Goal: Task Accomplishment & Management: Complete application form

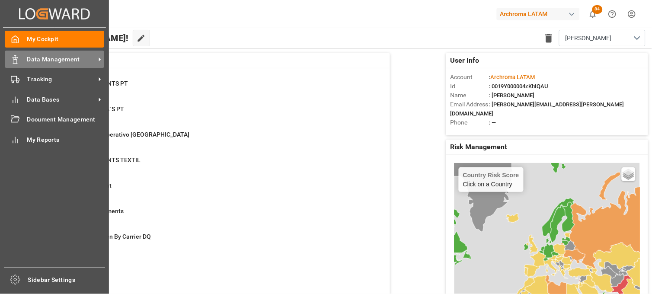
click at [23, 58] on div "Data Management Data Management" at bounding box center [54, 59] width 99 height 17
click at [68, 62] on span "Data Management" at bounding box center [61, 59] width 68 height 9
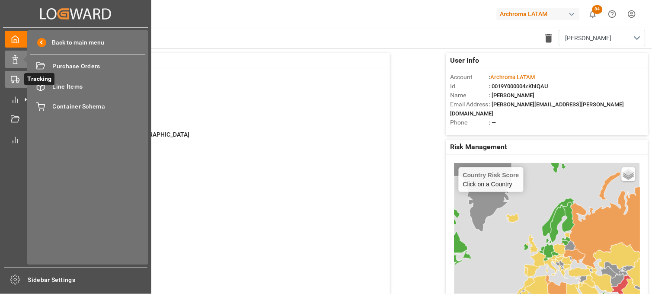
click at [16, 76] on rect at bounding box center [13, 78] width 5 height 5
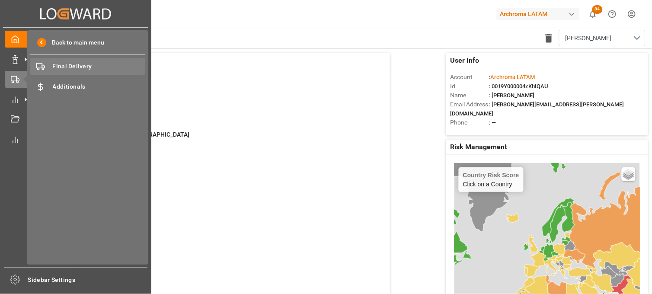
click at [70, 69] on span "Final Delivery" at bounding box center [99, 66] width 93 height 9
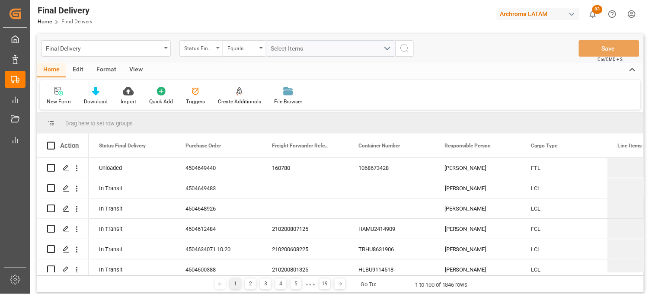
click at [197, 46] on div "Status Final Delivery" at bounding box center [198, 47] width 29 height 10
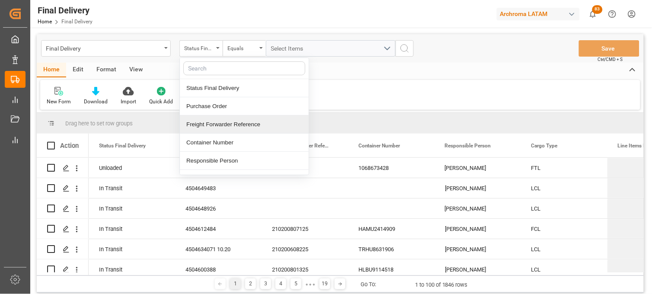
click at [208, 125] on div "Freight Forwarder Reference" at bounding box center [244, 124] width 129 height 18
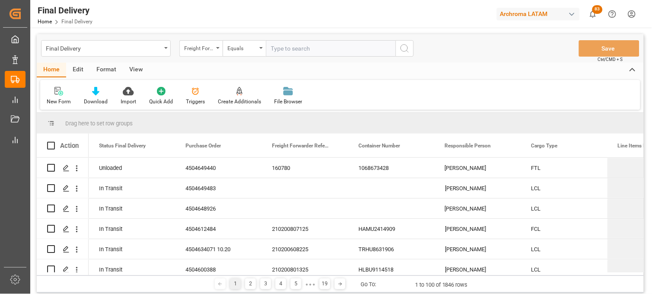
click at [268, 47] on input "text" at bounding box center [331, 48] width 130 height 16
type input "250915080006"
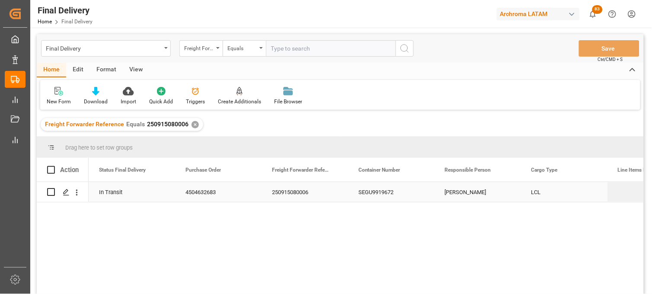
click at [391, 193] on div "SEGU9919672" at bounding box center [391, 192] width 86 height 20
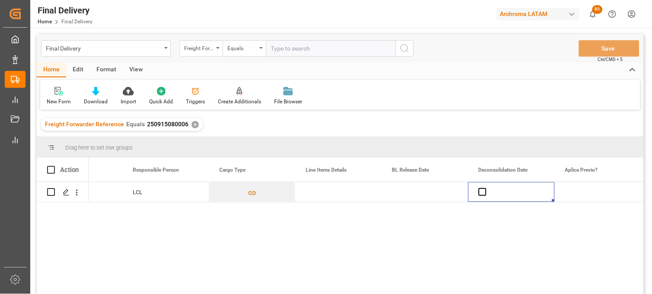
scroll to position [0, 398]
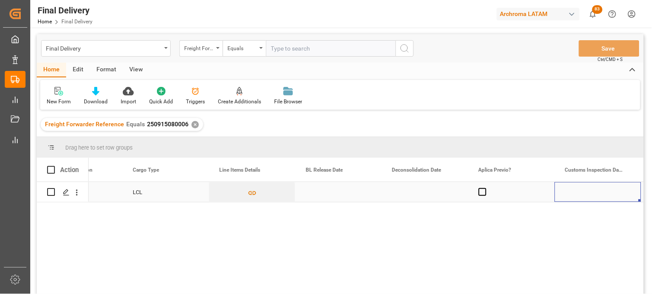
click at [322, 194] on div "Press SPACE to select this row." at bounding box center [338, 192] width 86 height 20
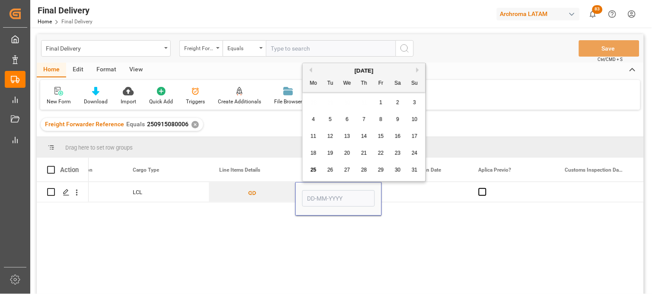
click at [379, 154] on span "22" at bounding box center [381, 153] width 6 height 6
type input "[DATE]"
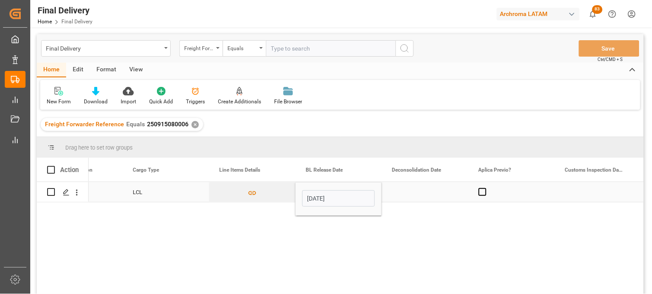
click at [404, 187] on div "Press SPACE to select this row." at bounding box center [425, 192] width 86 height 20
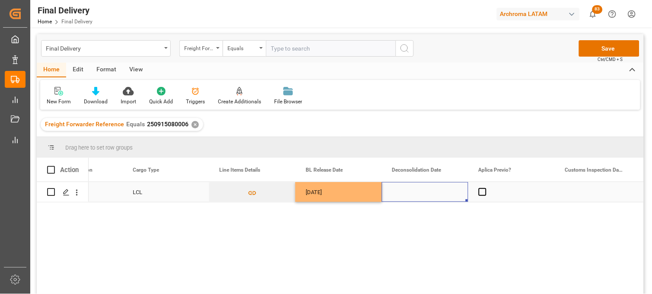
click at [409, 190] on div "Press SPACE to select this row." at bounding box center [425, 192] width 86 height 20
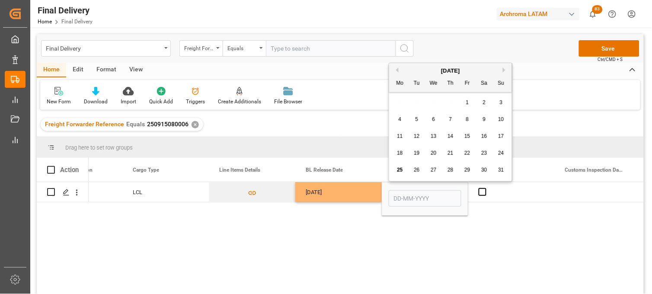
click at [465, 153] on span "22" at bounding box center [467, 153] width 6 height 6
type input "[DATE]"
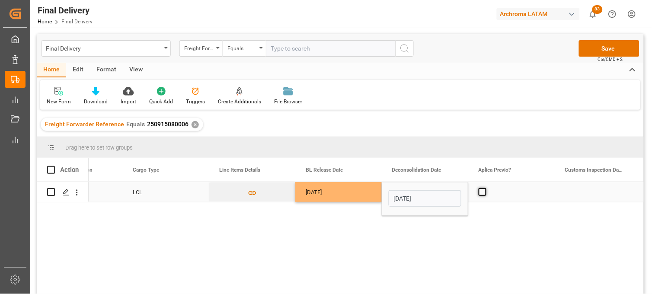
click at [483, 194] on span "Press SPACE to select this row." at bounding box center [482, 192] width 8 height 8
click at [485, 188] on input "Press SPACE to select this row." at bounding box center [485, 188] width 0 height 0
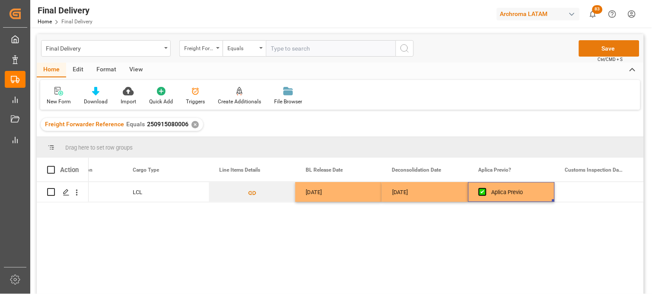
click at [602, 45] on button "Save" at bounding box center [609, 48] width 60 height 16
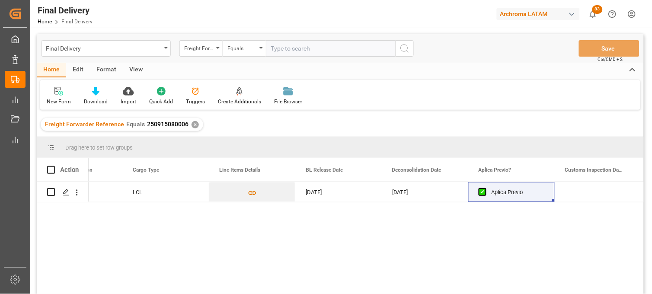
click at [194, 124] on div "✕" at bounding box center [194, 124] width 7 height 7
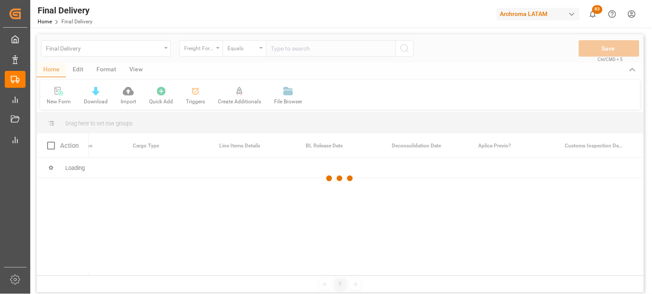
click at [275, 48] on div at bounding box center [340, 178] width 607 height 289
drag, startPoint x: 194, startPoint y: 124, endPoint x: 277, endPoint y: 48, distance: 112.5
click at [277, 48] on div at bounding box center [340, 178] width 607 height 289
click at [277, 49] on div at bounding box center [340, 178] width 607 height 289
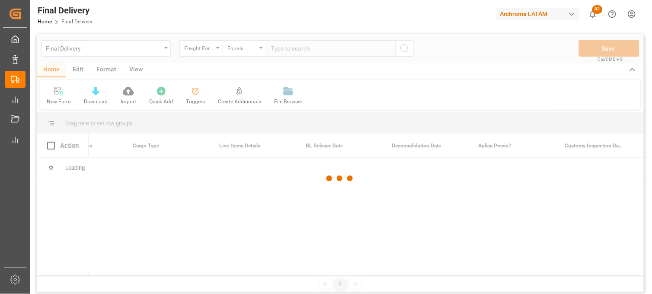
click at [277, 49] on div at bounding box center [340, 178] width 607 height 289
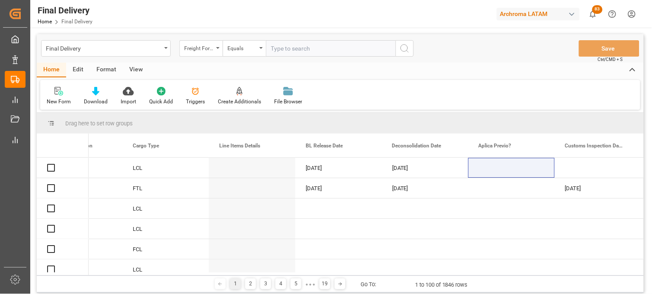
click at [277, 49] on input "text" at bounding box center [331, 48] width 130 height 16
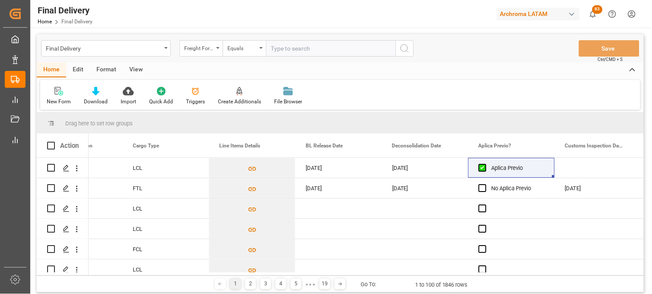
paste input "250906900020"
type input "250906900020"
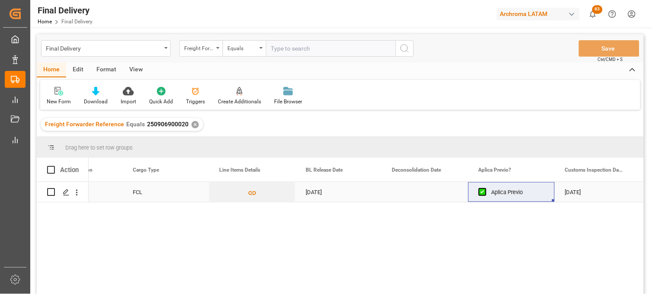
click at [408, 194] on div "Press SPACE to select this row." at bounding box center [425, 192] width 86 height 20
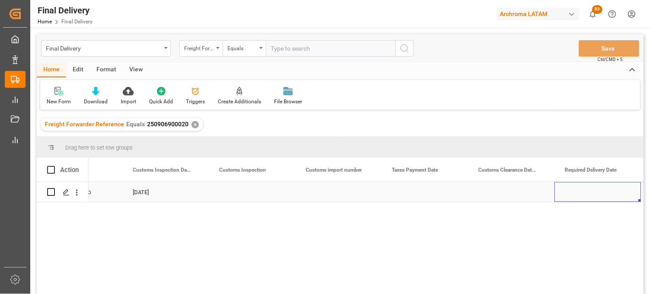
scroll to position [0, 917]
click at [500, 192] on div "Press SPACE to select this row." at bounding box center [511, 192] width 86 height 20
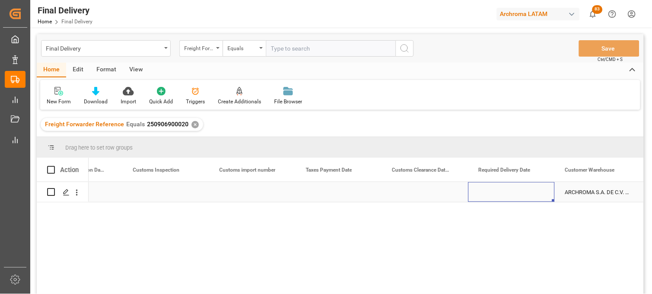
click at [500, 192] on div "Press SPACE to select this row." at bounding box center [511, 192] width 86 height 20
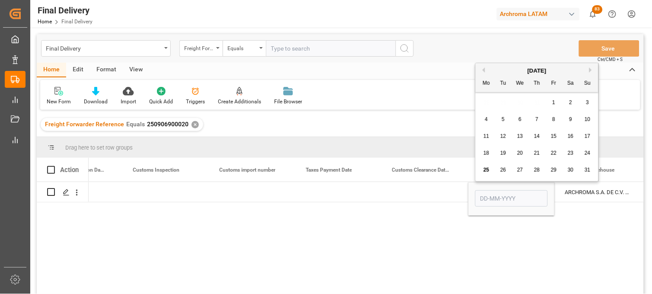
click at [555, 171] on span "29" at bounding box center [554, 170] width 6 height 6
type input "29-08-2025"
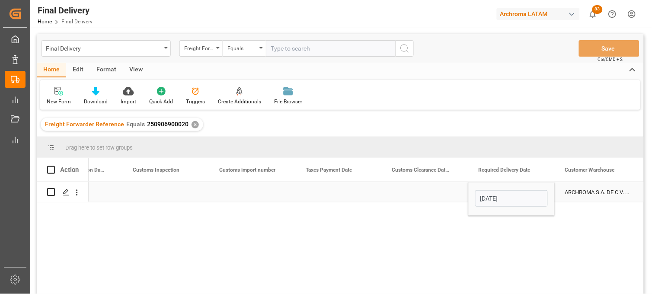
click at [412, 191] on div "Press SPACE to select this row." at bounding box center [425, 192] width 86 height 20
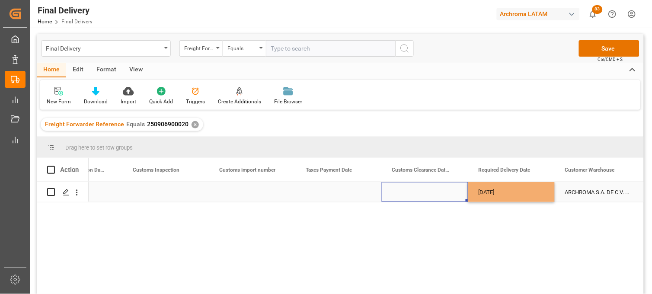
click at [412, 191] on div "Press SPACE to select this row." at bounding box center [425, 192] width 86 height 20
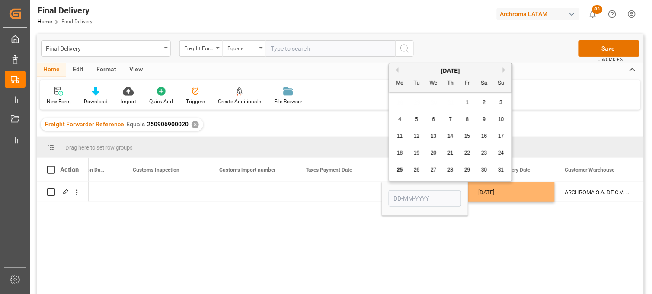
click at [449, 169] on span "28" at bounding box center [450, 170] width 6 height 6
type input "28-08-2025"
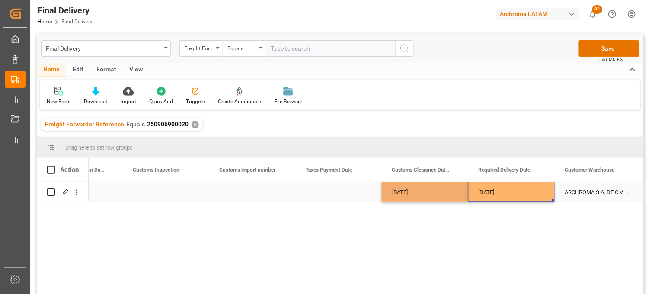
click at [497, 192] on div "29-08-2025" at bounding box center [511, 192] width 86 height 20
click at [593, 51] on button "Save" at bounding box center [609, 48] width 60 height 16
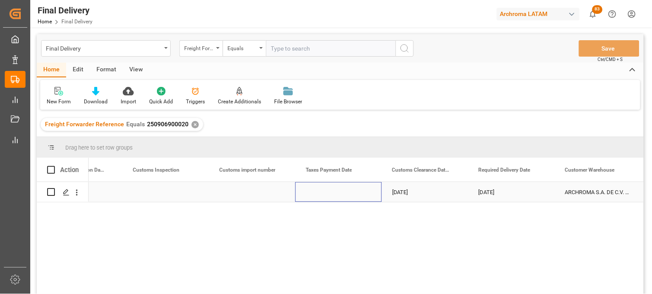
click at [325, 192] on div "Press SPACE to select this row." at bounding box center [338, 192] width 86 height 20
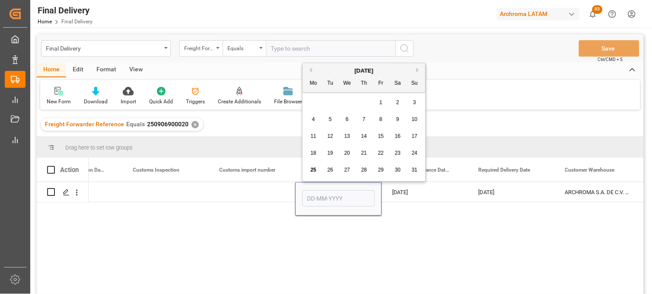
click at [369, 156] on div "21" at bounding box center [364, 153] width 11 height 10
click at [328, 201] on input "21-08-2025" at bounding box center [338, 198] width 73 height 16
click at [378, 154] on span "22" at bounding box center [381, 153] width 6 height 6
type input "[DATE]"
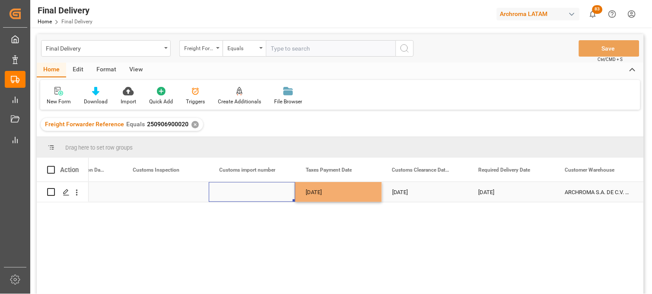
click at [255, 192] on div "Press SPACE to select this row." at bounding box center [252, 192] width 86 height 20
click at [254, 192] on div "Press SPACE to select this row." at bounding box center [252, 192] width 86 height 20
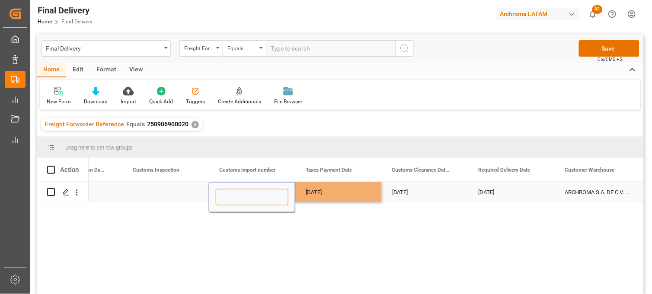
click at [254, 192] on input "Press SPACE to select this row." at bounding box center [252, 197] width 73 height 16
paste input "5003401"
type input "25 16 3108 5003401"
click at [325, 193] on div "[DATE]" at bounding box center [338, 192] width 86 height 20
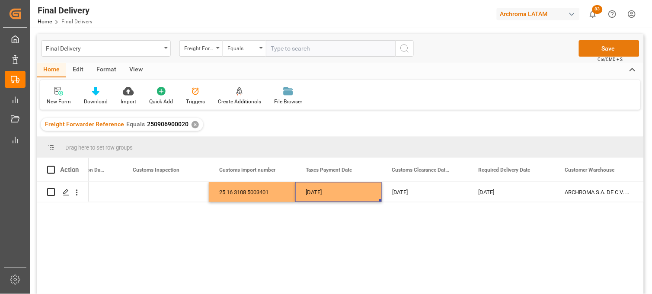
click at [599, 53] on button "Save" at bounding box center [609, 48] width 60 height 16
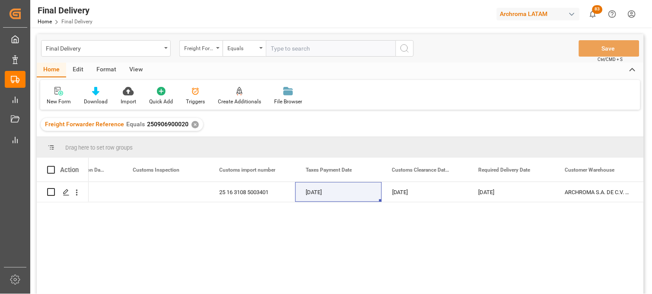
click at [66, 57] on div "Final Delivery Freight Forwarder Reference Equals Save Ctrl/CMD + S" at bounding box center [340, 48] width 607 height 29
click at [67, 49] on div "Final Delivery" at bounding box center [103, 47] width 115 height 11
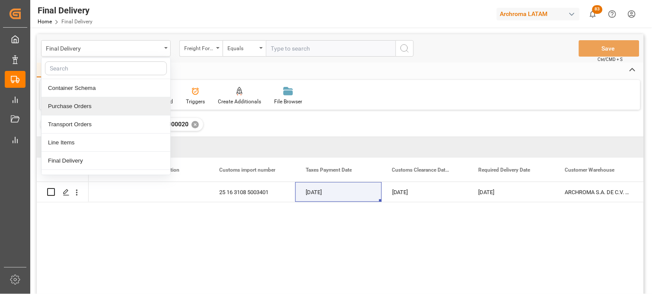
click at [72, 102] on div "Purchase Orders" at bounding box center [105, 106] width 129 height 18
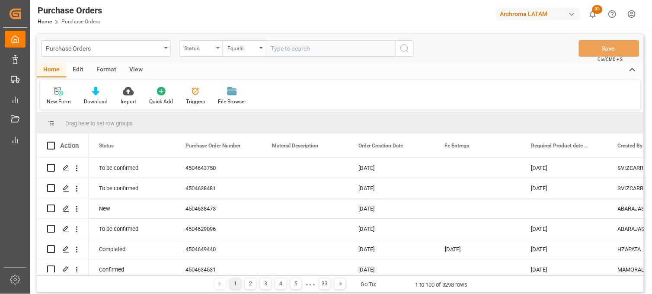
click at [215, 53] on div "Status" at bounding box center [200, 48] width 43 height 16
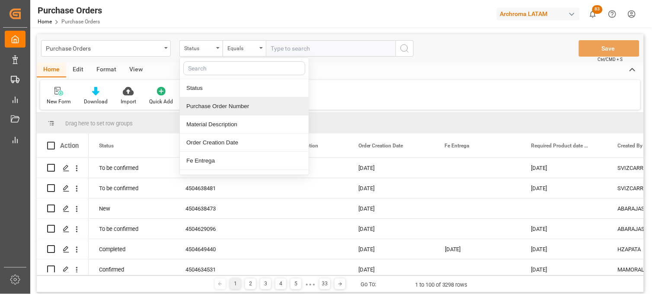
click at [207, 102] on div "Purchase Order Number" at bounding box center [244, 106] width 129 height 18
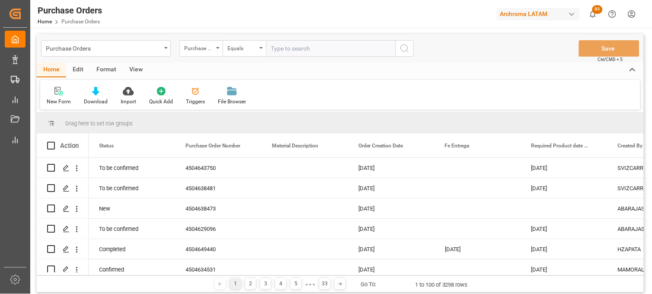
click at [271, 50] on input "text" at bounding box center [331, 48] width 130 height 16
paste input "4504649483"
type input "4504649483"
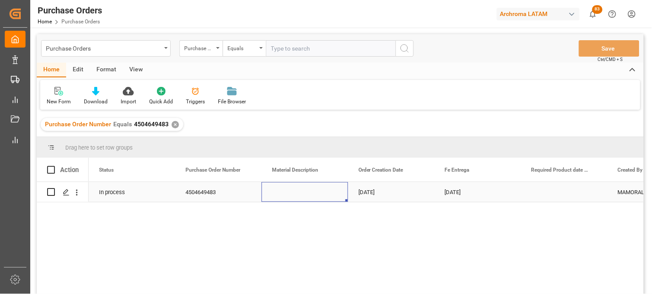
click at [277, 192] on div "Press SPACE to select this row." at bounding box center [304, 192] width 86 height 20
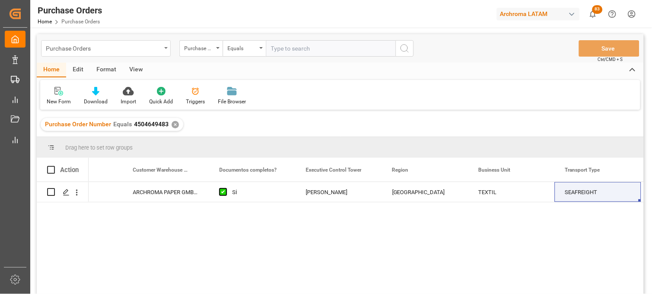
click at [158, 53] on div "Purchase Orders" at bounding box center [106, 48] width 130 height 16
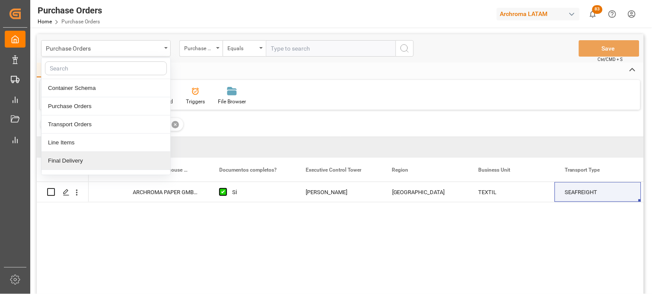
click at [96, 153] on div "Final Delivery" at bounding box center [105, 161] width 129 height 18
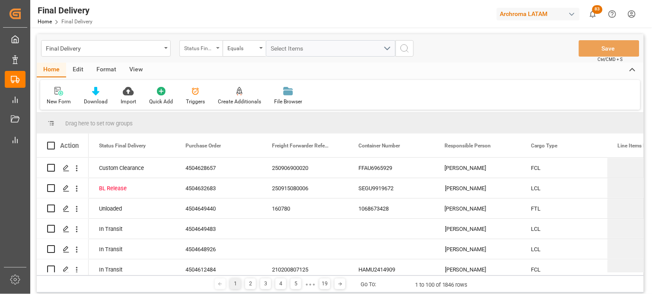
click at [213, 50] on div "Status Final Delivery" at bounding box center [198, 47] width 29 height 10
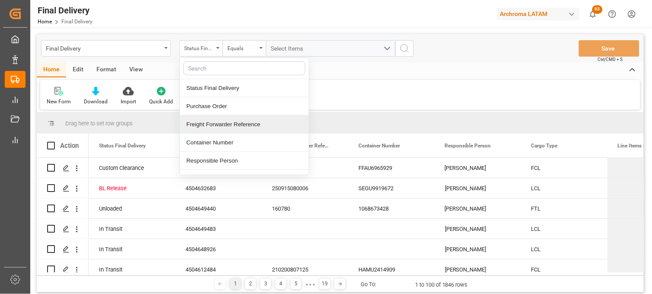
drag, startPoint x: 231, startPoint y: 124, endPoint x: 273, endPoint y: 78, distance: 62.4
click at [231, 124] on div "Freight Forwarder Reference" at bounding box center [244, 124] width 129 height 18
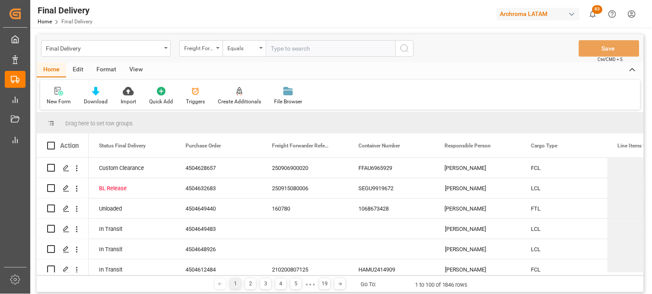
click at [274, 45] on input "text" at bounding box center [331, 48] width 130 height 16
type input "250815080140"
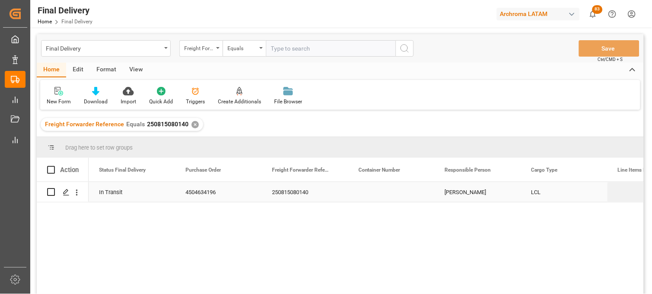
click at [378, 195] on div "Press SPACE to select this row." at bounding box center [391, 192] width 86 height 20
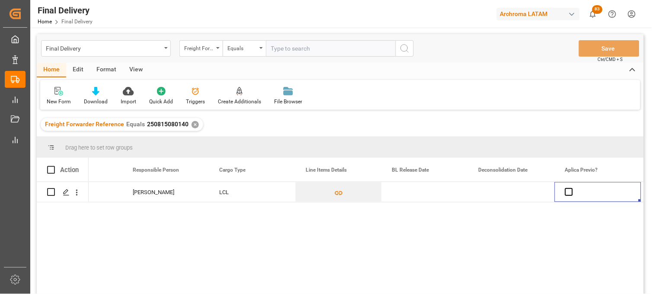
scroll to position [0, 398]
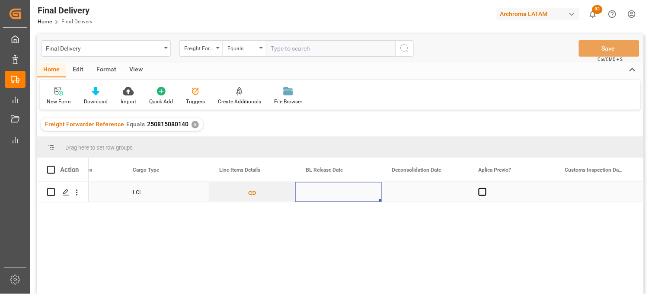
click at [320, 194] on div "Press SPACE to select this row." at bounding box center [338, 192] width 86 height 20
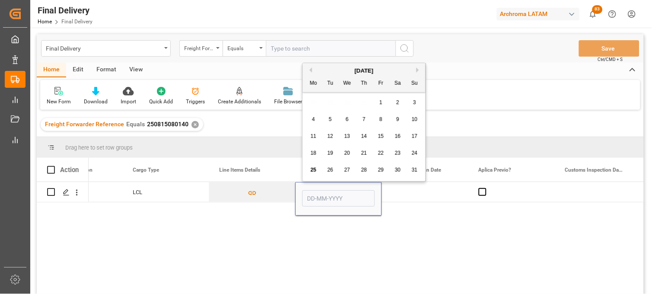
click at [314, 173] on div "25" at bounding box center [313, 170] width 11 height 10
type input "[DATE]"
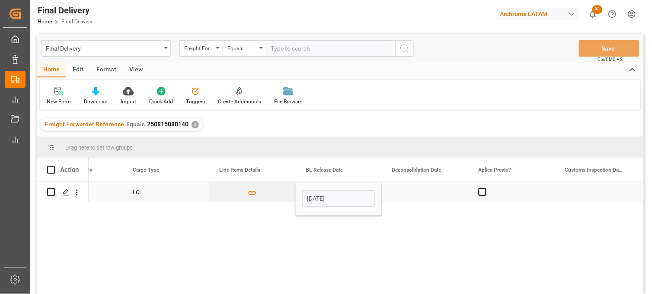
click at [426, 191] on div "Press SPACE to select this row." at bounding box center [425, 192] width 86 height 20
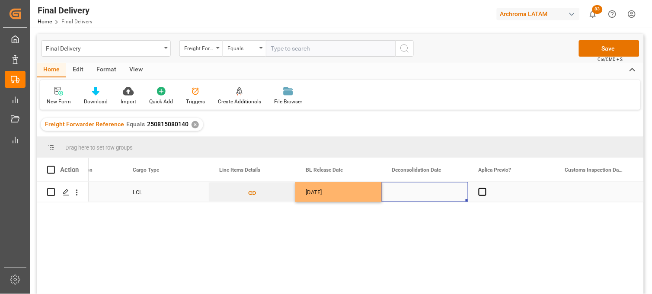
click at [424, 192] on div "Press SPACE to select this row." at bounding box center [425, 192] width 86 height 20
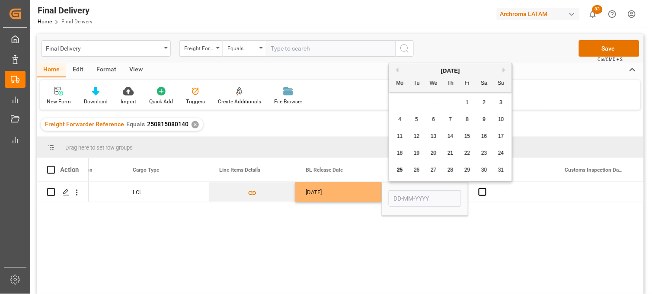
click at [469, 153] on span "22" at bounding box center [467, 153] width 6 height 6
type input "[DATE]"
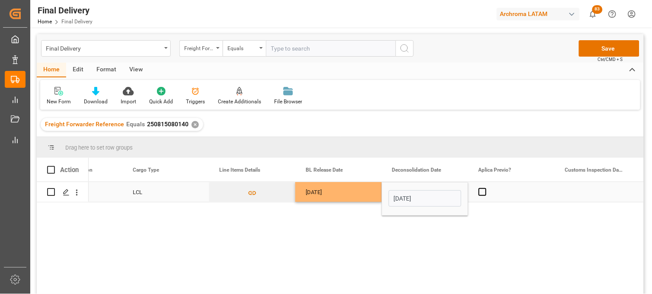
click at [485, 196] on div "Press SPACE to select this row." at bounding box center [511, 192] width 86 height 20
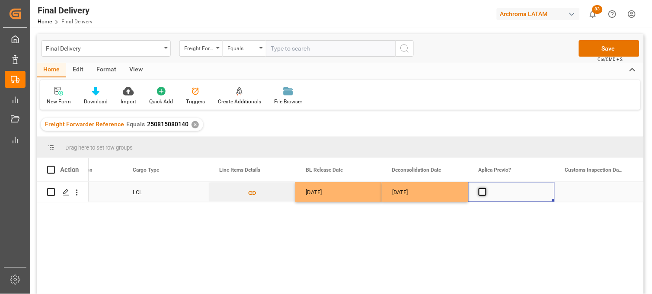
click at [483, 192] on span "Press SPACE to select this row." at bounding box center [482, 192] width 8 height 8
click at [485, 188] on input "Press SPACE to select this row." at bounding box center [485, 188] width 0 height 0
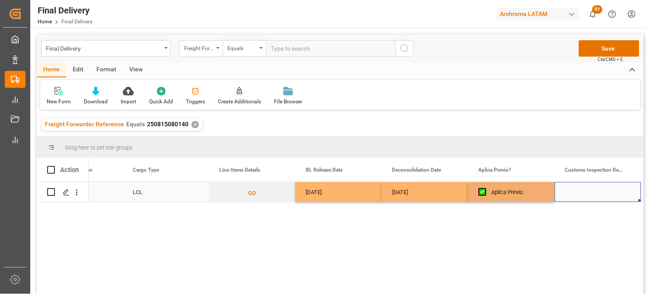
click at [598, 192] on div "Press SPACE to select this row." at bounding box center [597, 192] width 86 height 20
click at [575, 191] on div "Press SPACE to select this row." at bounding box center [597, 192] width 86 height 20
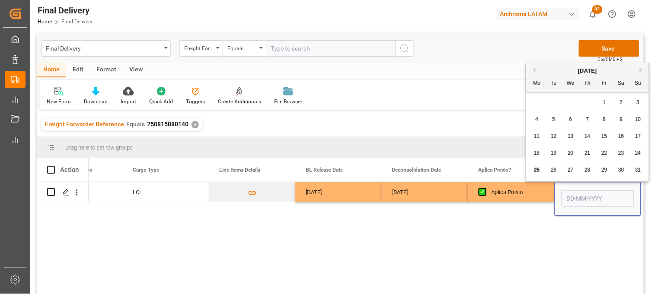
click at [556, 168] on span "26" at bounding box center [554, 170] width 6 height 6
type input "26-08-2025"
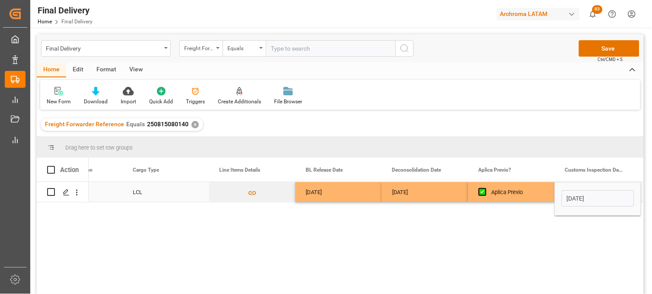
click at [525, 193] on div "Aplica Previo" at bounding box center [517, 192] width 53 height 20
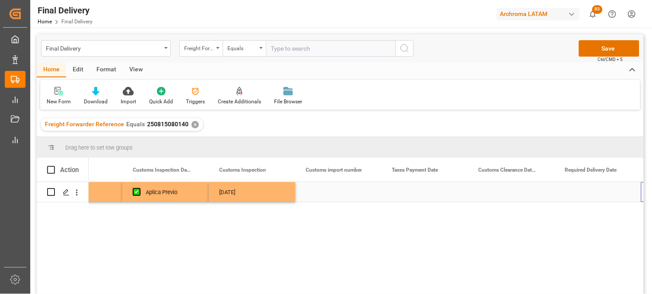
scroll to position [0, 831]
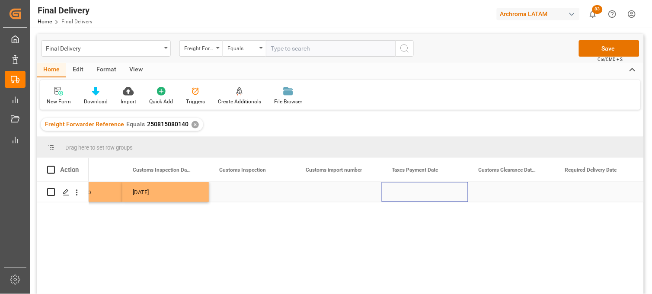
click at [420, 192] on div "Press SPACE to select this row." at bounding box center [425, 192] width 86 height 20
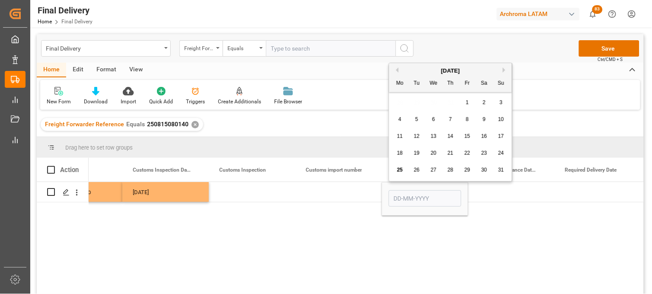
click at [416, 169] on span "26" at bounding box center [417, 170] width 6 height 6
type input "26-08-2025"
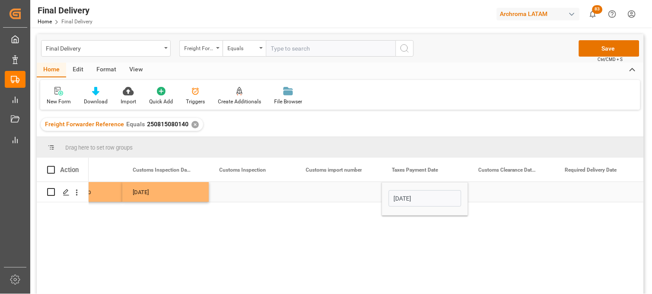
click at [498, 189] on div "Press SPACE to select this row." at bounding box center [511, 192] width 86 height 20
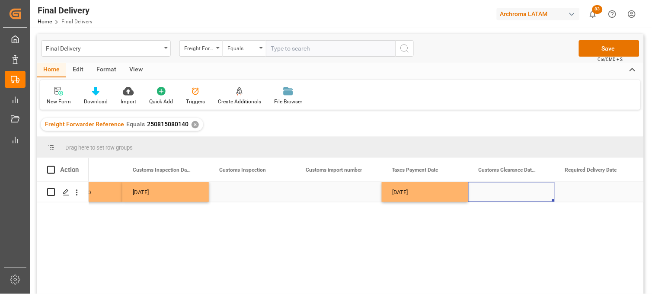
click at [498, 191] on div "Press SPACE to select this row." at bounding box center [511, 192] width 86 height 20
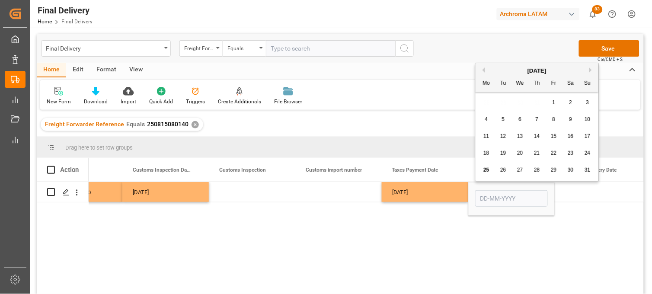
click at [590, 68] on button "Next Month" at bounding box center [591, 69] width 5 height 5
click at [503, 104] on span "2" at bounding box center [503, 102] width 3 height 6
type input "02-09-2025"
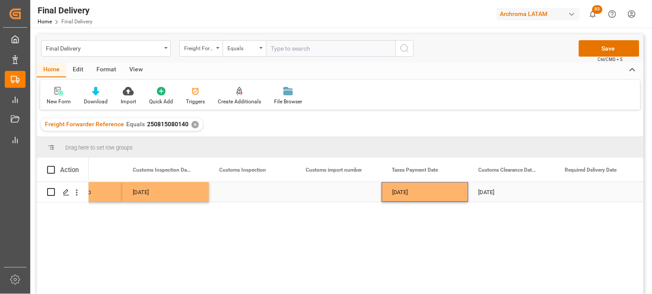
click at [434, 191] on div "26-08-2025" at bounding box center [425, 192] width 86 height 20
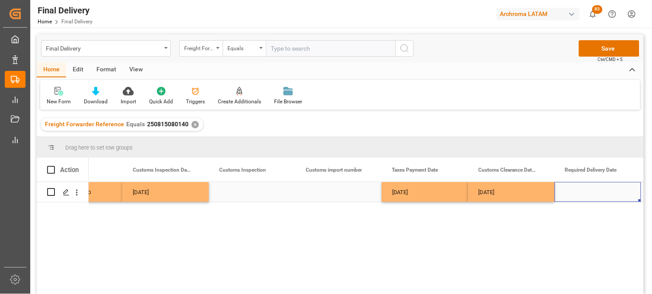
click at [582, 192] on div "Press SPACE to select this row." at bounding box center [597, 192] width 86 height 20
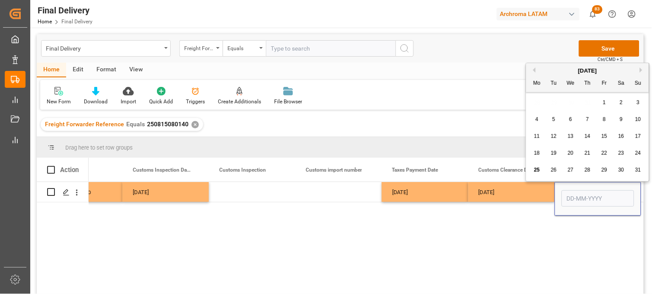
click at [639, 68] on div "[DATE]" at bounding box center [587, 71] width 123 height 9
click at [642, 70] on button "Next Month" at bounding box center [642, 69] width 5 height 5
click at [552, 101] on span "2" at bounding box center [553, 102] width 3 height 6
type input "02-09-2025"
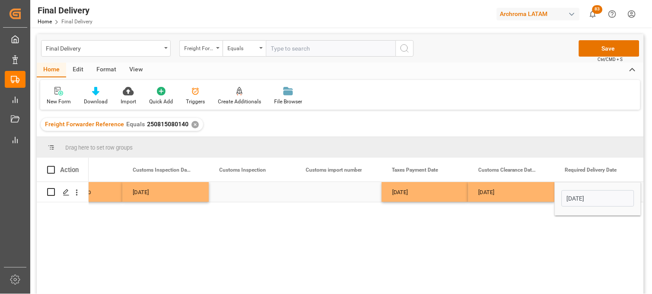
click at [504, 192] on div "02-09-2025" at bounding box center [511, 192] width 86 height 20
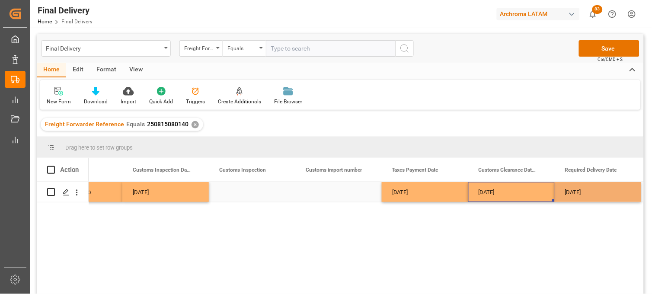
click at [504, 192] on div "02-09-2025" at bounding box center [511, 192] width 86 height 20
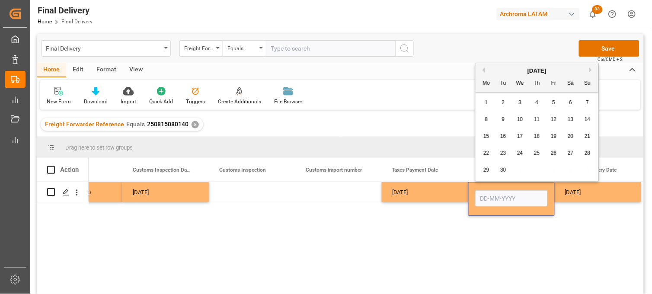
click at [449, 196] on div "26-08-2025" at bounding box center [425, 192] width 86 height 20
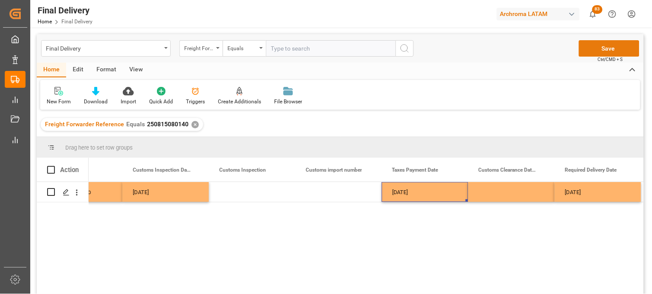
click at [592, 52] on button "Save" at bounding box center [609, 48] width 60 height 16
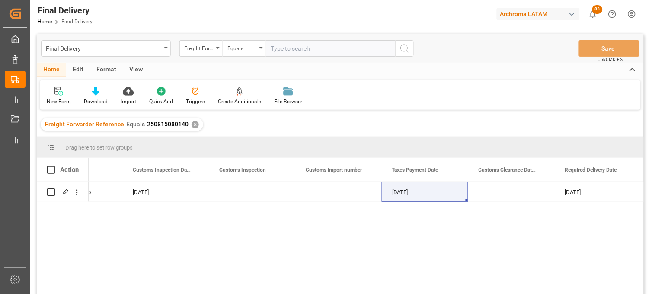
click at [191, 124] on div "✕" at bounding box center [194, 124] width 7 height 7
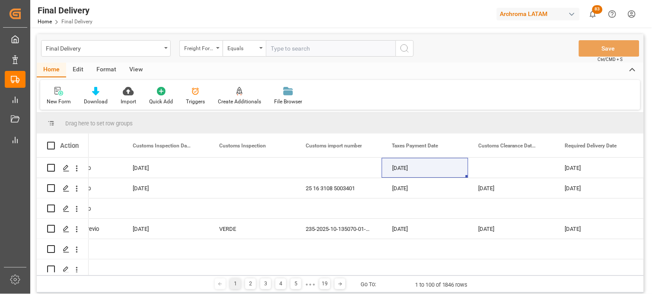
click at [283, 50] on input "text" at bounding box center [331, 48] width 130 height 16
paste input "250815080140"
type input "250815080140"
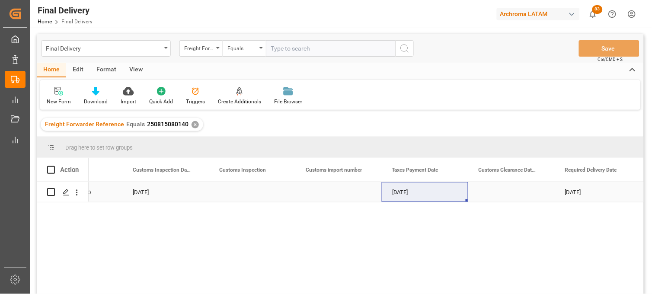
click at [235, 191] on div "Press SPACE to select this row." at bounding box center [252, 192] width 86 height 20
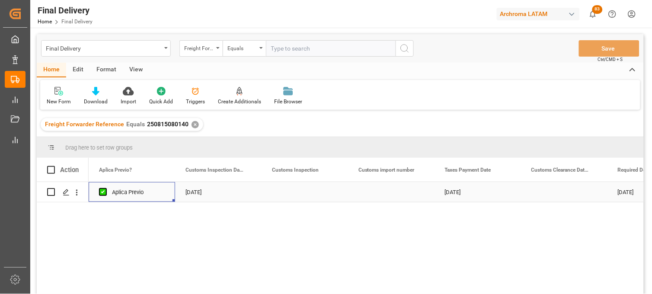
scroll to position [0, 691]
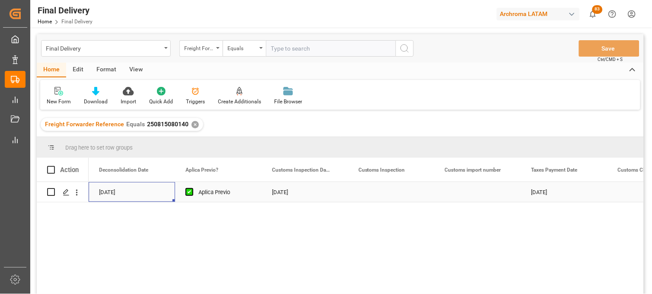
click at [301, 192] on div "26-08-2025" at bounding box center [304, 192] width 86 height 20
click at [193, 126] on div "✕" at bounding box center [194, 124] width 7 height 7
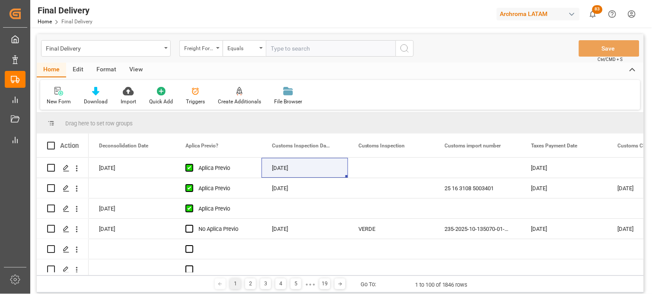
click at [281, 50] on input "text" at bounding box center [331, 48] width 130 height 16
paste input "250815080163"
type input "250815080163"
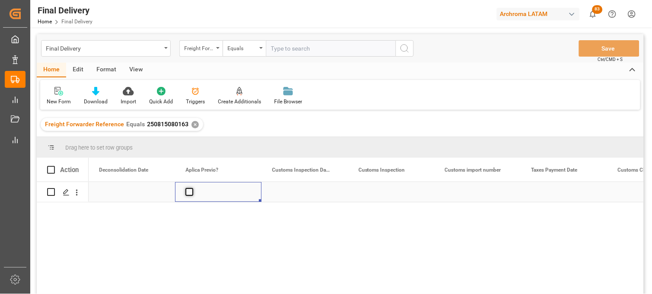
click at [188, 191] on span "Press SPACE to select this row." at bounding box center [189, 192] width 8 height 8
click at [192, 188] on input "Press SPACE to select this row." at bounding box center [192, 188] width 0 height 0
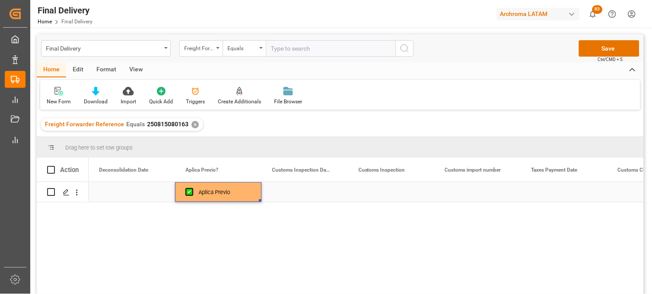
click at [284, 191] on div "Press SPACE to select this row." at bounding box center [304, 192] width 86 height 20
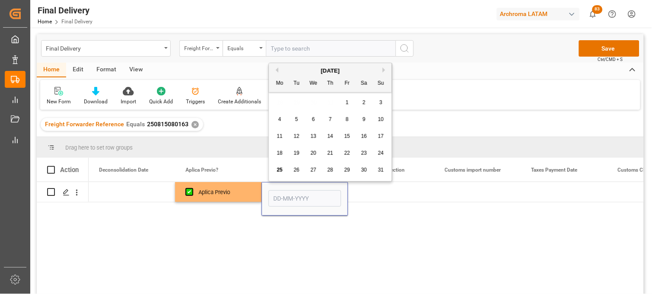
click at [297, 171] on span "26" at bounding box center [296, 170] width 6 height 6
type input "26-08-2025"
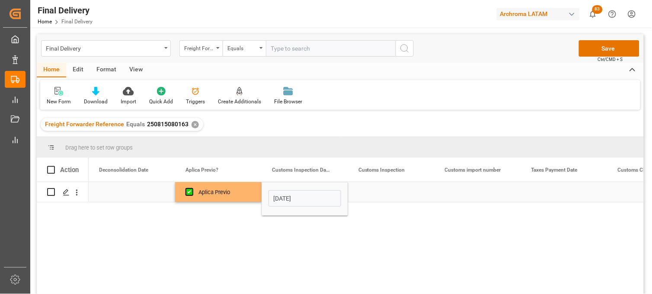
click at [374, 192] on div "Press SPACE to select this row." at bounding box center [391, 192] width 86 height 20
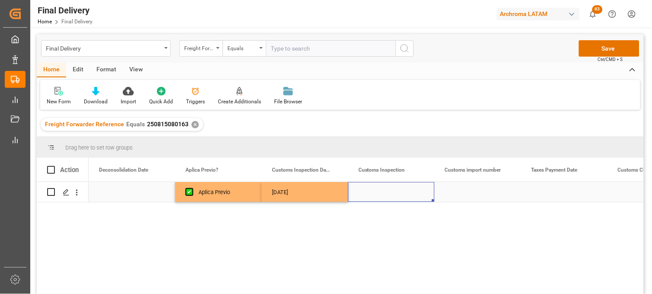
click at [117, 189] on div "Press SPACE to select this row." at bounding box center [132, 192] width 86 height 20
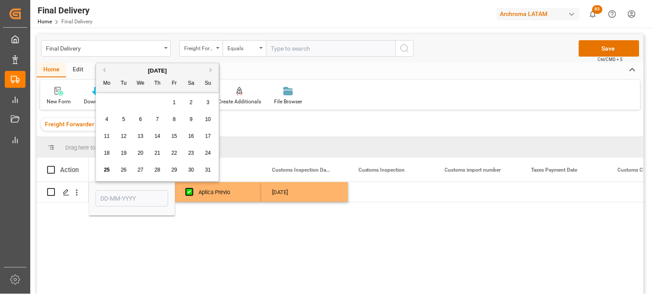
click at [214, 70] on button "Next Month" at bounding box center [212, 69] width 5 height 5
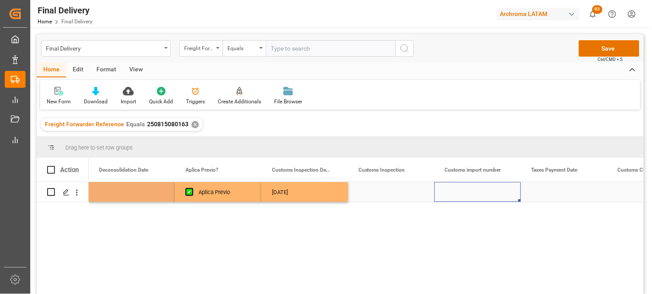
click at [483, 196] on div "Press SPACE to select this row." at bounding box center [477, 192] width 86 height 20
click at [540, 196] on div "Press SPACE to select this row." at bounding box center [564, 192] width 86 height 20
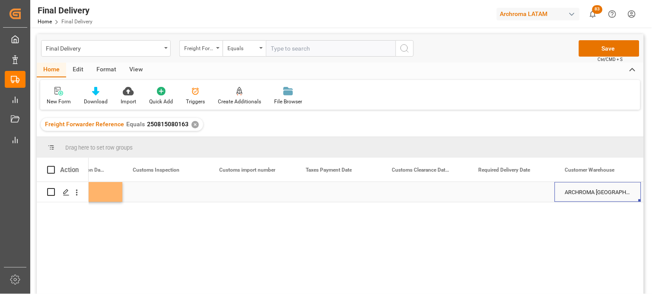
scroll to position [0, 1003]
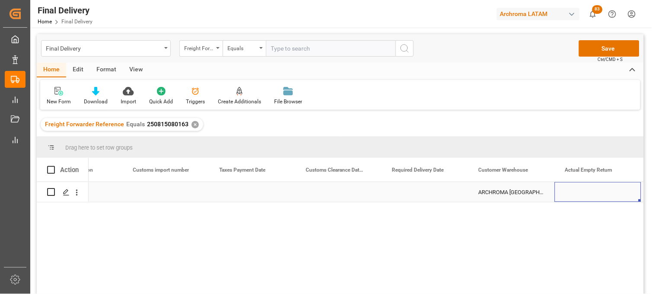
click at [418, 192] on div "Press SPACE to select this row." at bounding box center [425, 192] width 86 height 20
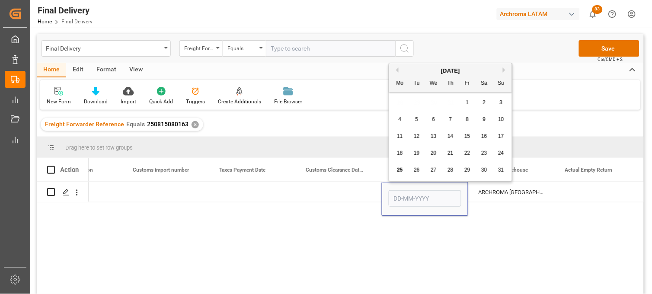
click at [506, 69] on button "Next Month" at bounding box center [505, 69] width 5 height 5
click at [421, 102] on div "2" at bounding box center [416, 103] width 11 height 10
type input "02-09-2025"
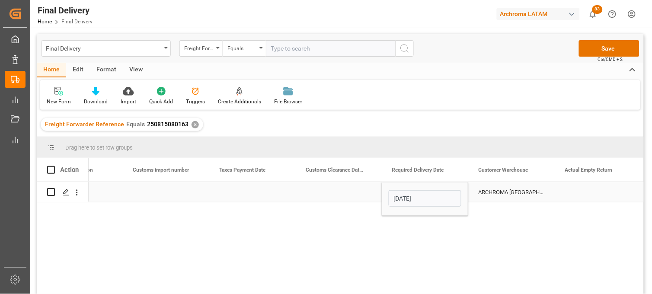
click at [334, 186] on div "Press SPACE to select this row." at bounding box center [338, 192] width 86 height 20
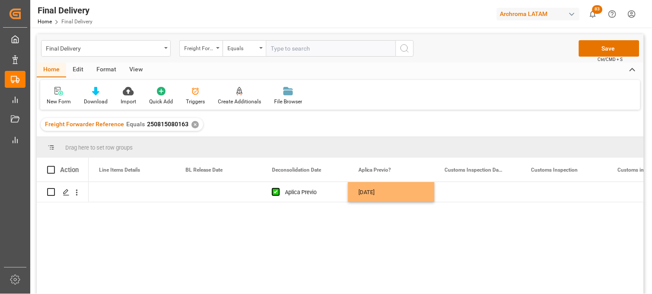
scroll to position [0, 519]
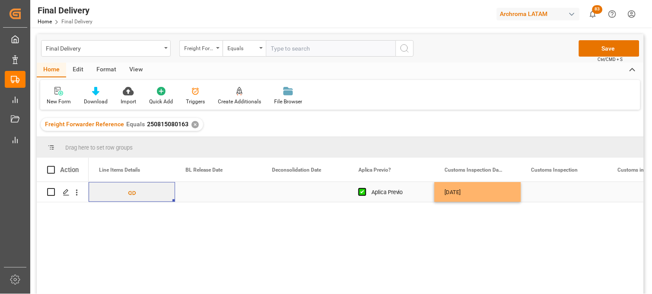
click at [205, 192] on div "Press SPACE to select this row." at bounding box center [218, 192] width 86 height 20
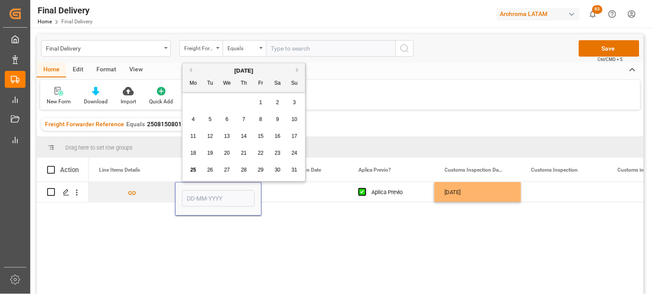
click at [193, 170] on span "25" at bounding box center [193, 170] width 6 height 6
type input "[DATE]"
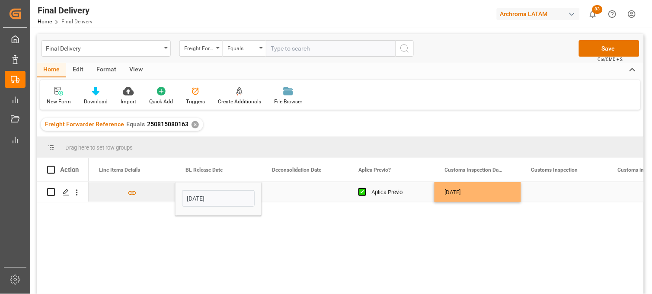
click at [290, 188] on div "Press SPACE to select this row." at bounding box center [304, 192] width 86 height 20
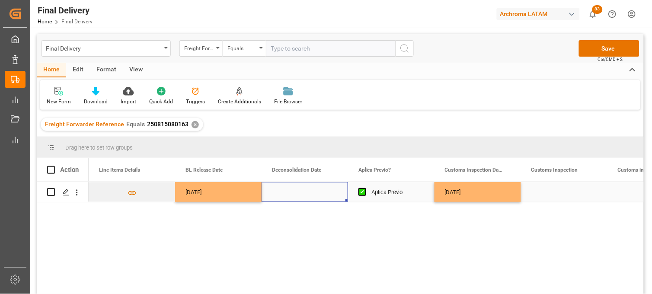
click at [290, 192] on div "Press SPACE to select this row." at bounding box center [304, 192] width 86 height 20
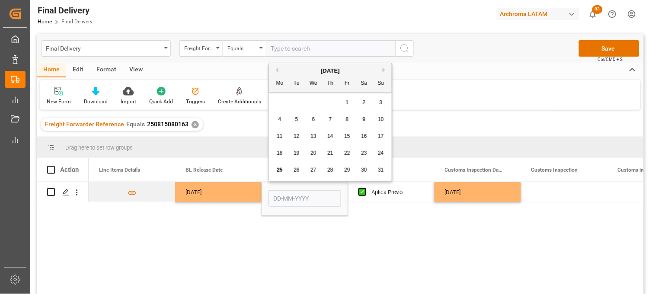
click at [346, 152] on span "22" at bounding box center [347, 153] width 6 height 6
type input "[DATE]"
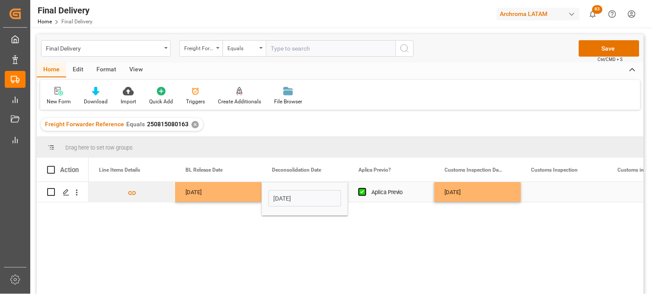
click at [465, 191] on div "26-08-2025" at bounding box center [477, 192] width 86 height 20
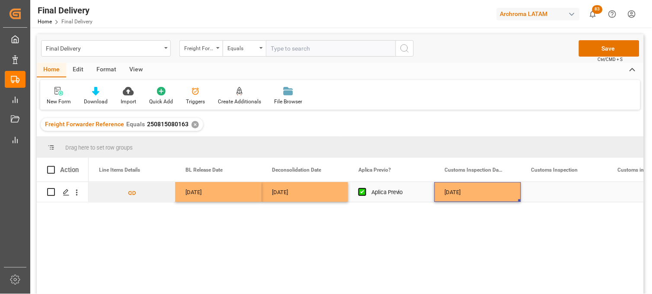
click at [547, 191] on div "Press SPACE to select this row." at bounding box center [564, 192] width 86 height 20
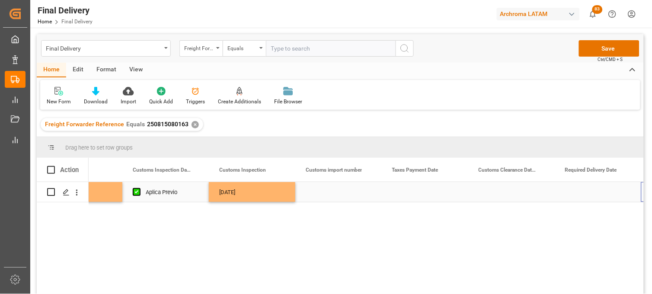
scroll to position [0, 831]
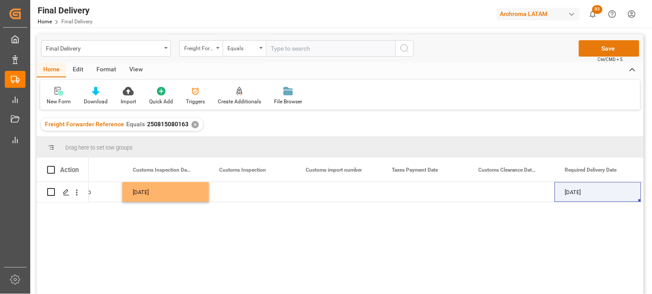
click at [602, 50] on button "Save" at bounding box center [609, 48] width 60 height 16
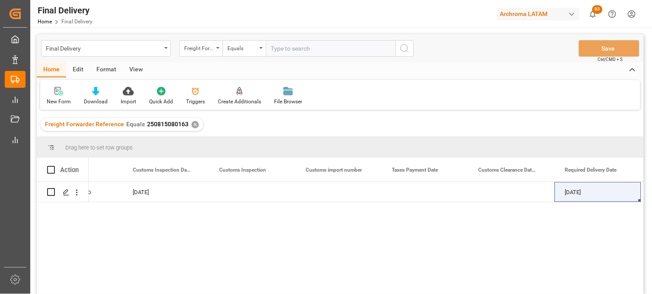
click at [191, 124] on div "✕" at bounding box center [194, 124] width 7 height 7
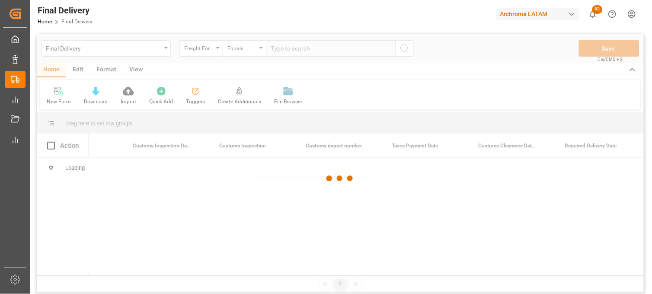
click at [286, 49] on div at bounding box center [340, 178] width 607 height 289
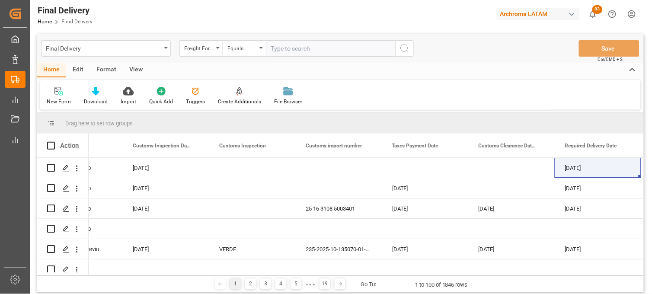
click at [283, 49] on input "text" at bounding box center [331, 48] width 130 height 16
paste input "250815080155"
type input "250815080155"
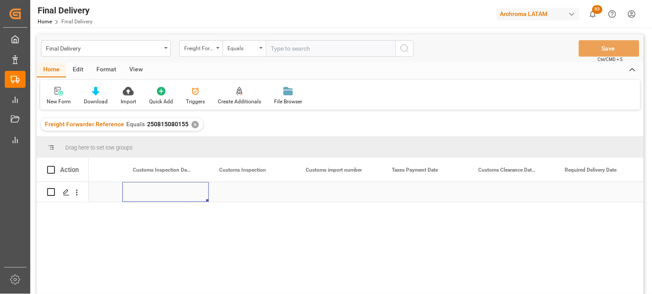
click at [184, 192] on div "Press SPACE to select this row." at bounding box center [165, 192] width 86 height 20
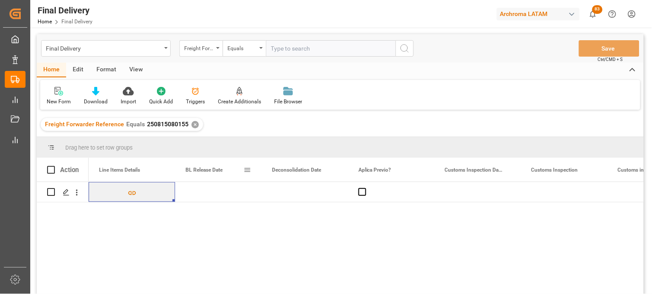
scroll to position [0, 432]
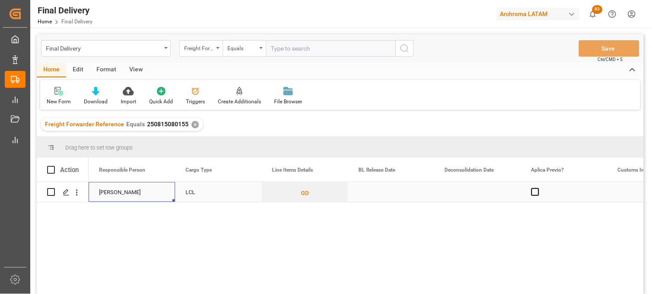
click at [368, 192] on div "Press SPACE to select this row." at bounding box center [391, 192] width 86 height 20
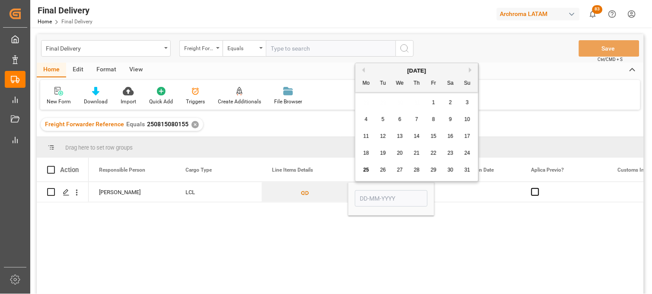
click at [365, 173] on div "25" at bounding box center [366, 170] width 11 height 10
type input "[DATE]"
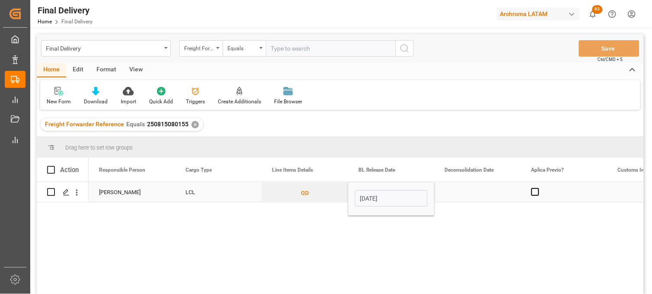
click at [473, 192] on div "Press SPACE to select this row." at bounding box center [477, 192] width 86 height 20
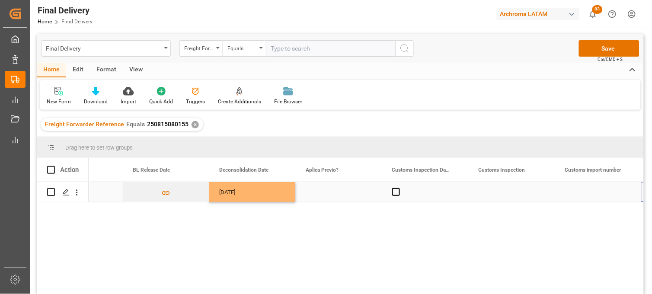
scroll to position [0, 571]
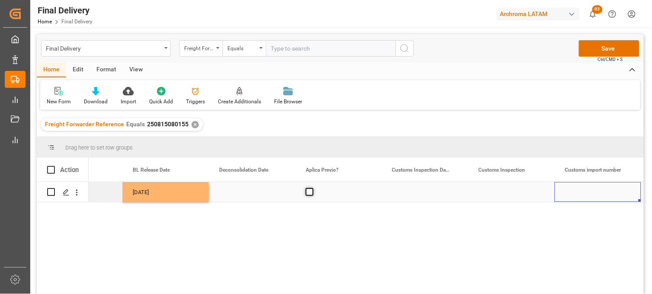
click at [310, 189] on span "Press SPACE to select this row." at bounding box center [310, 192] width 8 height 8
click at [312, 188] on input "Press SPACE to select this row." at bounding box center [312, 188] width 0 height 0
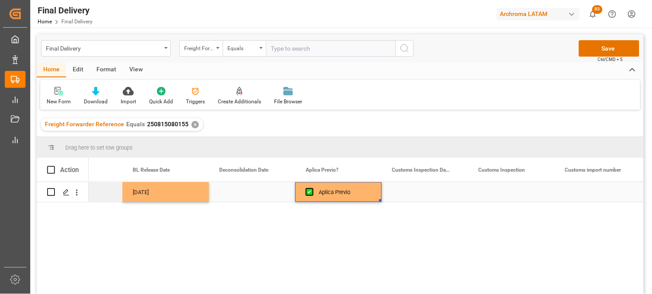
click at [418, 192] on div "Press SPACE to select this row." at bounding box center [425, 192] width 86 height 20
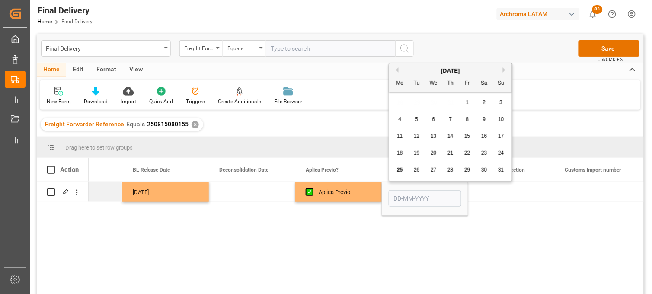
drag, startPoint x: 417, startPoint y: 171, endPoint x: 470, endPoint y: 208, distance: 65.0
click at [417, 173] on span "26" at bounding box center [417, 170] width 6 height 6
type input "26-08-2025"
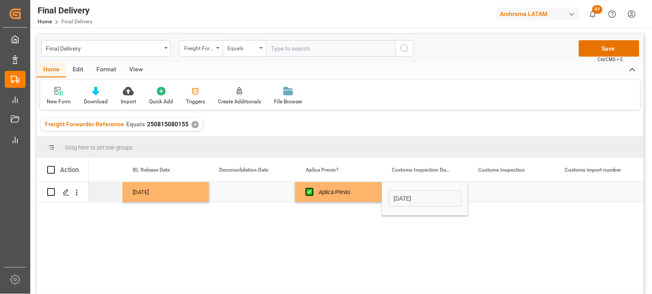
click at [498, 192] on div "Press SPACE to select this row." at bounding box center [511, 192] width 86 height 20
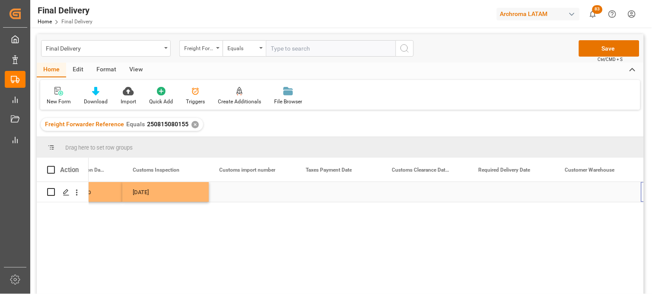
scroll to position [0, 917]
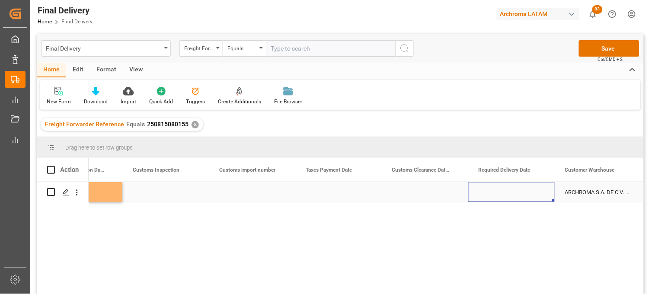
click at [506, 192] on div "Press SPACE to select this row." at bounding box center [511, 192] width 86 height 20
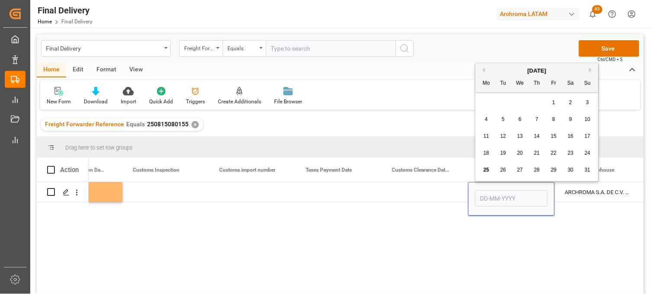
click at [589, 68] on button "Next Month" at bounding box center [591, 69] width 5 height 5
click at [520, 102] on span "3" at bounding box center [520, 102] width 3 height 6
type input "03-09-2025"
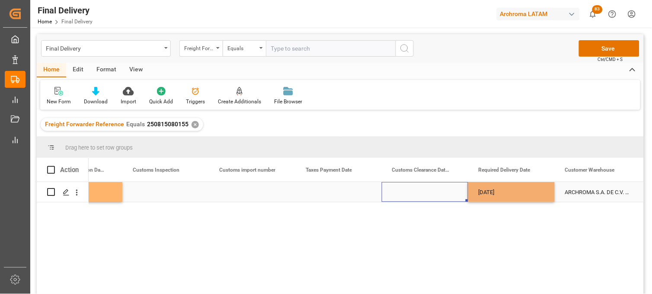
click at [418, 191] on div "Press SPACE to select this row." at bounding box center [425, 192] width 86 height 20
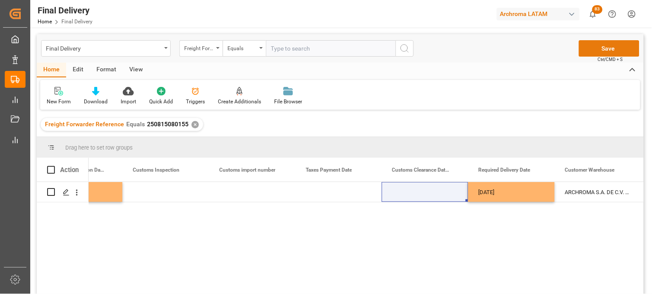
click at [602, 53] on button "Save" at bounding box center [609, 48] width 60 height 16
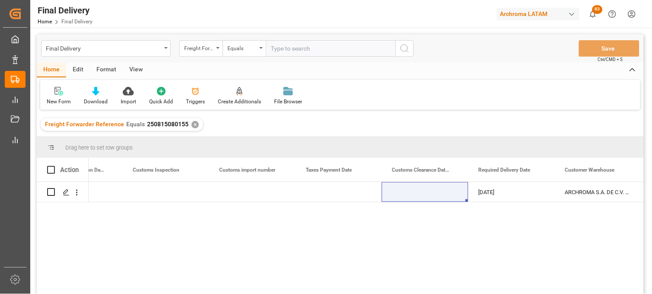
click at [191, 126] on div "✕" at bounding box center [194, 124] width 7 height 7
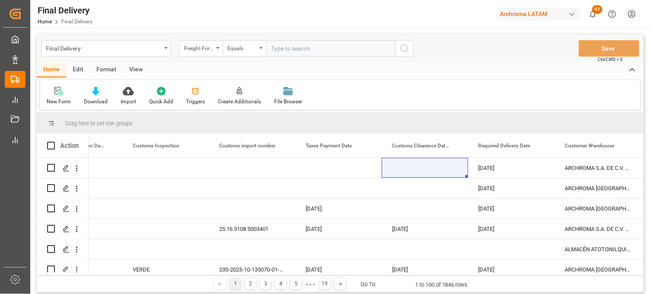
click at [276, 53] on input "text" at bounding box center [331, 48] width 130 height 16
paste input "250915080006"
type input "250915080006"
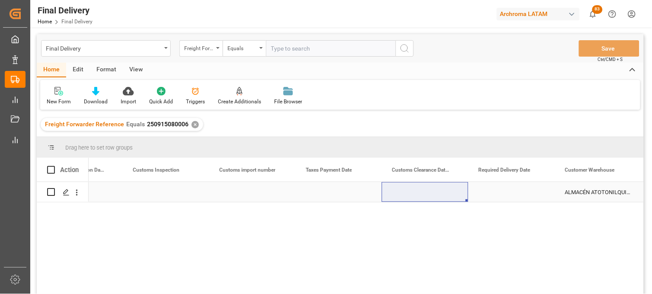
click at [243, 197] on div "Press SPACE to select this row." at bounding box center [252, 192] width 86 height 20
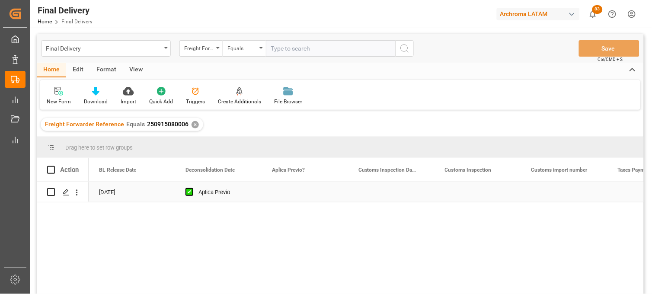
scroll to position [0, 605]
click at [381, 196] on div "Press SPACE to select this row." at bounding box center [391, 192] width 86 height 20
click at [392, 192] on div "Press SPACE to select this row." at bounding box center [391, 192] width 86 height 20
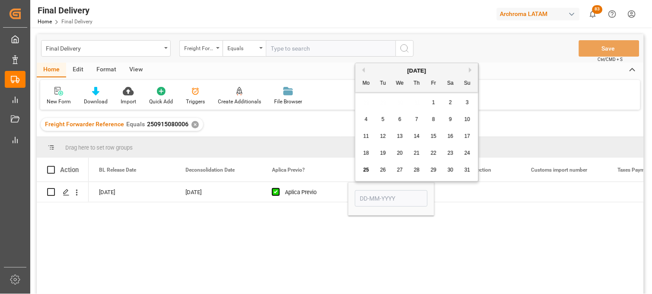
click at [415, 173] on div "28" at bounding box center [416, 170] width 11 height 10
type input "28-08-2025"
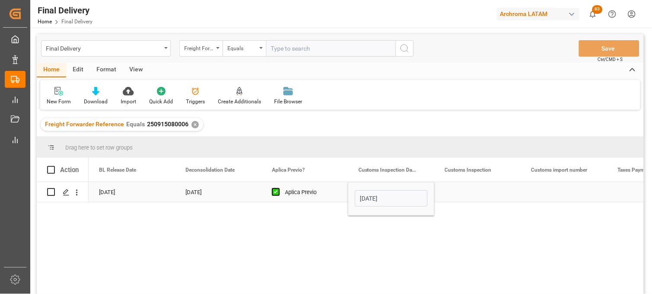
click at [448, 191] on div "Press SPACE to select this row." at bounding box center [477, 192] width 86 height 20
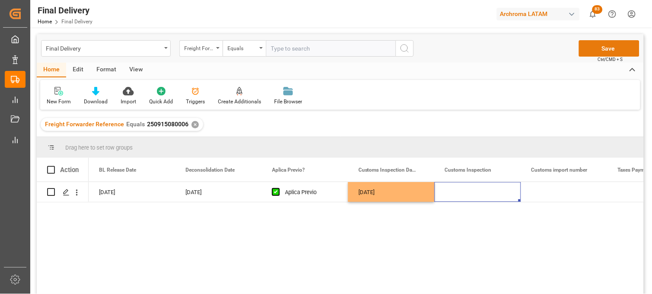
click at [589, 53] on button "Save" at bounding box center [609, 48] width 60 height 16
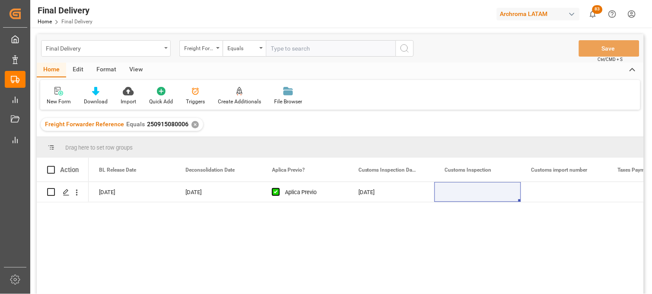
click at [107, 50] on div "Final Delivery" at bounding box center [103, 47] width 115 height 11
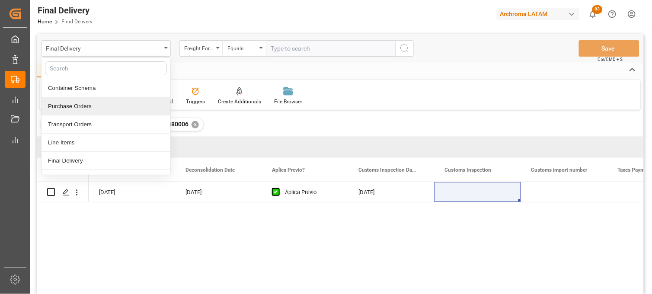
click at [76, 102] on div "Purchase Orders" at bounding box center [105, 106] width 129 height 18
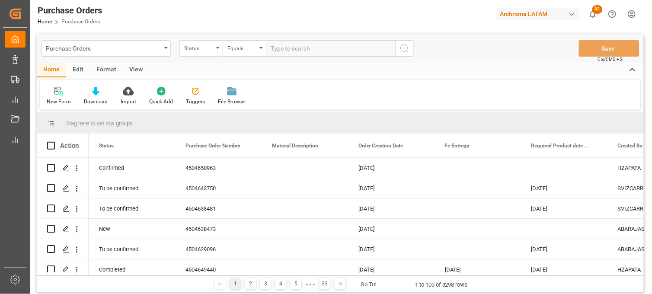
click at [212, 51] on div "Status" at bounding box center [198, 47] width 29 height 10
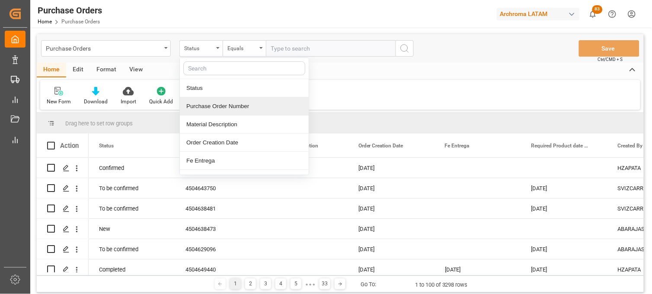
click at [201, 107] on div "Purchase Order Number" at bounding box center [244, 106] width 129 height 18
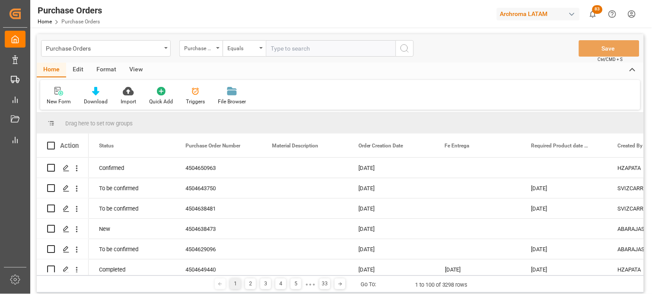
click at [277, 48] on input "text" at bounding box center [331, 48] width 130 height 16
paste input "4504618565"
type input "4504618565"
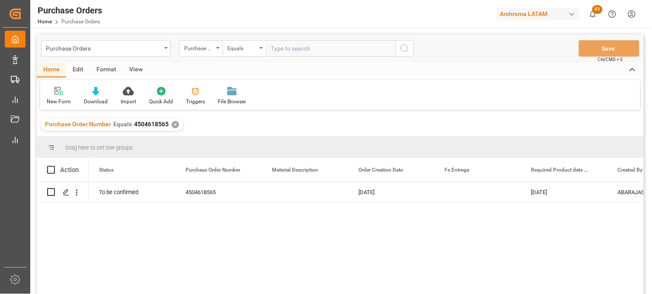
click at [446, 227] on div "To be confirmed 4504618565 09-05-2025 14-09-2025 ABARAJAS" at bounding box center [366, 241] width 555 height 118
click at [63, 193] on icon "Press SPACE to select this row." at bounding box center [66, 192] width 7 height 7
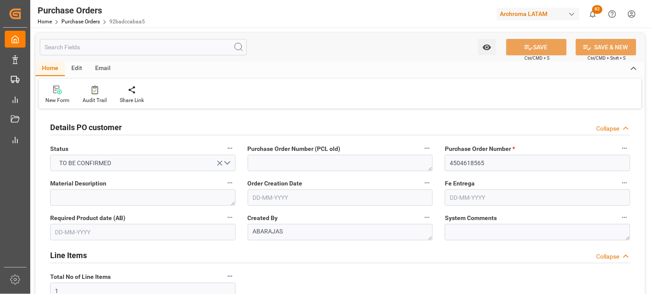
type input "09-05-2025"
type input "14-09-2025"
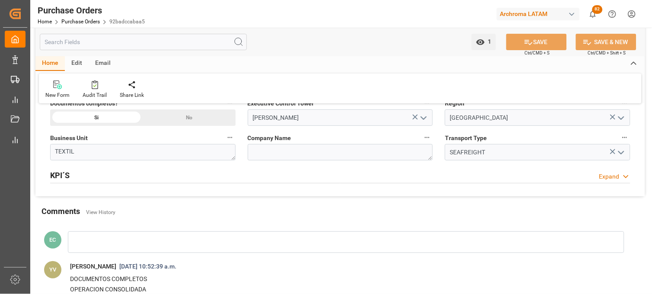
scroll to position [624, 0]
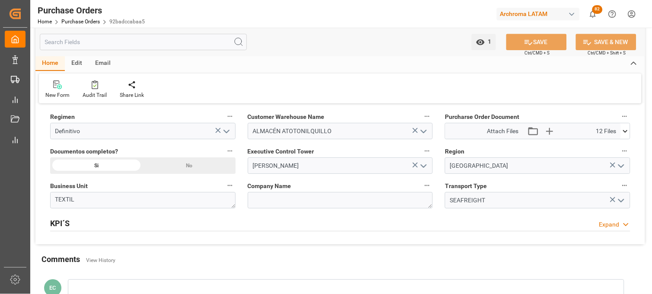
click at [627, 137] on button at bounding box center [625, 131] width 9 height 16
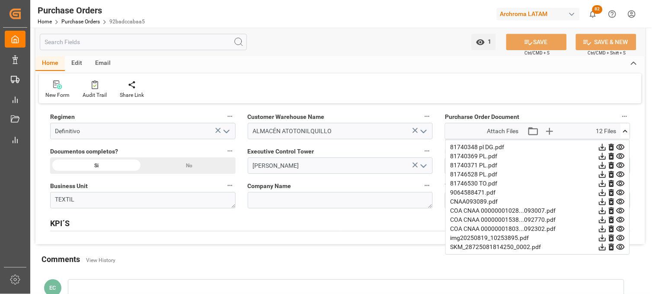
click at [621, 247] on icon at bounding box center [620, 247] width 8 height 6
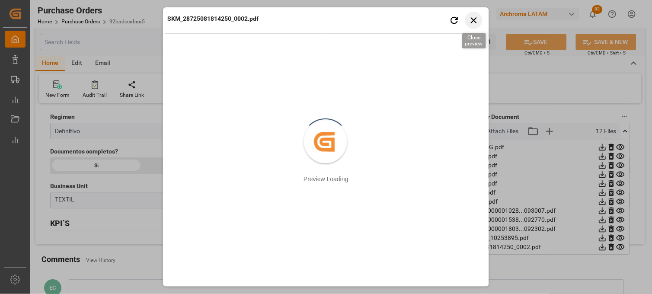
click at [475, 21] on icon "button" at bounding box center [474, 20] width 6 height 6
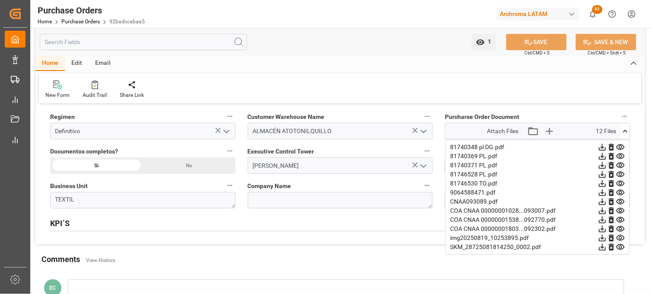
click at [618, 236] on icon at bounding box center [620, 238] width 8 height 6
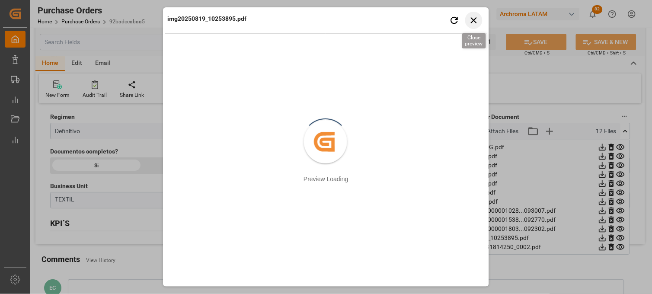
click at [477, 19] on icon "button" at bounding box center [473, 20] width 11 height 11
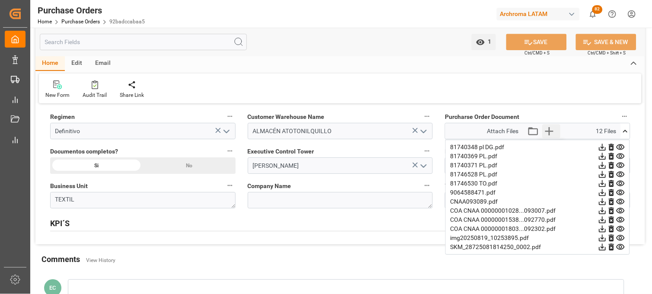
click at [550, 132] on icon "button" at bounding box center [549, 131] width 14 height 14
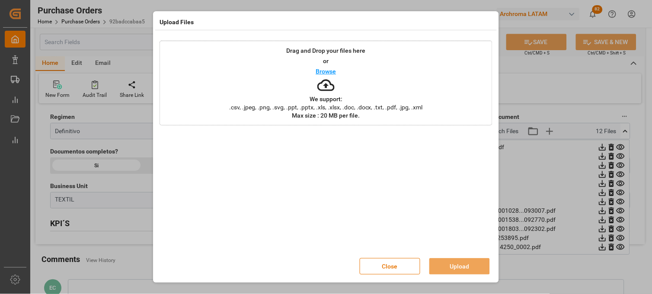
click at [356, 112] on p "Max size : 20 MB per file." at bounding box center [326, 115] width 68 height 6
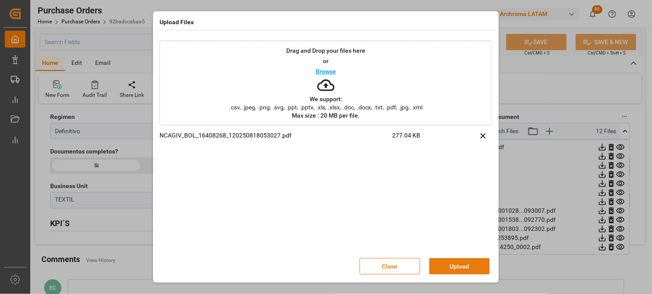
click at [464, 265] on button "Upload" at bounding box center [459, 266] width 60 height 16
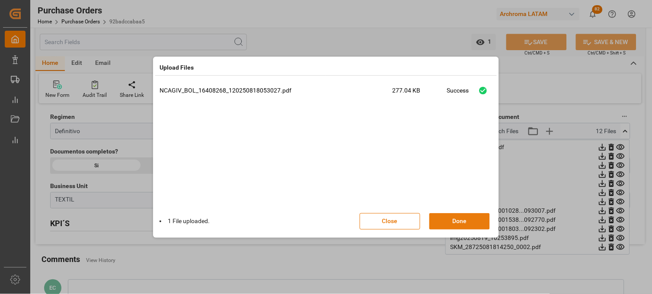
click at [461, 220] on button "Done" at bounding box center [459, 221] width 60 height 16
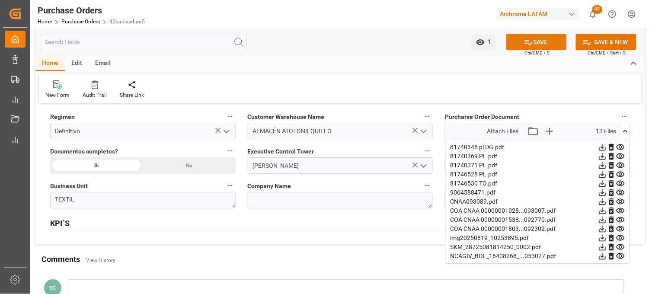
click at [536, 40] on button "SAVE" at bounding box center [536, 42] width 60 height 16
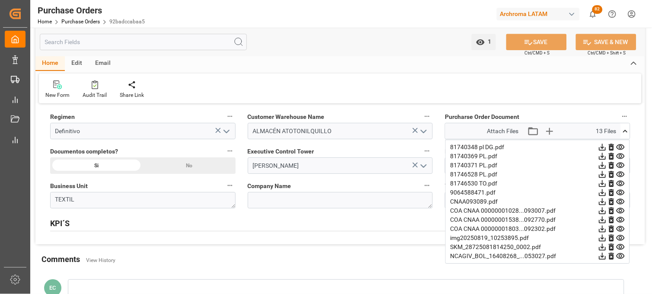
click at [619, 183] on icon at bounding box center [620, 184] width 8 height 6
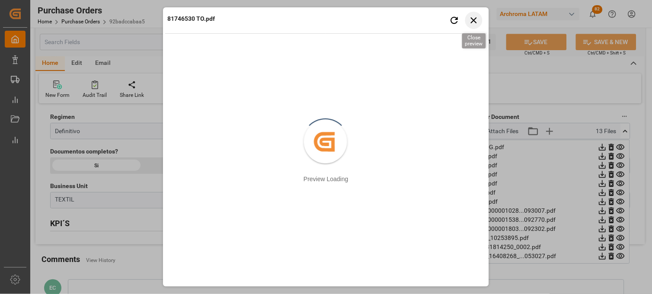
click at [474, 18] on icon "button" at bounding box center [473, 20] width 11 height 11
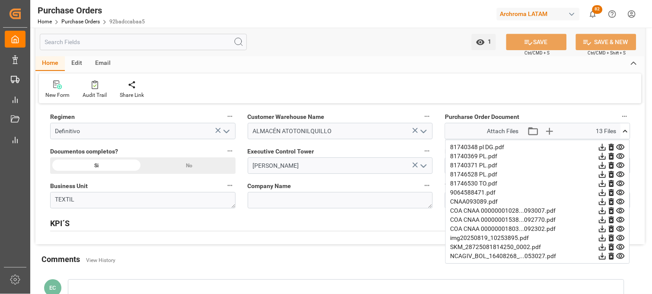
click at [618, 189] on icon at bounding box center [620, 192] width 9 height 9
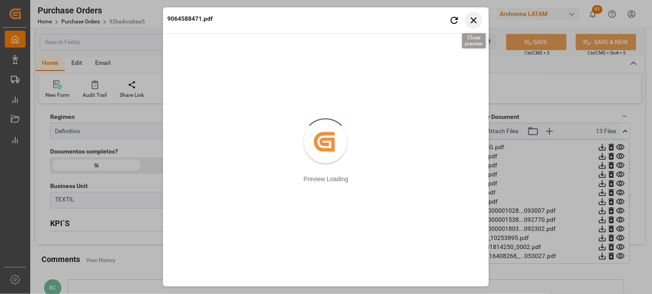
click at [474, 21] on icon "button" at bounding box center [474, 20] width 6 height 6
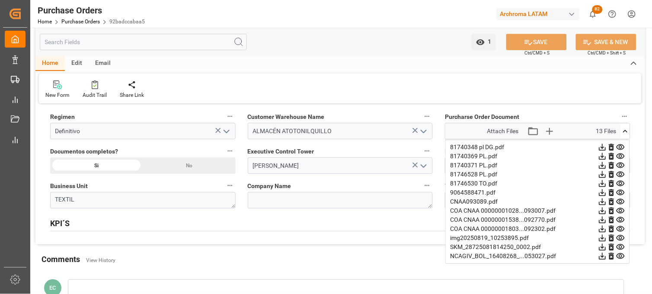
click at [621, 256] on icon at bounding box center [620, 255] width 9 height 9
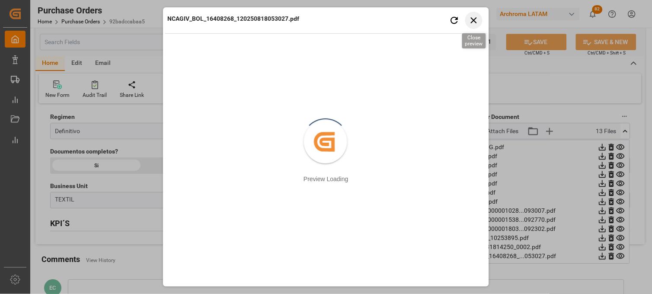
click at [469, 19] on icon "button" at bounding box center [473, 20] width 11 height 11
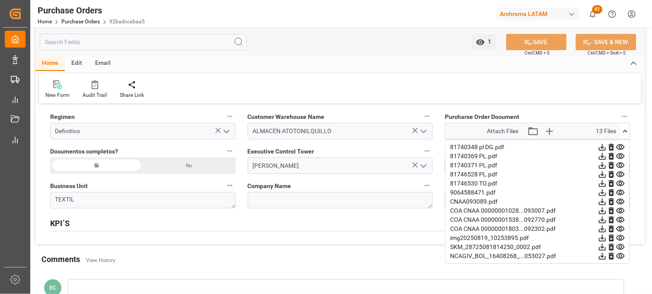
click at [620, 154] on icon at bounding box center [620, 156] width 8 height 6
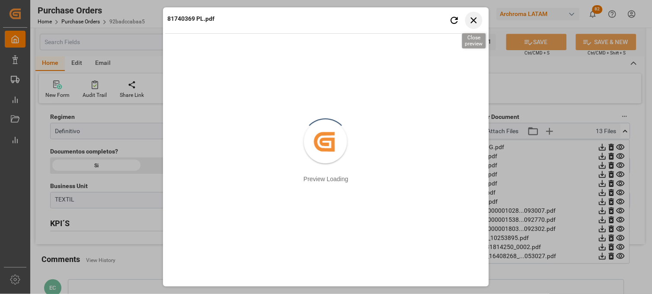
click at [472, 20] on icon "button" at bounding box center [473, 20] width 11 height 11
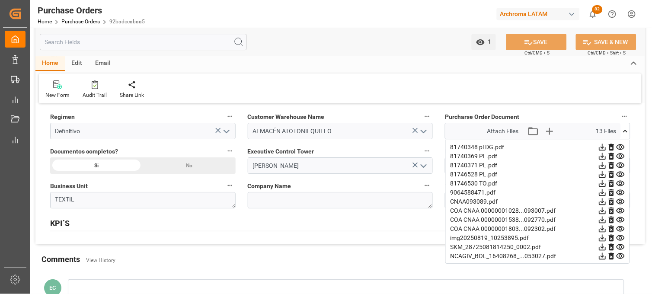
click at [620, 166] on icon at bounding box center [620, 165] width 9 height 9
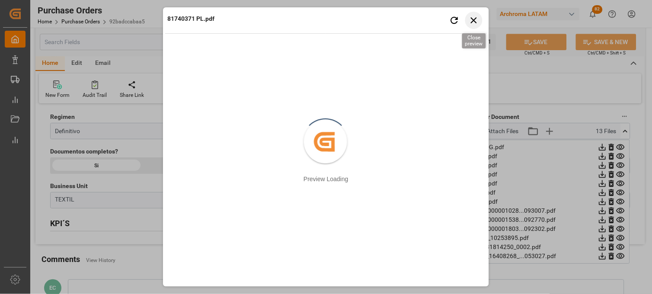
click at [474, 20] on icon "button" at bounding box center [474, 20] width 6 height 6
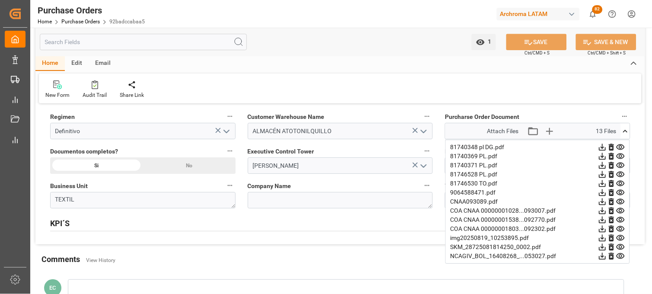
click at [620, 172] on icon at bounding box center [620, 174] width 9 height 9
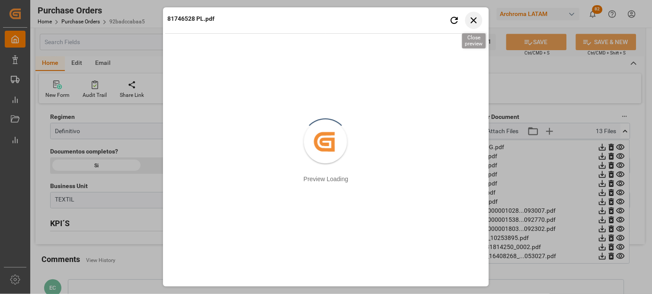
click at [474, 19] on icon "button" at bounding box center [473, 20] width 11 height 11
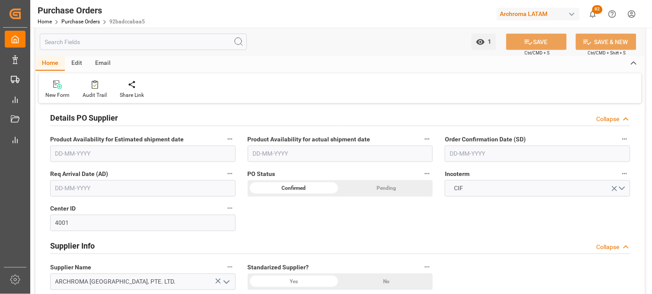
scroll to position [240, 0]
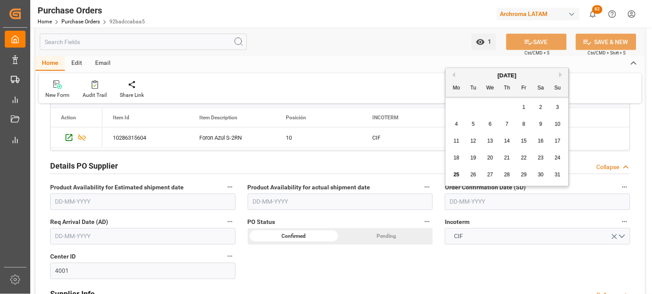
click at [470, 201] on input "text" at bounding box center [537, 202] width 185 height 16
click at [539, 141] on span "16" at bounding box center [541, 141] width 6 height 6
type input "16-08-2025"
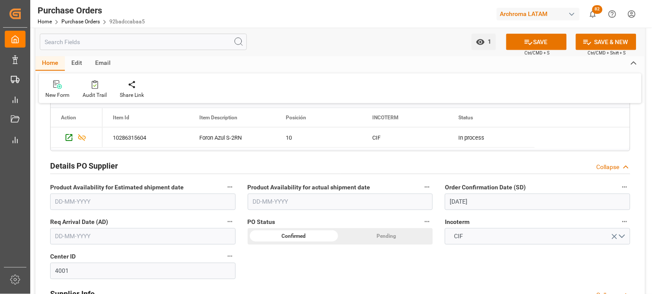
click at [65, 234] on input "text" at bounding box center [142, 236] width 185 height 16
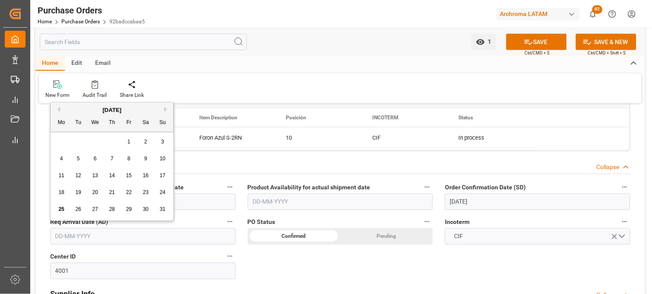
click at [61, 140] on div "28 29 30 31 1 2 3" at bounding box center [112, 142] width 118 height 17
click at [167, 109] on button "Next Month" at bounding box center [166, 109] width 5 height 5
click at [63, 159] on div "8" at bounding box center [61, 159] width 11 height 10
type input "[DATE]"
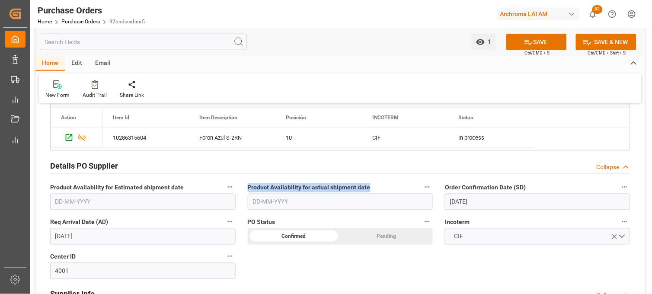
drag, startPoint x: 245, startPoint y: 188, endPoint x: 372, endPoint y: 191, distance: 126.2
click at [372, 191] on div "Product Availability for actual shipment date" at bounding box center [340, 195] width 197 height 35
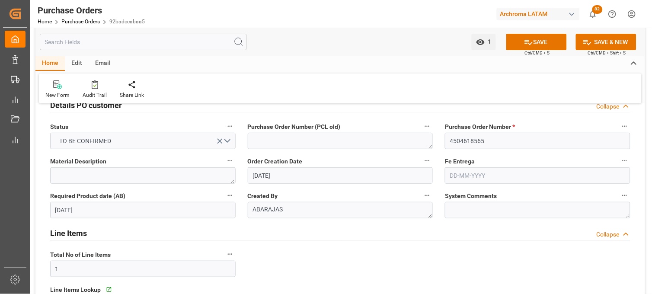
scroll to position [0, 0]
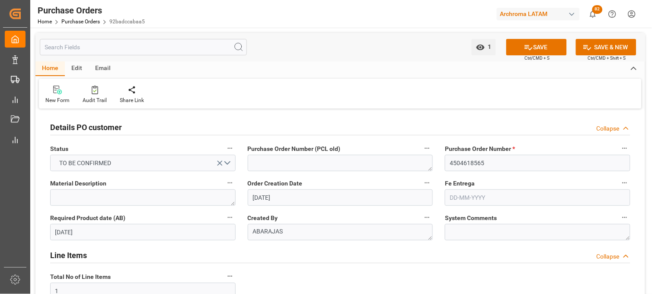
click at [458, 200] on input "text" at bounding box center [537, 197] width 185 height 16
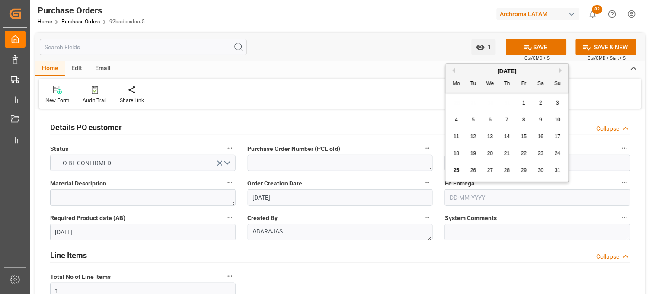
click at [563, 70] on button "Next Month" at bounding box center [561, 70] width 5 height 5
click at [458, 153] on span "22" at bounding box center [456, 153] width 6 height 6
type input "22-09-2025"
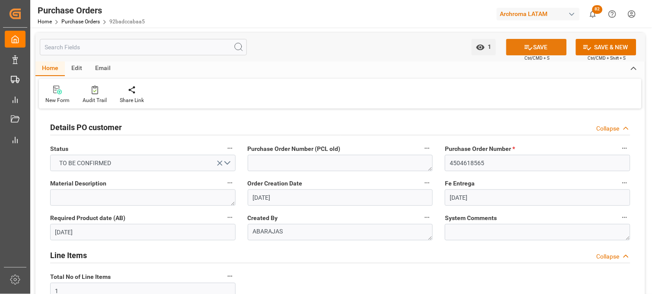
click at [524, 48] on icon at bounding box center [528, 47] width 9 height 9
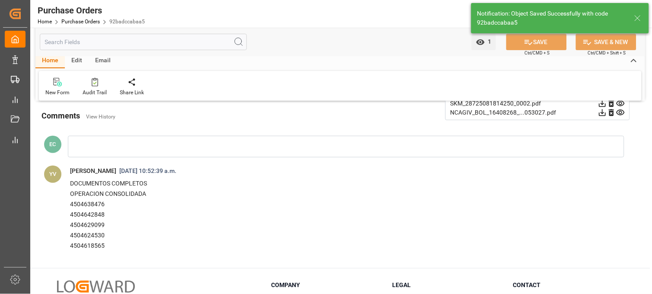
scroll to position [768, 0]
click at [69, 204] on span "DOCUMENTOS COMPLETOS OPERACION CONSOLIDADA 4504638476 4504642848 4504629099 450…" at bounding box center [346, 214] width 564 height 77
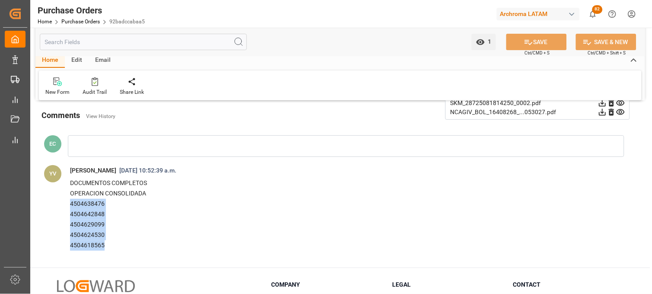
drag, startPoint x: 70, startPoint y: 203, endPoint x: 106, endPoint y: 245, distance: 55.2
click at [106, 245] on div "DOCUMENTOS COMPLETOS OPERACION CONSOLIDADA 4504638476 4504642848 4504629099 450…" at bounding box center [337, 214] width 535 height 73
copy div "4504638476 4504642848 4504629099 4504624530 4504618565"
click at [79, 22] on link "Purchase Orders" at bounding box center [80, 22] width 38 height 6
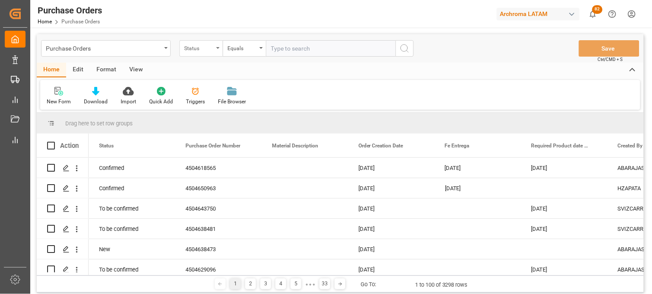
click at [205, 48] on div "Status" at bounding box center [198, 47] width 29 height 10
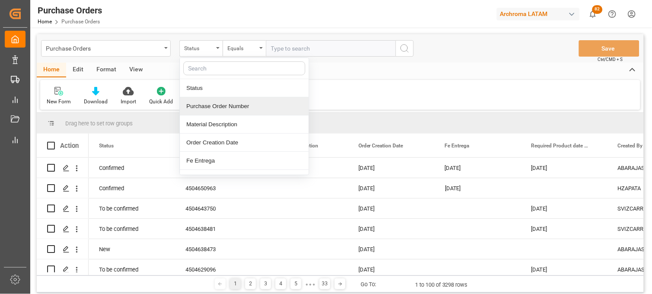
click at [209, 105] on div "Purchase Order Number" at bounding box center [244, 106] width 129 height 18
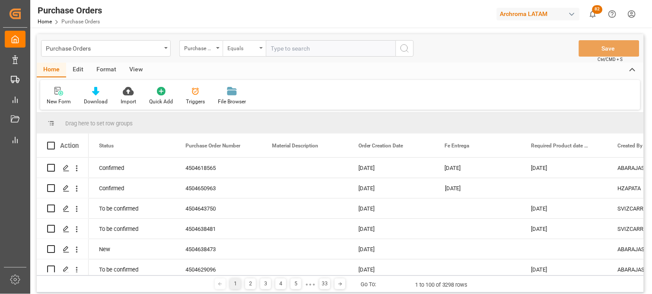
click at [253, 53] on div "Equals" at bounding box center [244, 48] width 43 height 16
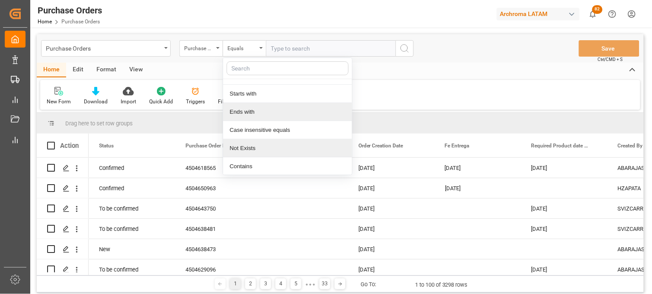
scroll to position [50, 0]
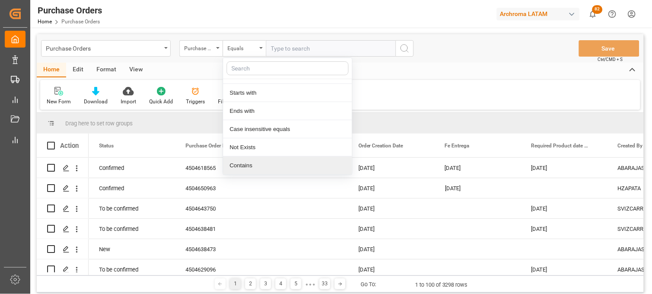
drag, startPoint x: 254, startPoint y: 161, endPoint x: 268, endPoint y: 89, distance: 73.6
click at [253, 161] on div "Contains" at bounding box center [287, 165] width 129 height 18
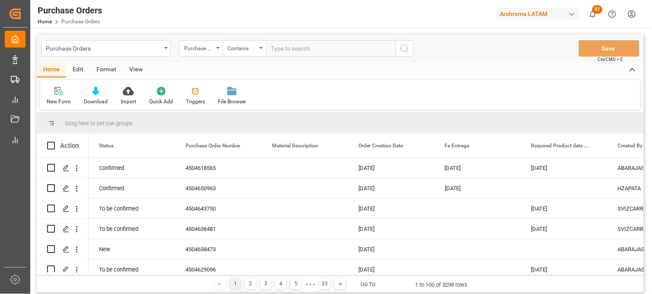
click at [274, 46] on input "text" at bounding box center [331, 48] width 130 height 16
paste input "4504638476 4504642848 4504629099 4504624530 4504618565"
click at [357, 46] on input "4504638476 4504642848 4504629099 4504624530 4504618565" at bounding box center [331, 48] width 130 height 16
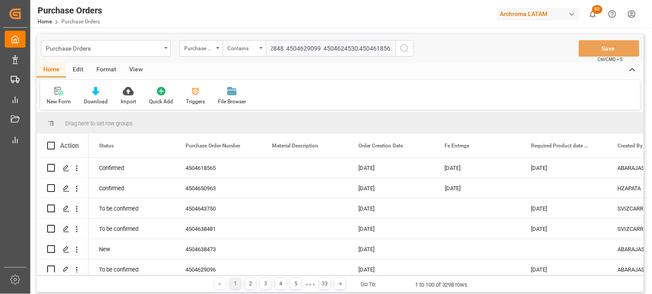
click at [323, 47] on input "4504638476 4504642848 4504629099 4504624530,4504618565" at bounding box center [331, 48] width 130 height 16
click at [286, 46] on input "4504638476 4504642848 4504629099,4504624530,4504618565" at bounding box center [331, 48] width 130 height 16
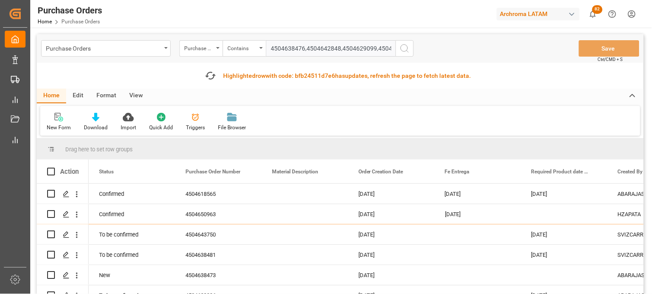
type input "4504638476,4504642848,4504629099,4504624530,4504618565"
click at [403, 48] on icon "search button" at bounding box center [404, 48] width 10 height 10
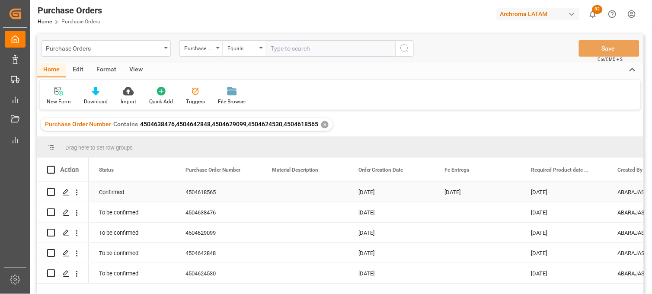
scroll to position [48, 0]
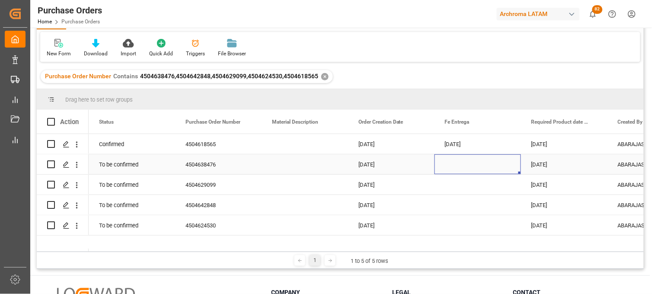
click at [455, 162] on div "Press SPACE to select this row." at bounding box center [477, 164] width 86 height 20
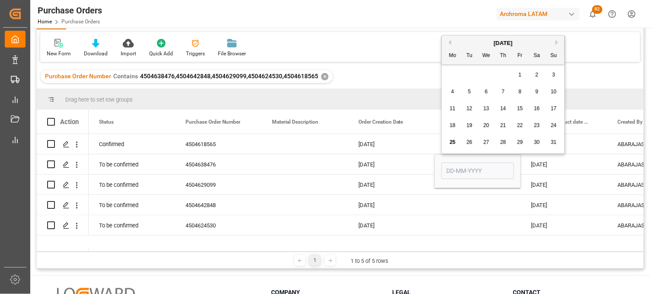
click at [556, 44] on button "Next Month" at bounding box center [557, 42] width 5 height 5
drag, startPoint x: 451, startPoint y: 126, endPoint x: 450, endPoint y: 130, distance: 4.5
click at [451, 127] on span "22" at bounding box center [452, 125] width 6 height 6
type input "22-09-2025"
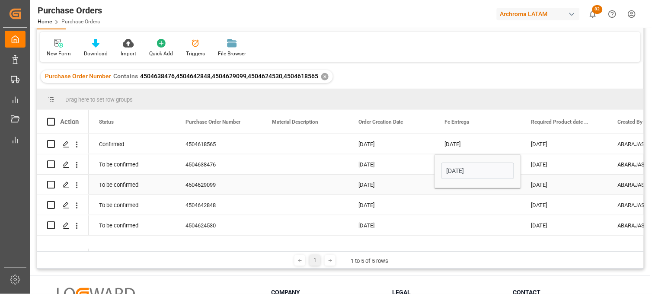
click at [450, 191] on div "Press SPACE to select this row." at bounding box center [477, 185] width 86 height 20
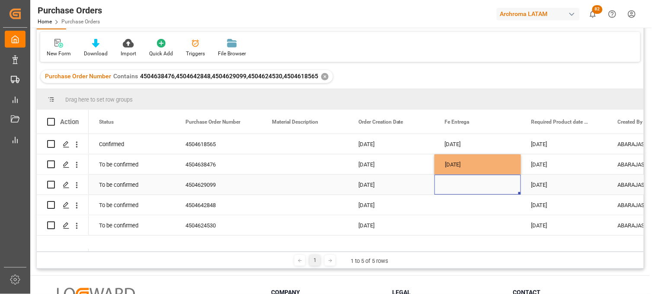
click at [453, 184] on div "Press SPACE to select this row." at bounding box center [477, 185] width 86 height 20
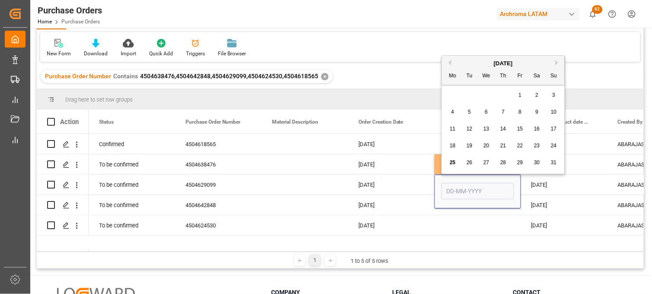
click at [558, 61] on button "Next Month" at bounding box center [557, 62] width 5 height 5
drag, startPoint x: 453, startPoint y: 145, endPoint x: 452, endPoint y: 156, distance: 11.3
click at [452, 147] on span "22" at bounding box center [452, 146] width 6 height 6
type input "22-09-2025"
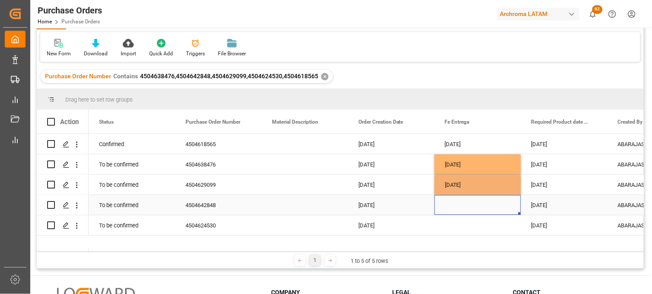
click at [456, 208] on div "Press SPACE to select this row." at bounding box center [477, 205] width 86 height 20
click at [455, 207] on div "Press SPACE to select this row." at bounding box center [477, 205] width 86 height 20
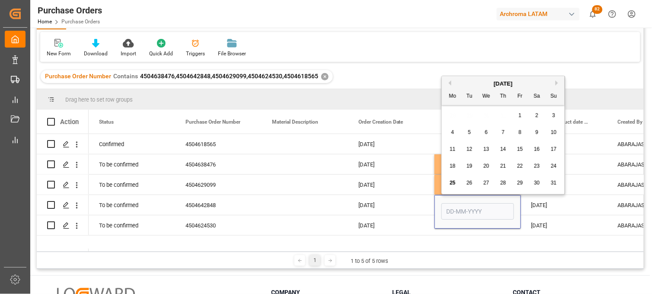
click at [557, 83] on button "Next Month" at bounding box center [557, 82] width 5 height 5
click at [455, 167] on span "22" at bounding box center [452, 166] width 6 height 6
type input "22-09-2025"
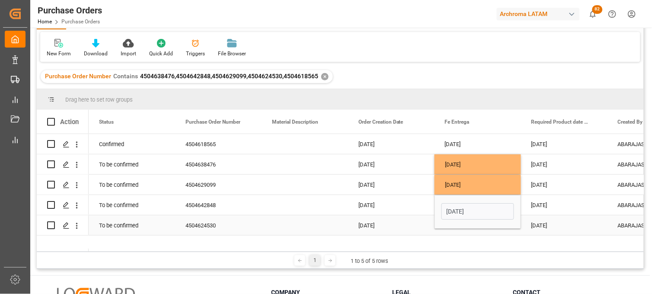
click at [450, 229] on div "Press SPACE to select this row." at bounding box center [477, 225] width 86 height 20
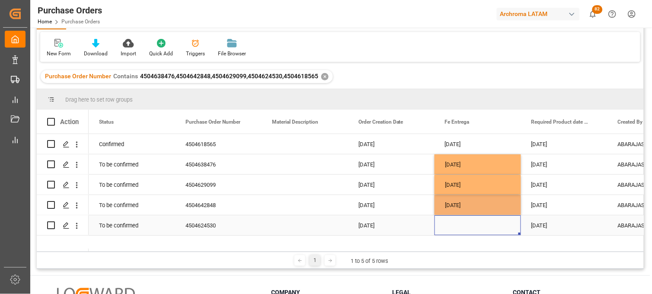
click at [452, 223] on div "Press SPACE to select this row." at bounding box center [477, 225] width 86 height 20
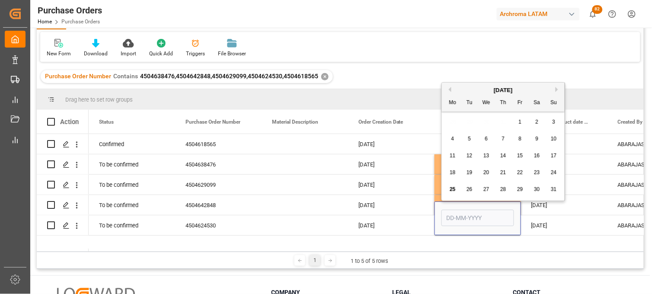
click at [556, 88] on button "Next Month" at bounding box center [557, 89] width 5 height 5
click at [450, 172] on span "22" at bounding box center [452, 172] width 6 height 6
type input "22-09-2025"
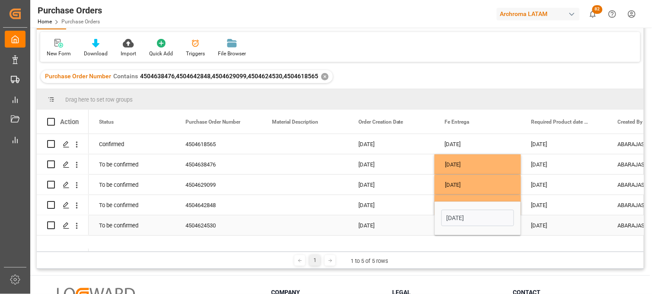
click at [540, 227] on div "14-09-2025" at bounding box center [564, 225] width 86 height 20
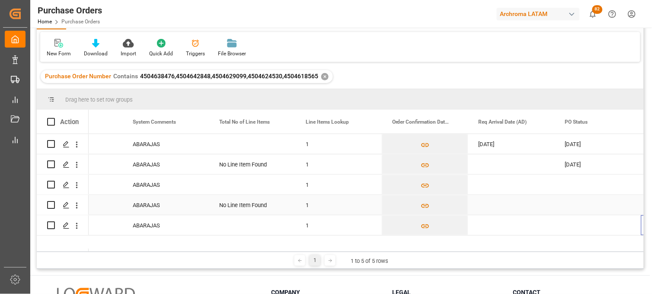
scroll to position [0, 571]
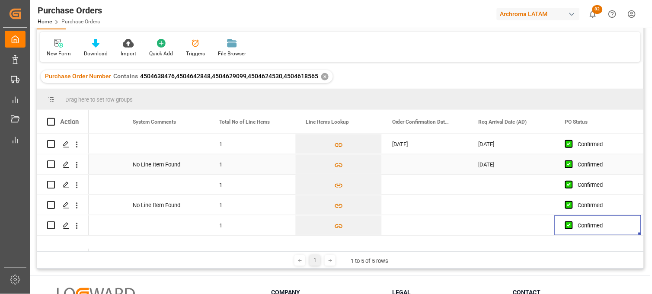
click at [408, 167] on div "Press SPACE to select this row." at bounding box center [425, 164] width 86 height 20
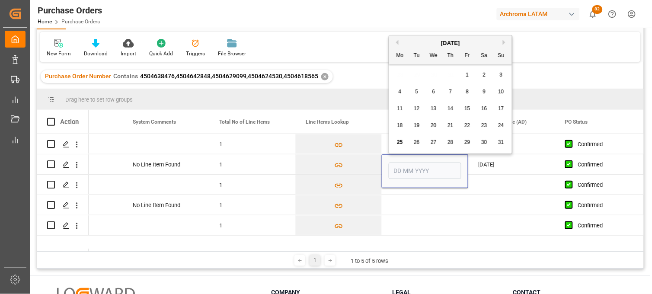
drag, startPoint x: 487, startPoint y: 111, endPoint x: 463, endPoint y: 150, distance: 46.5
click at [487, 111] on div "16" at bounding box center [484, 109] width 11 height 10
type input "16-08-2025"
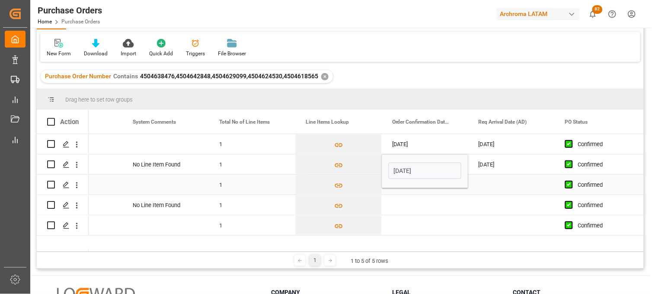
click at [405, 192] on div "Press SPACE to select this row." at bounding box center [425, 185] width 86 height 20
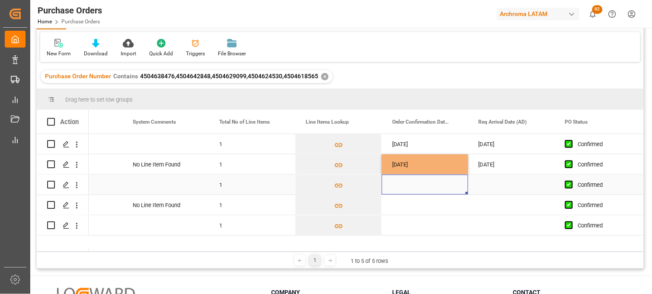
click at [399, 183] on div "Press SPACE to select this row." at bounding box center [425, 185] width 86 height 20
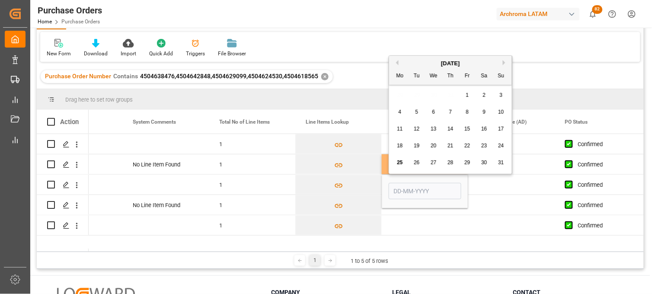
click at [481, 132] on div "16" at bounding box center [484, 129] width 11 height 10
type input "16-08-2025"
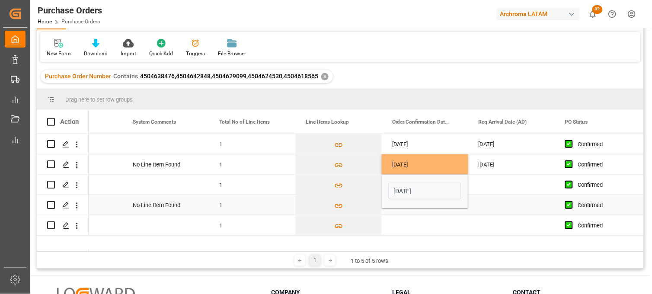
click at [401, 211] on div "Press SPACE to select this row." at bounding box center [425, 205] width 86 height 20
click at [403, 205] on div "Press SPACE to select this row." at bounding box center [425, 205] width 86 height 20
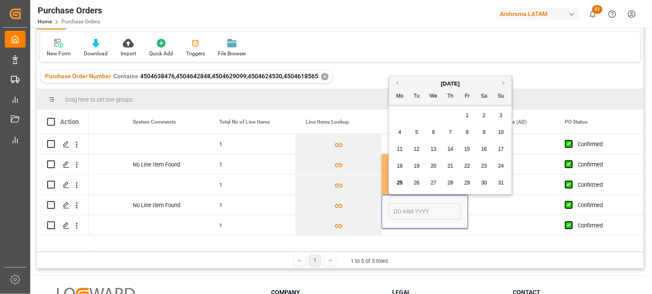
click at [483, 150] on span "16" at bounding box center [484, 149] width 6 height 6
type input "16-08-2025"
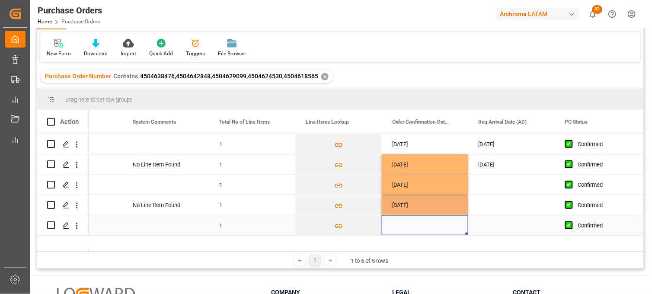
click at [404, 229] on div "Press SPACE to select this row." at bounding box center [425, 225] width 86 height 20
click at [404, 226] on div "Press SPACE to select this row." at bounding box center [425, 225] width 86 height 20
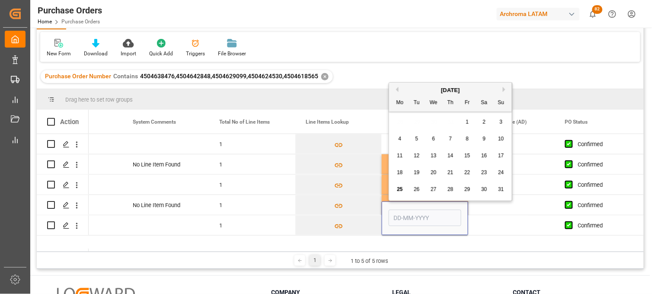
click at [485, 154] on span "16" at bounding box center [484, 156] width 6 height 6
type input "16-08-2025"
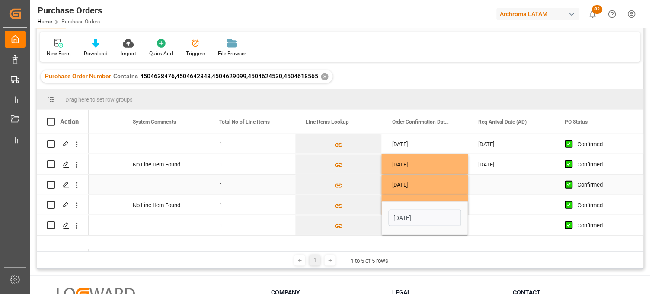
click at [489, 188] on div "Press SPACE to select this row." at bounding box center [511, 185] width 86 height 20
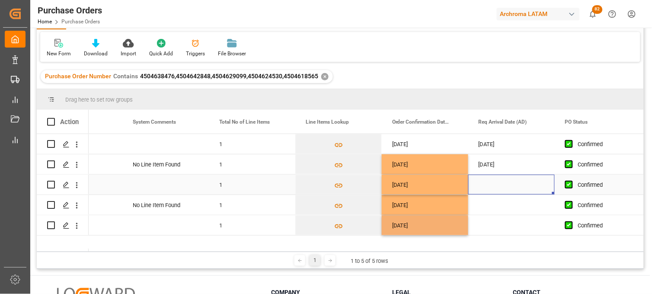
click at [488, 188] on div "Press SPACE to select this row." at bounding box center [511, 185] width 86 height 20
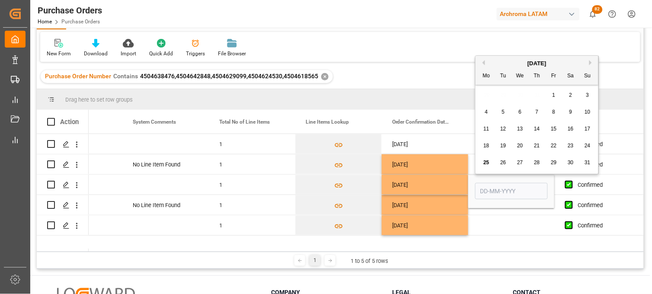
click at [590, 62] on button "Next Month" at bounding box center [591, 62] width 5 height 5
click at [490, 111] on div "8" at bounding box center [486, 112] width 11 height 10
type input "[DATE]"
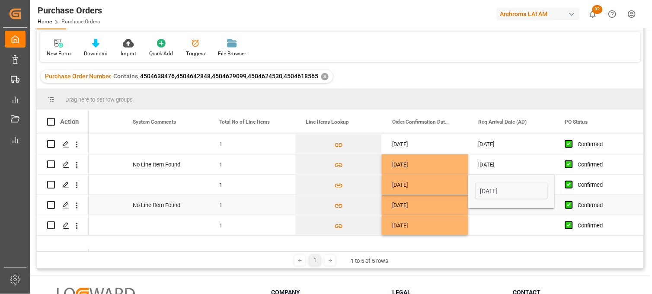
click at [489, 213] on div "Press SPACE to select this row." at bounding box center [511, 205] width 86 height 20
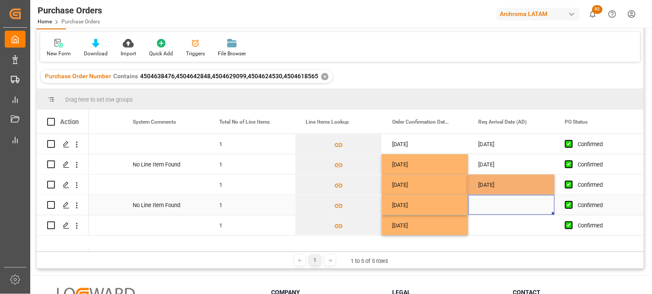
click at [487, 206] on div "Press SPACE to select this row." at bounding box center [511, 205] width 86 height 20
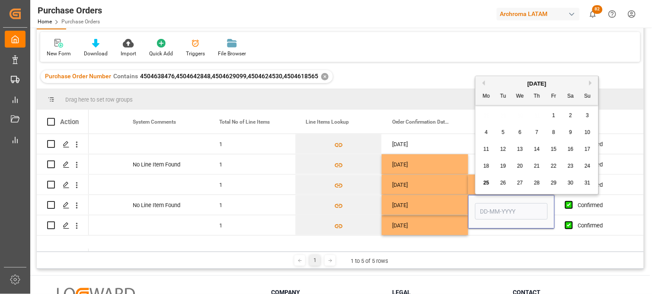
click at [590, 84] on button "Next Month" at bounding box center [591, 82] width 5 height 5
click at [483, 133] on div "8" at bounding box center [486, 132] width 11 height 10
type input "[DATE]"
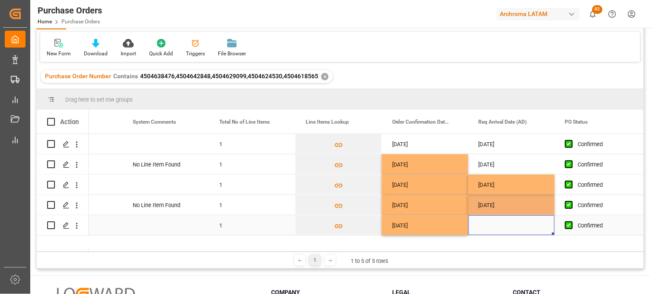
click at [490, 230] on div "Press SPACE to select this row." at bounding box center [511, 225] width 86 height 20
click at [490, 223] on div "Press SPACE to select this row." at bounding box center [511, 225] width 86 height 20
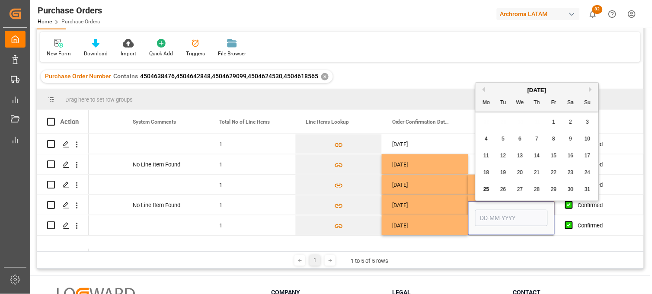
click at [589, 88] on button "Next Month" at bounding box center [591, 89] width 5 height 5
click at [489, 141] on div "8" at bounding box center [486, 139] width 11 height 10
type input "[DATE]"
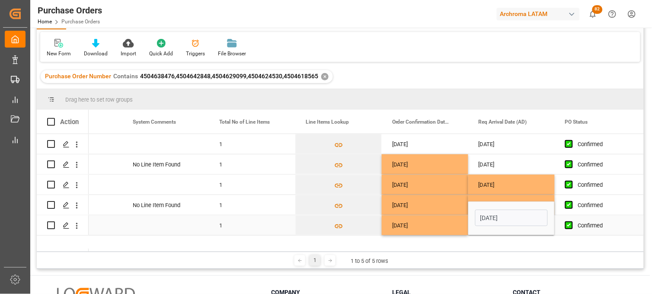
click at [402, 223] on div "16-08-2025" at bounding box center [425, 225] width 86 height 20
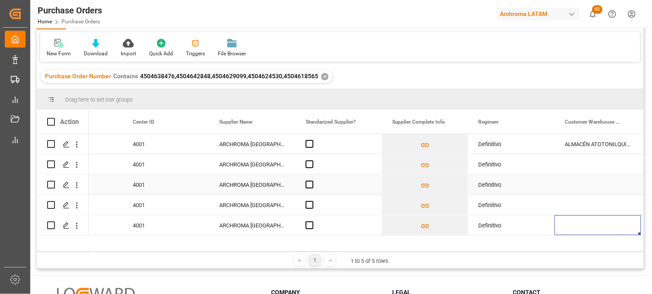
scroll to position [0, 1263]
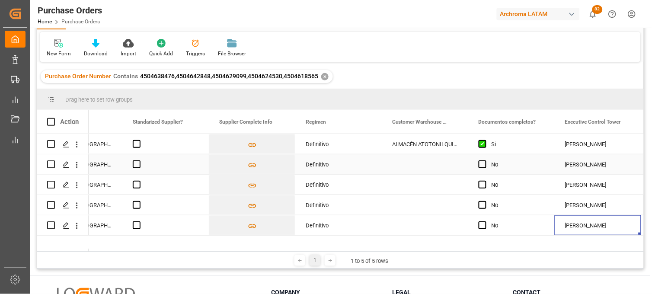
click at [413, 166] on div "Press SPACE to select this row." at bounding box center [425, 164] width 86 height 20
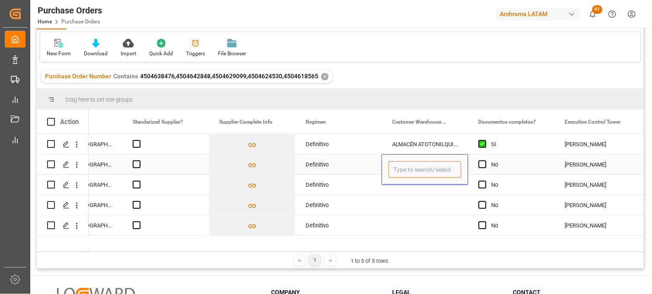
click at [413, 166] on input "Press SPACE to select this row." at bounding box center [424, 169] width 73 height 16
type input "t"
click at [421, 192] on div "ALMACÉN ATOTONILQUILLO" at bounding box center [430, 194] width 82 height 30
type input "ALMACÉN ATOTONILQUILLO"
click at [413, 186] on div "Press SPACE to select this row." at bounding box center [425, 185] width 86 height 20
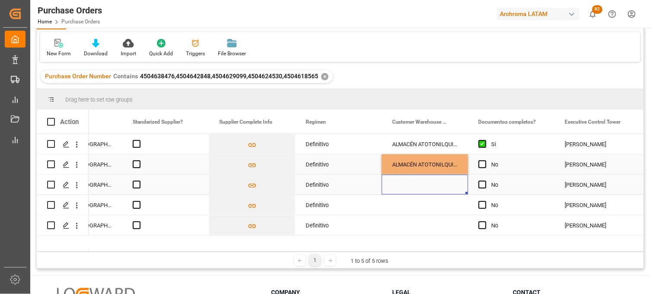
click at [409, 185] on div "Press SPACE to select this row." at bounding box center [425, 185] width 86 height 20
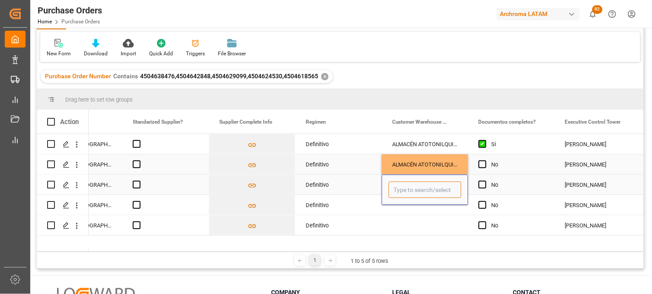
click at [409, 185] on input "Press SPACE to select this row." at bounding box center [424, 189] width 73 height 16
click at [408, 188] on input "atoto" at bounding box center [424, 189] width 73 height 16
click at [410, 211] on div "ALMACÉN ATOTONILQUILLO" at bounding box center [430, 214] width 82 height 30
type input "ALMACÉN ATOTONILQUILLO"
click at [404, 206] on div "Press SPACE to select this row." at bounding box center [425, 205] width 86 height 20
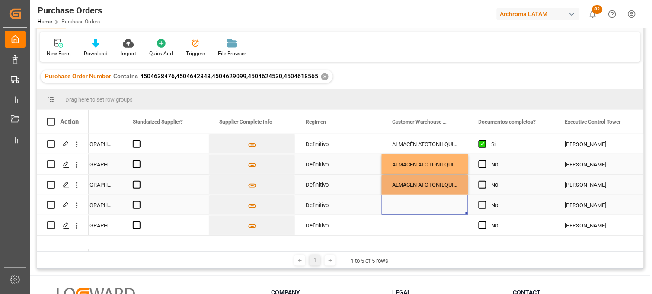
click at [402, 205] on div "Press SPACE to select this row." at bounding box center [425, 205] width 86 height 20
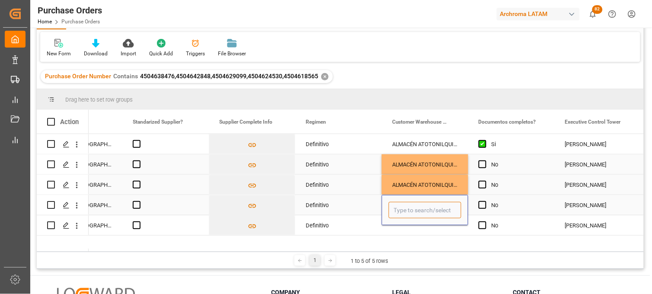
click at [401, 204] on input "Press SPACE to select this row." at bounding box center [424, 210] width 73 height 16
click at [407, 209] on input "at" at bounding box center [424, 210] width 73 height 16
click at [414, 229] on div "ALMACÉN ATOTONILQUILLO" at bounding box center [430, 235] width 82 height 30
type input "ALMACÉN ATOTONILQUILLO"
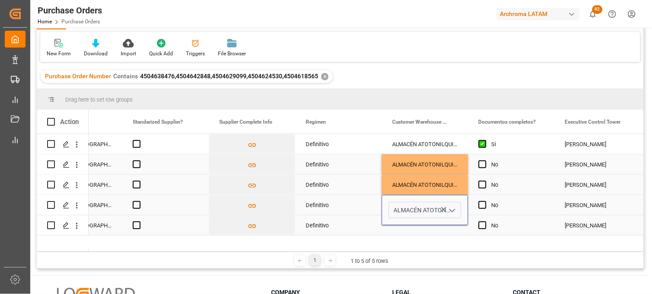
click at [411, 226] on div "Press SPACE to select this row." at bounding box center [425, 225] width 86 height 20
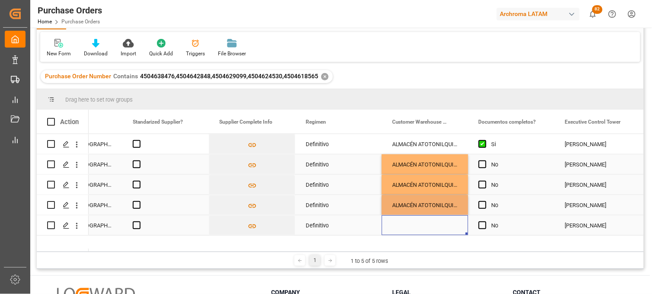
click at [411, 226] on div "Press SPACE to select this row." at bounding box center [425, 225] width 86 height 20
click at [409, 224] on input "Press SPACE to select this row." at bounding box center [424, 220] width 73 height 16
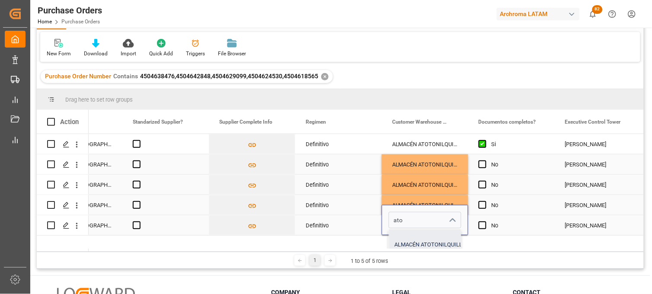
click at [409, 238] on div "ALMACÉN ATOTONILQUILLO" at bounding box center [430, 244] width 82 height 30
type input "ALMACÉN ATOTONILQUILLO"
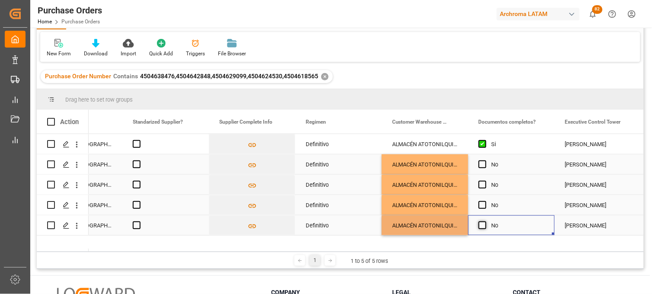
click at [481, 225] on span "Press SPACE to select this row." at bounding box center [482, 225] width 8 height 8
click at [485, 221] on input "Press SPACE to select this row." at bounding box center [485, 221] width 0 height 0
click at [481, 206] on span "Press SPACE to select this row." at bounding box center [482, 205] width 8 height 8
click at [485, 201] on input "Press SPACE to select this row." at bounding box center [485, 201] width 0 height 0
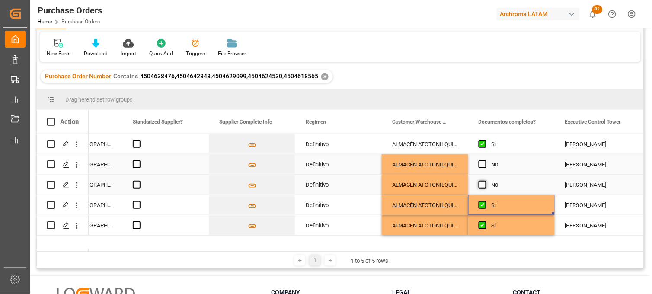
click at [478, 184] on span "Press SPACE to select this row." at bounding box center [482, 185] width 8 height 8
click at [485, 181] on input "Press SPACE to select this row." at bounding box center [485, 181] width 0 height 0
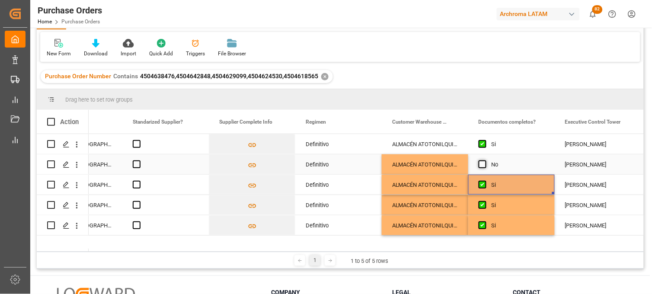
click at [483, 166] on span "Press SPACE to select this row." at bounding box center [482, 164] width 8 height 8
click at [485, 160] on input "Press SPACE to select this row." at bounding box center [485, 160] width 0 height 0
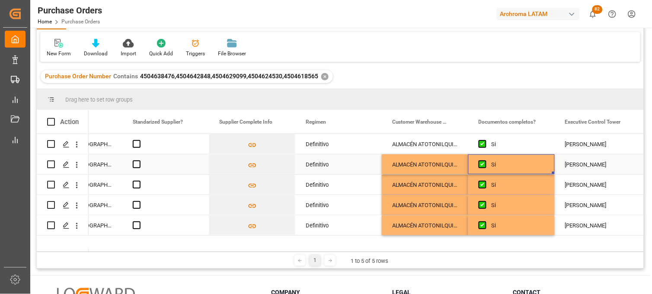
click at [435, 164] on div "ALMACÉN ATOTONILQUILLO" at bounding box center [425, 164] width 86 height 20
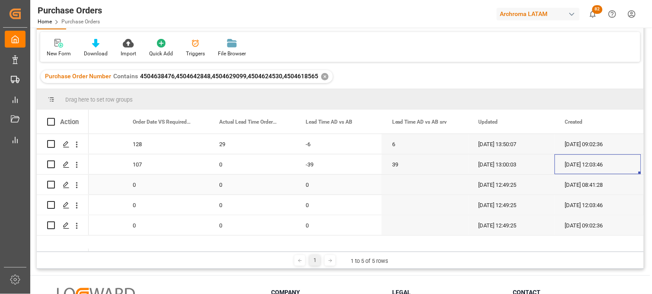
scroll to position [0, 0]
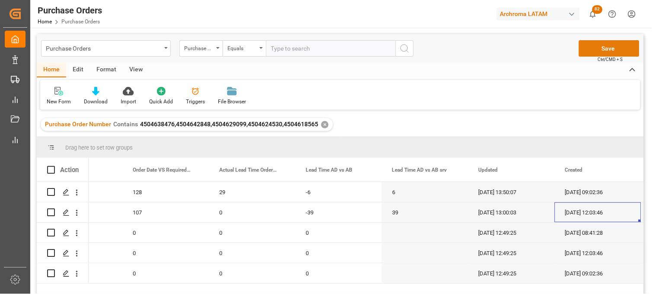
click at [599, 48] on button "Save" at bounding box center [609, 48] width 60 height 16
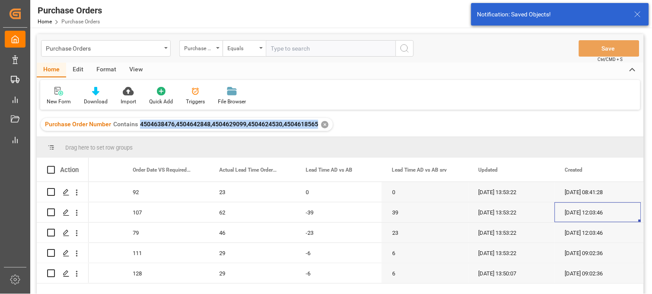
drag, startPoint x: 315, startPoint y: 124, endPoint x: 137, endPoint y: 127, distance: 178.1
click at [137, 127] on div "Purchase Order Number Contains 4504638476,4504642848,4504629099,4504624530,4504…" at bounding box center [181, 124] width 273 height 9
copy span "4504638476,4504642848,4504629099,4504624530,4504618565"
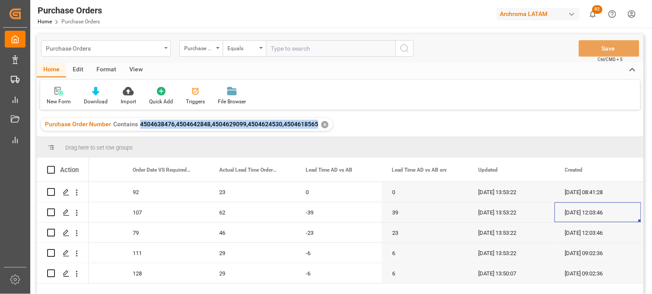
click at [166, 45] on div "Purchase Orders" at bounding box center [106, 48] width 130 height 16
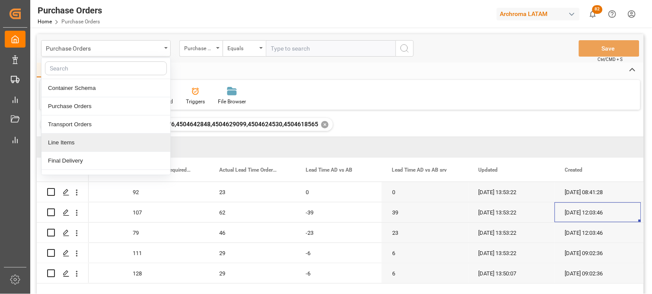
click at [90, 146] on div "Line Items" at bounding box center [105, 143] width 129 height 18
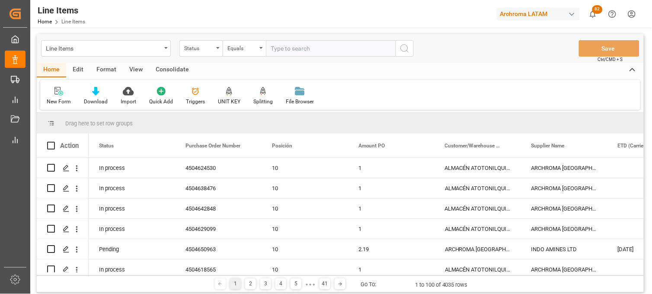
click at [216, 49] on div "Status" at bounding box center [200, 48] width 43 height 16
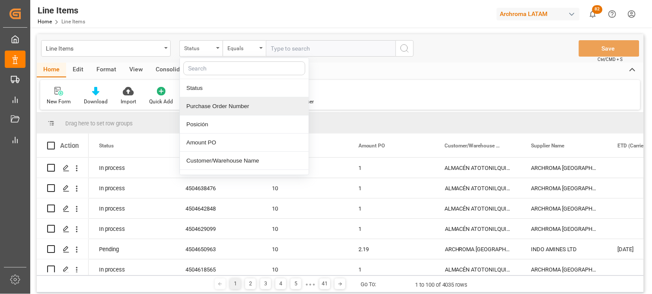
click at [216, 108] on div "Purchase Order Number" at bounding box center [244, 106] width 129 height 18
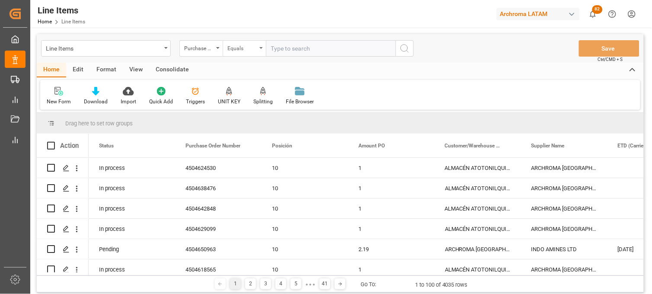
click at [261, 48] on icon "open menu" at bounding box center [260, 48] width 3 height 2
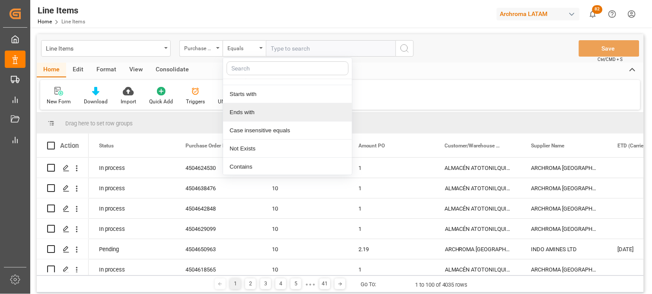
scroll to position [50, 0]
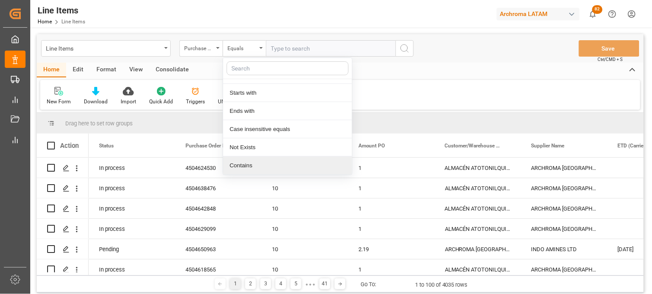
click at [243, 166] on div "Contains" at bounding box center [287, 165] width 129 height 18
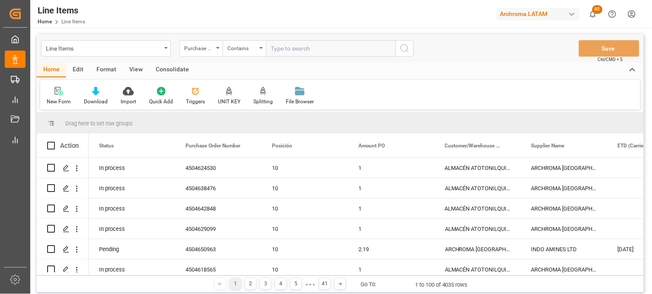
click at [275, 47] on input "text" at bounding box center [331, 48] width 130 height 16
paste input "4504638476,4504642848,4504629099,4504624530,4504618565"
type input "4504638476,4504642848,4504629099,4504624530,4504618565"
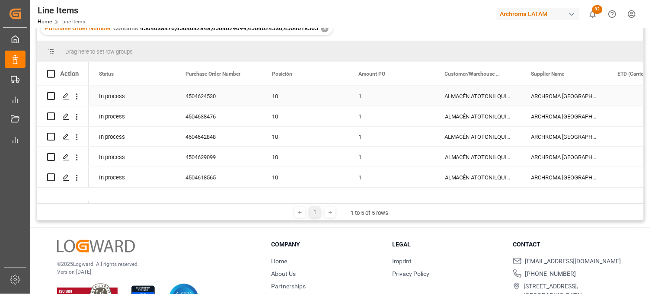
scroll to position [48, 0]
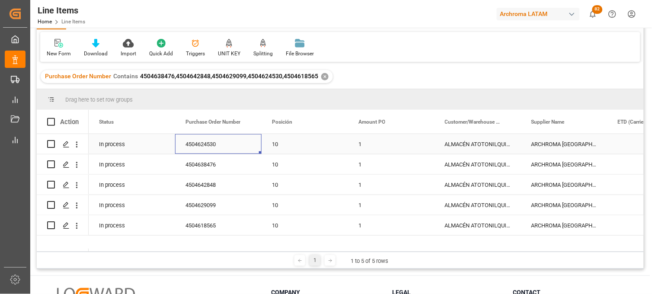
click at [213, 146] on div "4504624530" at bounding box center [218, 144] width 86 height 20
click at [217, 166] on div "4504638476" at bounding box center [218, 164] width 86 height 20
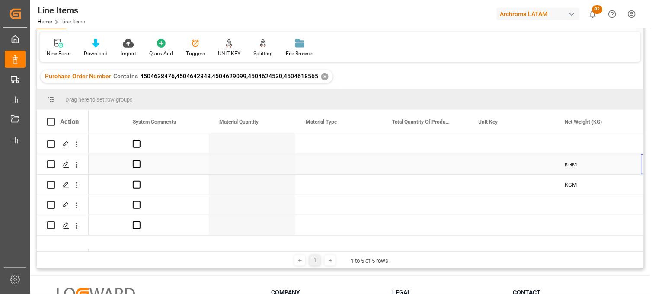
scroll to position [0, 1176]
click at [232, 165] on div "Press SPACE to select this row." at bounding box center [252, 164] width 86 height 20
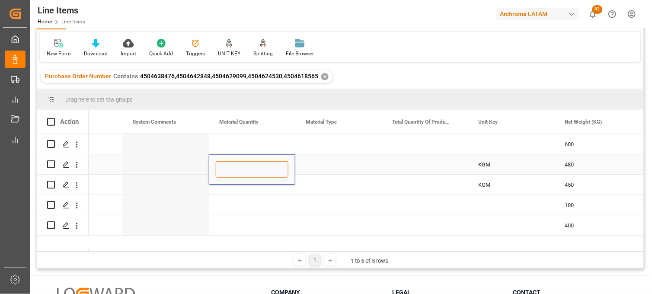
click at [232, 165] on input "Press SPACE to select this row." at bounding box center [252, 169] width 73 height 16
type input "66"
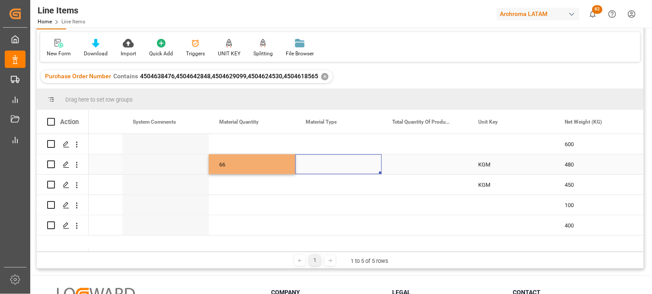
click at [331, 163] on div "Press SPACE to select this row." at bounding box center [338, 164] width 86 height 20
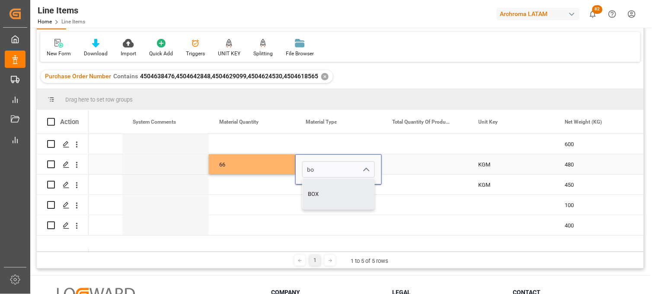
drag, startPoint x: 325, startPoint y: 191, endPoint x: 378, endPoint y: 174, distance: 55.9
click at [325, 191] on div "BOX" at bounding box center [338, 194] width 72 height 30
type input "BOX"
click at [417, 162] on div "Press SPACE to select this row." at bounding box center [425, 164] width 86 height 20
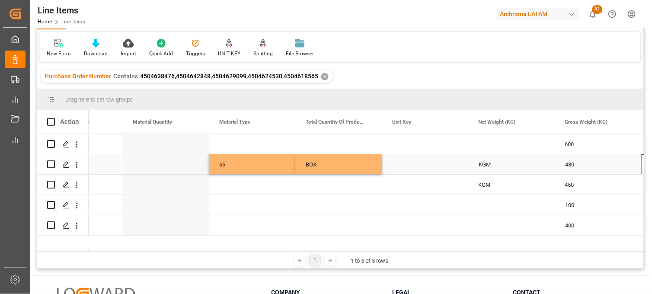
scroll to position [0, 1263]
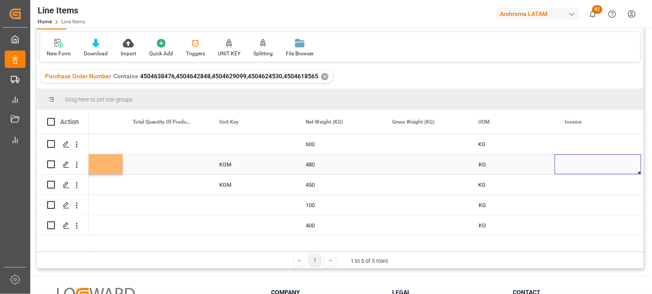
click at [576, 160] on div "Press SPACE to select this row." at bounding box center [597, 164] width 86 height 20
click at [575, 166] on input "Press SPACE to select this row." at bounding box center [597, 169] width 73 height 16
paste input "9064588471"
type input "9064588471"
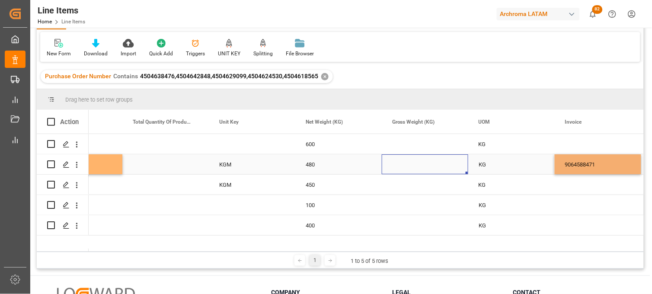
click at [407, 167] on div "Press SPACE to select this row." at bounding box center [425, 164] width 86 height 20
click at [148, 166] on div "Press SPACE to select this row." at bounding box center [165, 164] width 86 height 20
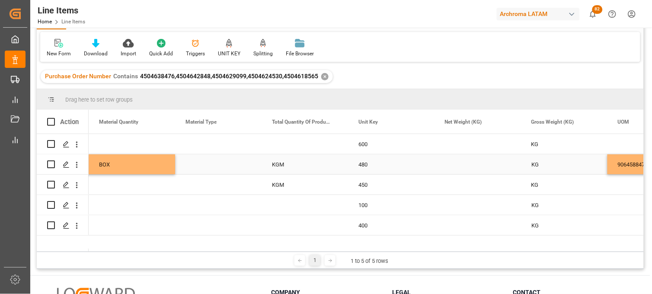
scroll to position [0, 1296]
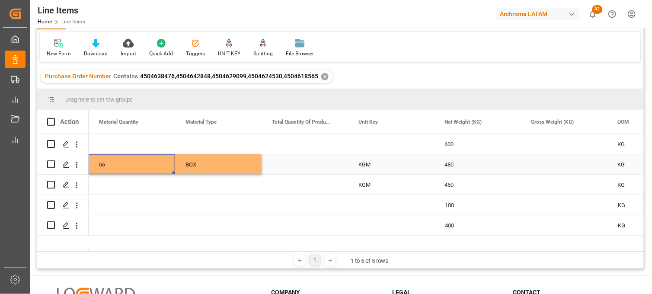
click at [214, 165] on div "BOX" at bounding box center [218, 165] width 66 height 20
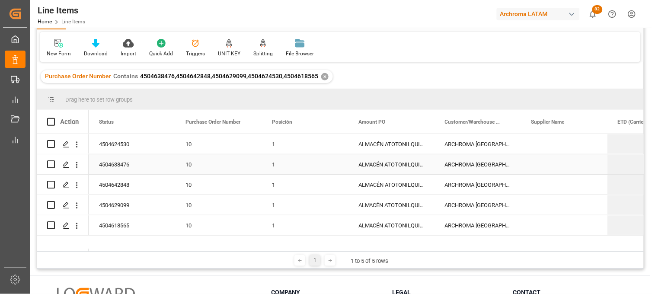
scroll to position [0, 0]
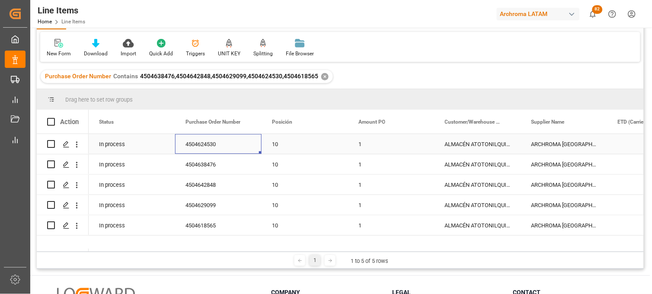
click at [213, 148] on div "4504624530" at bounding box center [218, 144] width 86 height 20
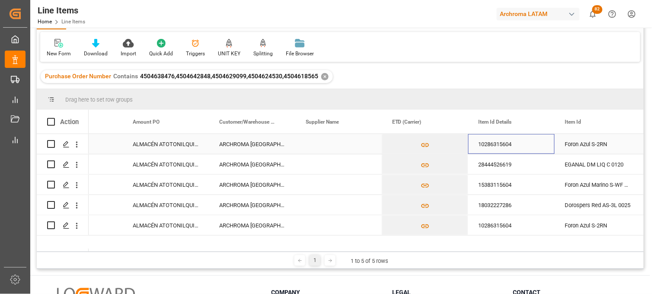
scroll to position [0, 571]
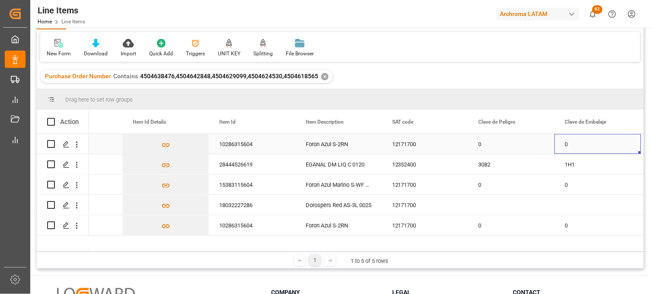
click at [336, 143] on div "Foron Azul S-2RN" at bounding box center [338, 144] width 86 height 20
click at [331, 162] on div "EGANAL DM LIQ C 0120" at bounding box center [338, 164] width 86 height 20
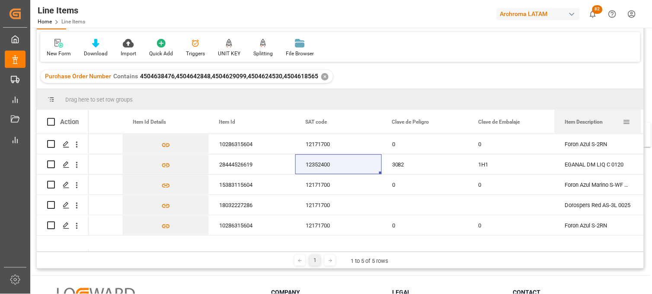
drag, startPoint x: 326, startPoint y: 124, endPoint x: 611, endPoint y: 128, distance: 284.8
click at [611, 128] on div "Item Description" at bounding box center [594, 122] width 58 height 24
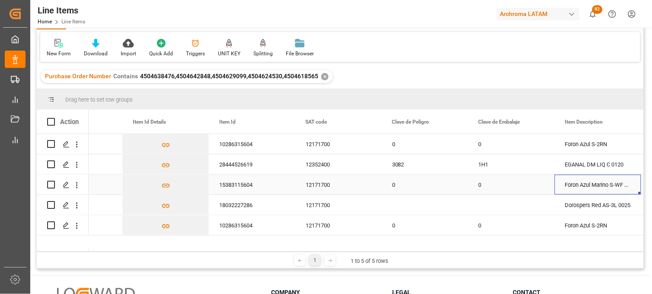
click at [575, 182] on div "Foron Azul Marino S-WF 0025" at bounding box center [597, 185] width 86 height 20
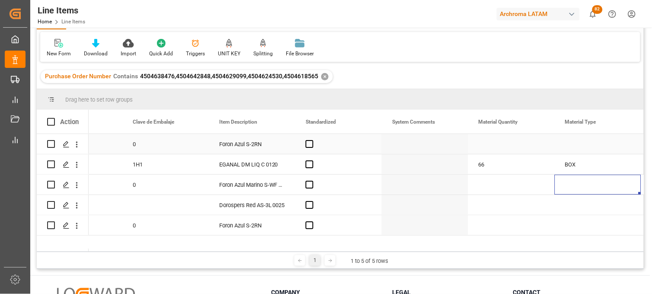
scroll to position [0, 1003]
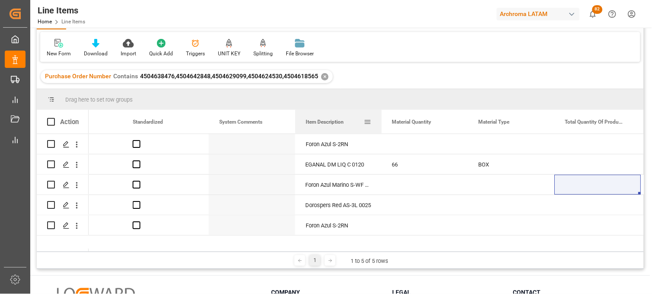
drag, startPoint x: 149, startPoint y: 121, endPoint x: 340, endPoint y: 121, distance: 191.0
click at [340, 121] on span "Item Description" at bounding box center [325, 122] width 38 height 6
click at [394, 165] on div "66" at bounding box center [425, 164] width 86 height 20
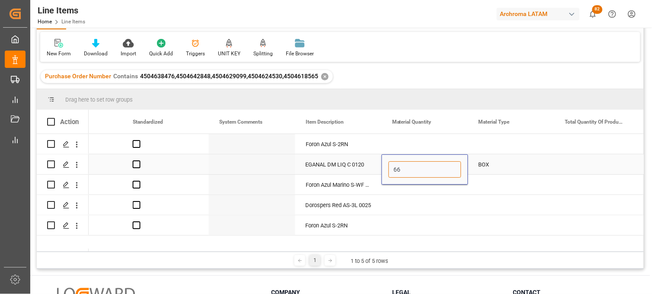
drag, startPoint x: 393, startPoint y: 167, endPoint x: 404, endPoint y: 168, distance: 11.2
click at [404, 168] on input "66" at bounding box center [424, 169] width 73 height 16
type input "4"
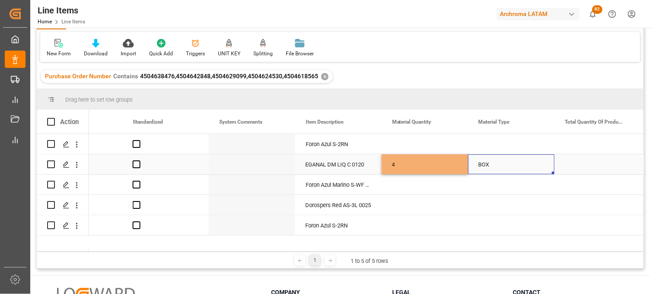
click at [484, 165] on div "BOX" at bounding box center [511, 165] width 66 height 20
click at [484, 165] on input "BOX" at bounding box center [511, 169] width 73 height 16
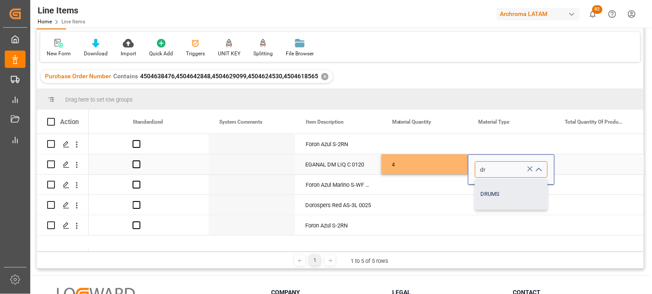
click at [488, 196] on div "DRUMS" at bounding box center [511, 194] width 72 height 30
type input "DRUMS"
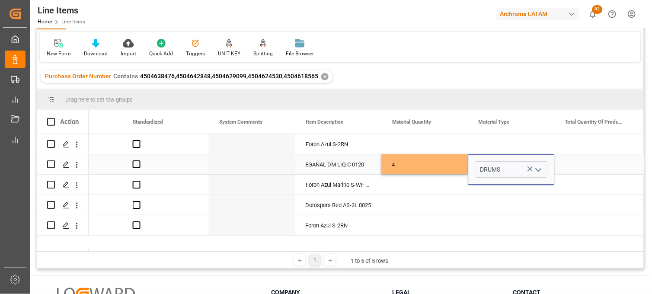
click at [407, 165] on div "4" at bounding box center [425, 164] width 86 height 20
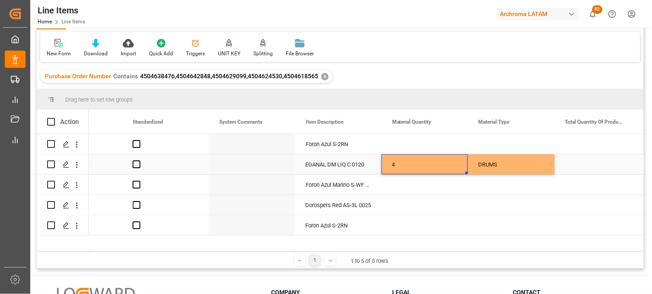
click at [484, 162] on div "DRUMS" at bounding box center [511, 165] width 66 height 20
click at [420, 166] on div "4" at bounding box center [425, 164] width 86 height 20
click at [403, 205] on div "Press SPACE to select this row." at bounding box center [425, 205] width 86 height 20
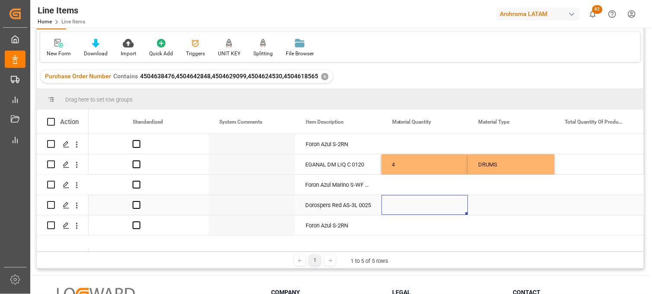
click at [403, 205] on div "Press SPACE to select this row." at bounding box center [425, 205] width 86 height 20
type input "4"
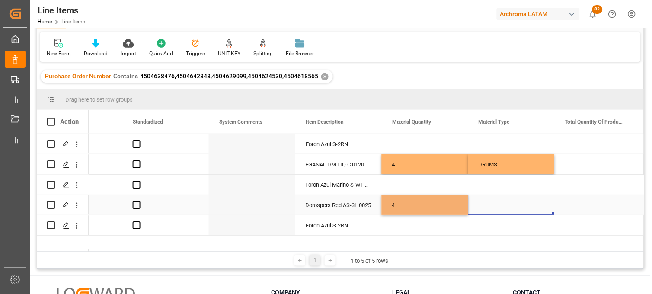
click at [490, 204] on div "Press SPACE to select this row." at bounding box center [511, 205] width 86 height 20
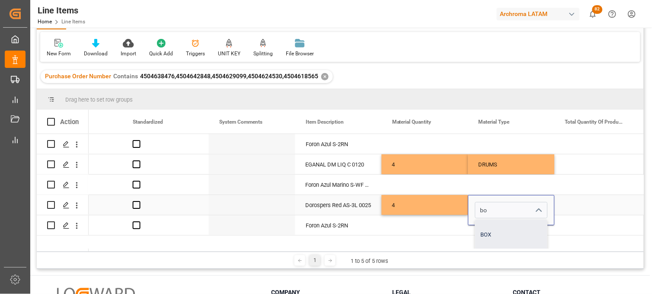
click at [490, 230] on div "BOX" at bounding box center [511, 235] width 72 height 30
type input "BOX"
click at [404, 202] on div "4" at bounding box center [425, 205] width 86 height 20
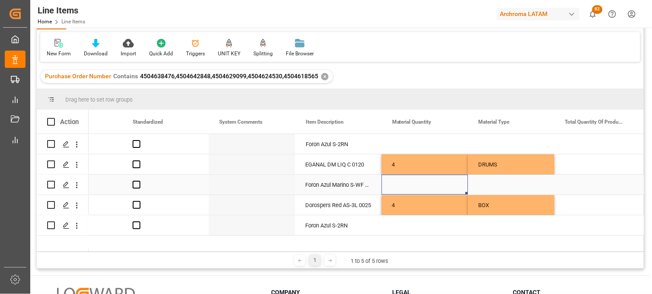
click at [395, 185] on div "Press SPACE to select this row." at bounding box center [425, 185] width 86 height 20
click at [401, 184] on div "Press SPACE to select this row." at bounding box center [425, 185] width 86 height 20
type input "18"
click at [485, 182] on div "Press SPACE to select this row." at bounding box center [511, 185] width 86 height 20
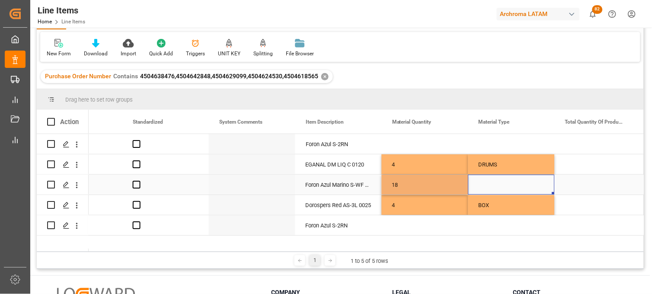
click at [484, 182] on div "Press SPACE to select this row." at bounding box center [511, 185] width 86 height 20
click at [484, 182] on input "Press SPACE to select this row." at bounding box center [511, 189] width 73 height 16
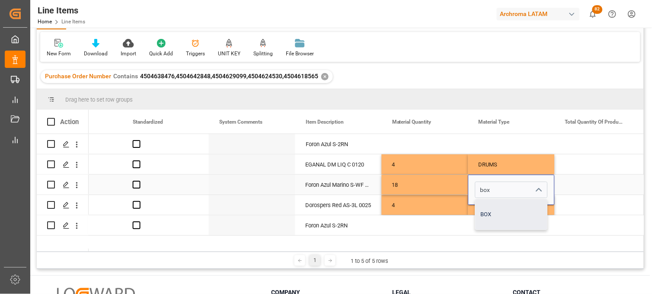
click at [491, 210] on div "BOX" at bounding box center [511, 214] width 72 height 30
type input "BOX"
click at [414, 181] on div "18" at bounding box center [425, 185] width 86 height 20
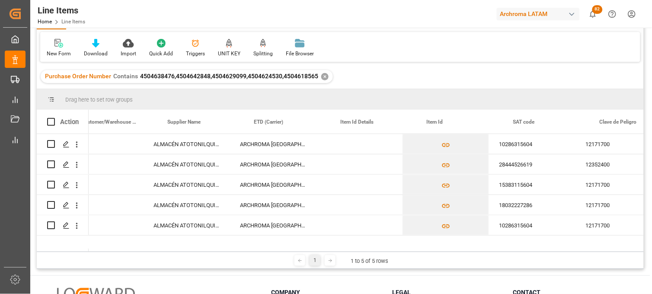
scroll to position [0, 196]
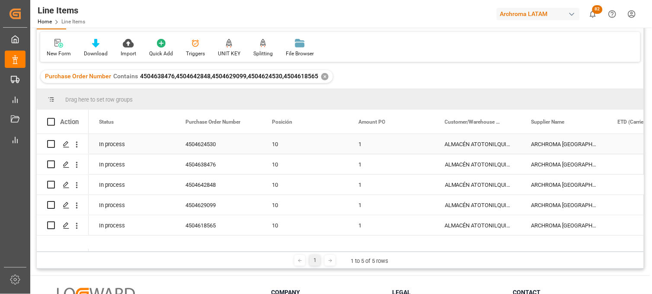
click at [210, 143] on div "4504624530" at bounding box center [218, 144] width 86 height 20
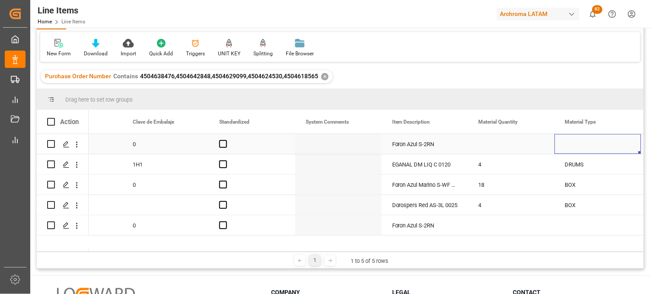
scroll to position [0, 1003]
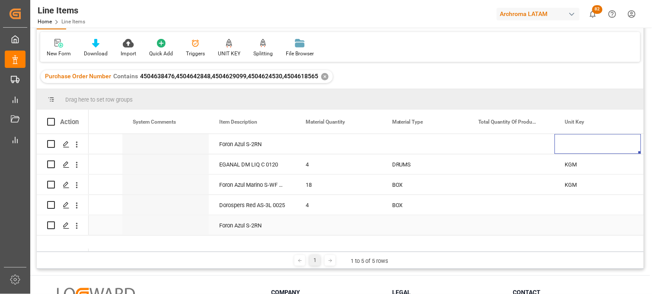
click at [316, 224] on div "Press SPACE to select this row." at bounding box center [338, 225] width 86 height 20
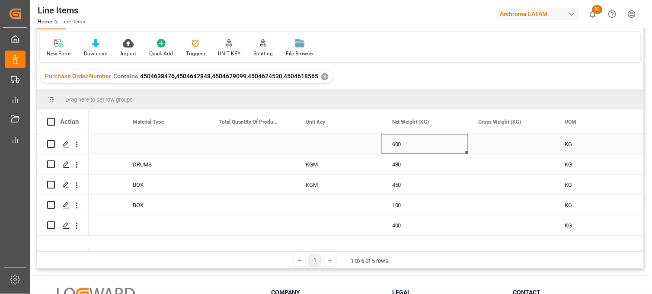
click at [396, 141] on div "600" at bounding box center [425, 144] width 86 height 20
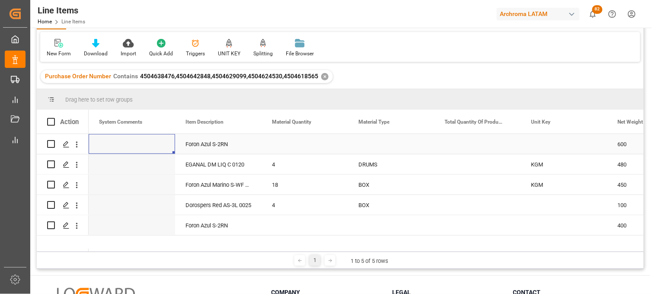
click at [281, 143] on div "Press SPACE to select this row." at bounding box center [304, 144] width 86 height 20
click at [281, 143] on input "Press SPACE to select this row." at bounding box center [304, 149] width 73 height 16
type input "24"
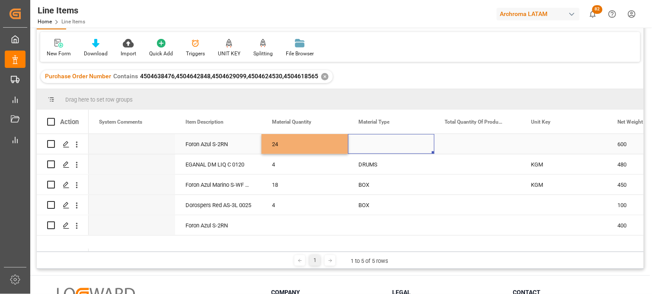
click at [369, 144] on div "Press SPACE to select this row." at bounding box center [391, 144] width 86 height 20
click at [369, 144] on input "Press SPACE to select this row." at bounding box center [391, 149] width 73 height 16
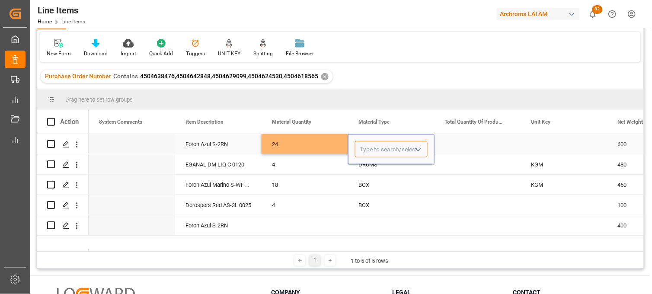
click at [369, 144] on input "Press SPACE to select this row." at bounding box center [391, 149] width 73 height 16
click at [368, 164] on div "BOX" at bounding box center [391, 174] width 72 height 30
type input "BOX"
click at [461, 147] on div "Press SPACE to select this row." at bounding box center [477, 144] width 86 height 20
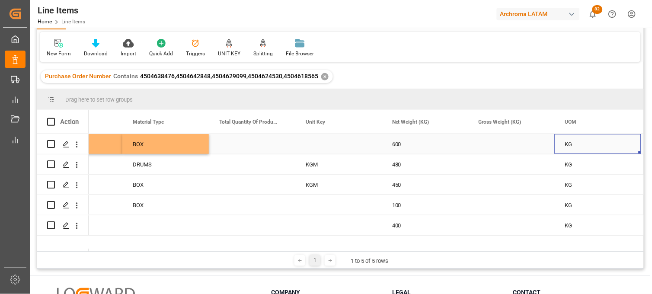
click at [494, 144] on div "Press SPACE to select this row." at bounding box center [511, 144] width 86 height 20
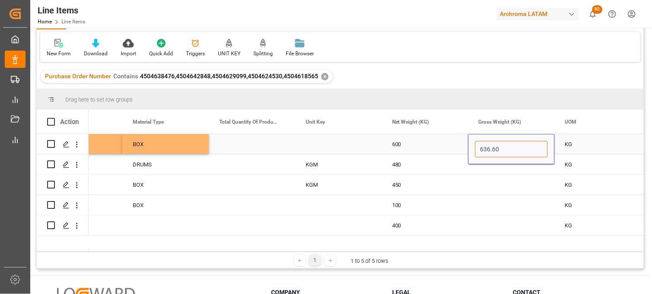
type input "636.600"
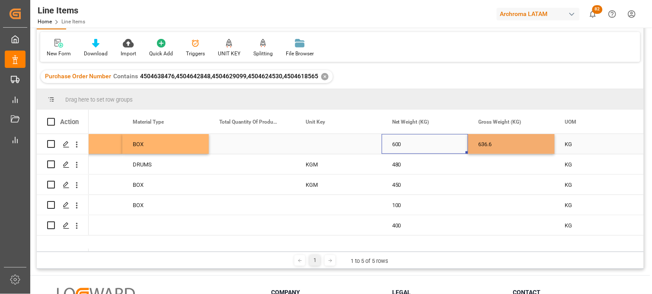
click at [407, 143] on div "600" at bounding box center [425, 144] width 86 height 20
click at [313, 164] on div "KGM" at bounding box center [338, 164] width 86 height 20
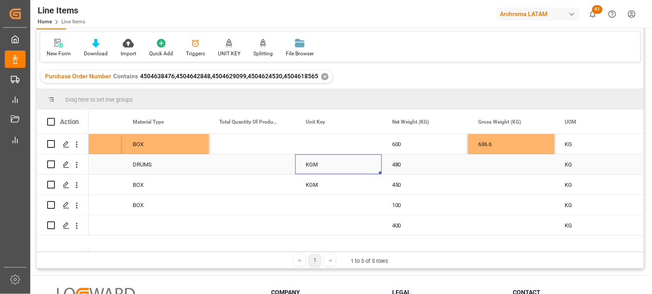
click at [313, 164] on div "KGM" at bounding box center [338, 164] width 86 height 20
click at [313, 164] on input "KGM" at bounding box center [338, 169] width 73 height 16
click at [318, 145] on div "Press SPACE to select this row." at bounding box center [338, 144] width 86 height 20
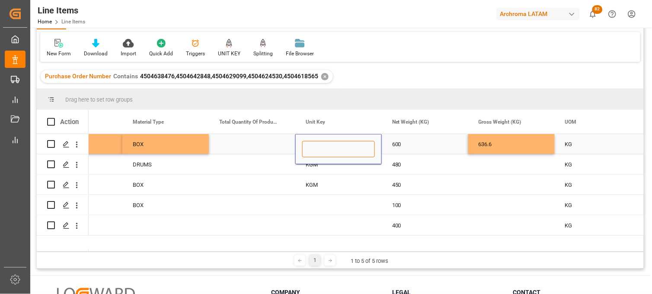
click at [318, 145] on input "Press SPACE to select this row." at bounding box center [338, 149] width 73 height 16
paste input "KGM"
type input "KGM"
click at [315, 202] on div "Press SPACE to select this row." at bounding box center [338, 205] width 86 height 20
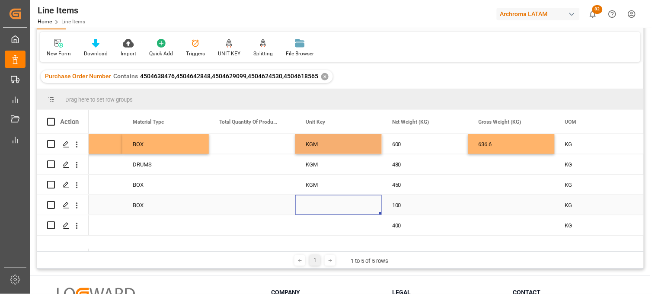
click at [315, 202] on div "Press SPACE to select this row." at bounding box center [338, 205] width 86 height 20
type input "KGM"
click at [316, 227] on div "Press SPACE to select this row." at bounding box center [338, 225] width 86 height 20
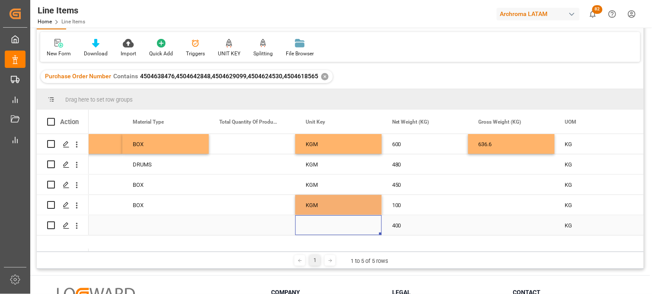
click at [316, 227] on div "Press SPACE to select this row." at bounding box center [338, 225] width 86 height 20
click at [316, 226] on input "Press SPACE to select this row." at bounding box center [338, 220] width 73 height 16
paste input "KGM"
type input "KGM"
click at [313, 175] on div "KGM" at bounding box center [338, 185] width 86 height 20
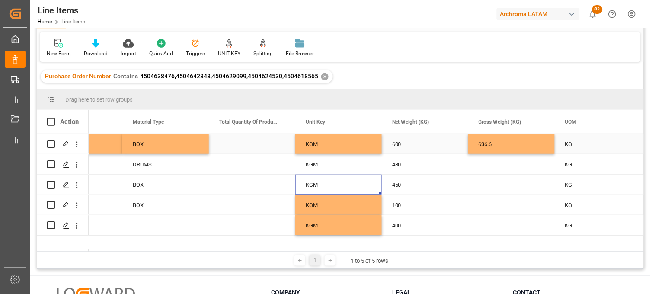
click at [483, 147] on div "636.6" at bounding box center [511, 144] width 86 height 20
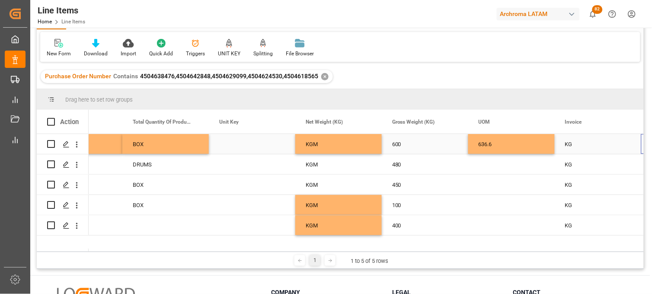
scroll to position [0, 1435]
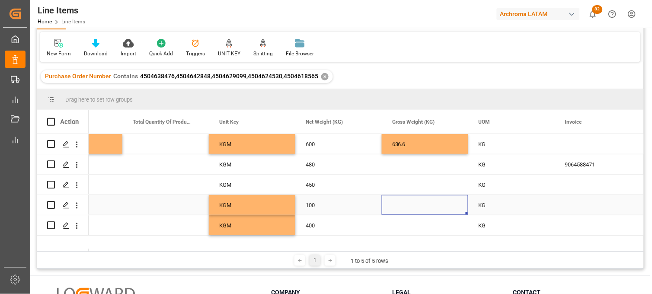
click at [405, 207] on div "Press SPACE to select this row." at bounding box center [425, 205] width 86 height 20
click at [405, 207] on input "Press SPACE to select this row." at bounding box center [424, 210] width 73 height 16
type input "106.100"
click at [321, 203] on div "100" at bounding box center [338, 205] width 86 height 20
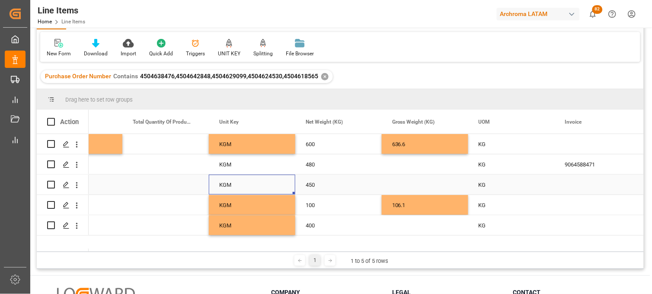
click at [222, 186] on div "KGM" at bounding box center [252, 185] width 86 height 20
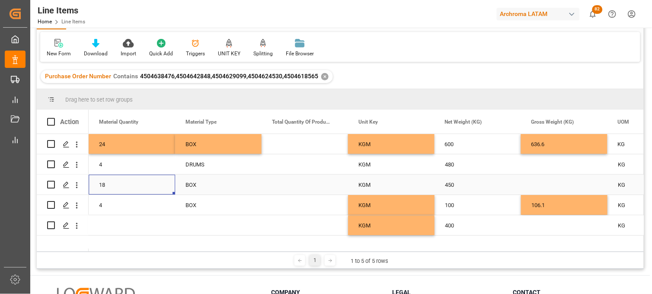
scroll to position [0, 1210]
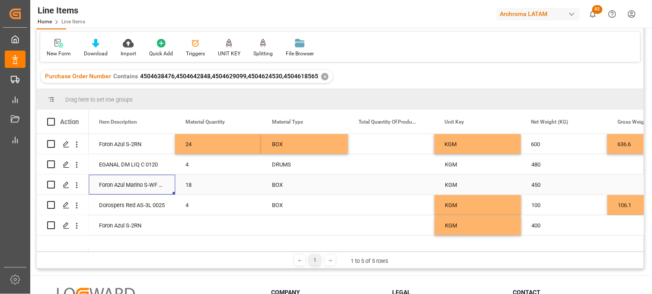
click at [210, 183] on div "18" at bounding box center [218, 185] width 86 height 20
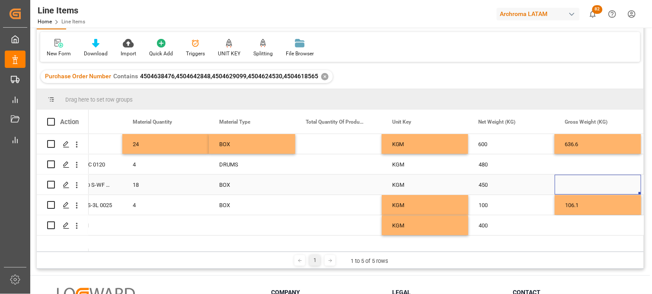
scroll to position [0, 1349]
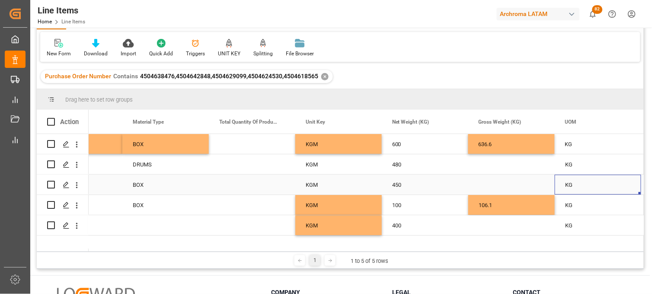
click at [491, 184] on div "Press SPACE to select this row." at bounding box center [511, 185] width 86 height 20
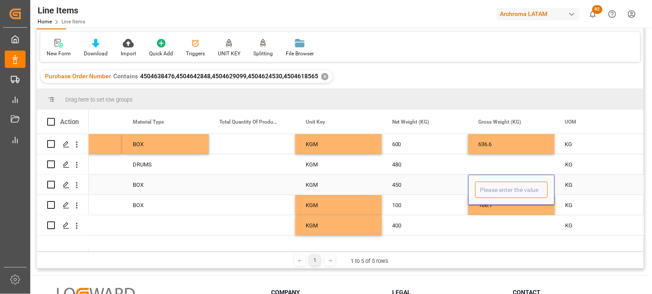
click at [491, 184] on input "Press SPACE to select this row." at bounding box center [511, 189] width 73 height 16
type input "477.450"
click at [398, 185] on div "450" at bounding box center [425, 185] width 86 height 20
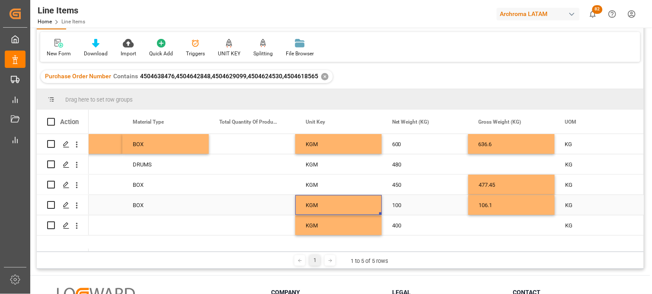
click at [317, 205] on div "KGM" at bounding box center [338, 205] width 86 height 20
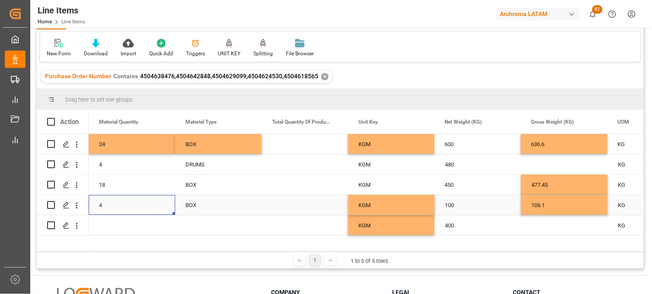
scroll to position [0, 1210]
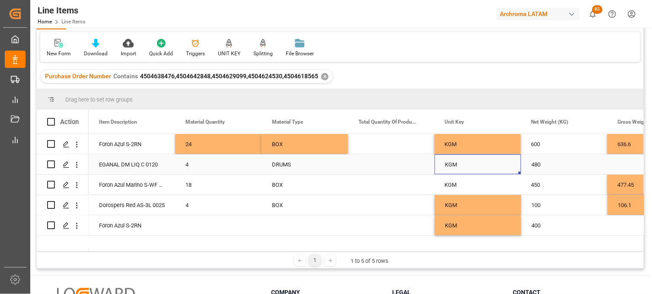
click at [458, 163] on div "KGM" at bounding box center [477, 164] width 86 height 20
click at [197, 221] on div "Press SPACE to select this row." at bounding box center [218, 225] width 86 height 20
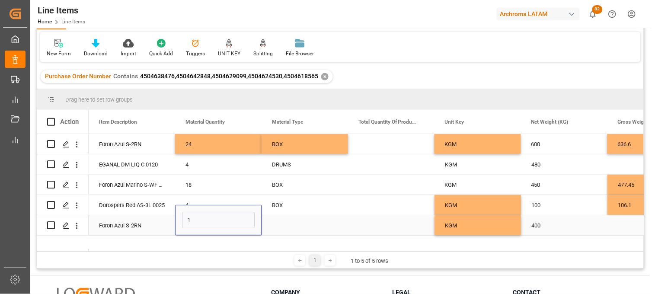
type input "16"
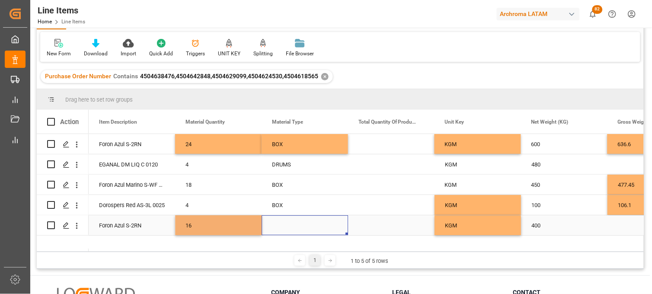
click at [279, 223] on div "Press SPACE to select this row." at bounding box center [304, 225] width 86 height 20
click at [279, 223] on input "Press SPACE to select this row." at bounding box center [304, 220] width 73 height 16
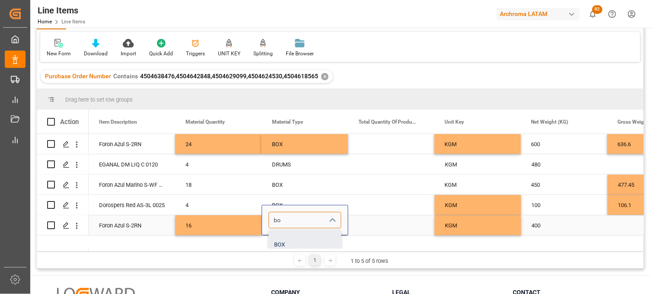
click at [283, 236] on div "BOX" at bounding box center [305, 244] width 72 height 30
type input "BOX"
click at [464, 226] on div "KGM" at bounding box center [477, 225] width 86 height 20
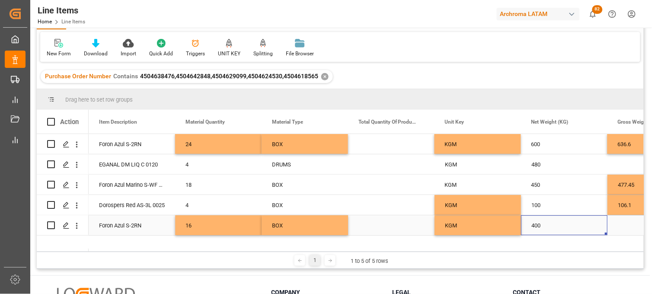
click at [470, 226] on div "KGM" at bounding box center [477, 225] width 86 height 20
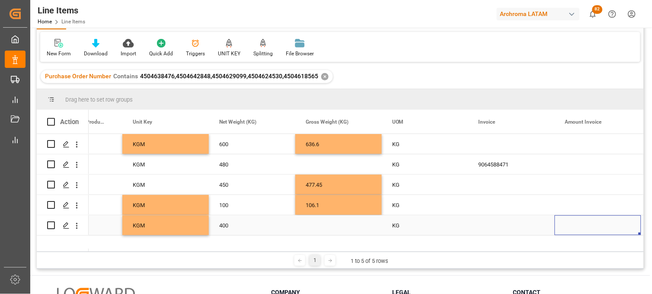
scroll to position [0, 1608]
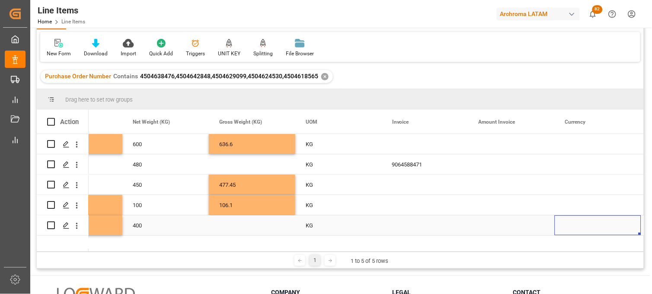
click at [493, 227] on div "Press SPACE to select this row." at bounding box center [511, 225] width 86 height 20
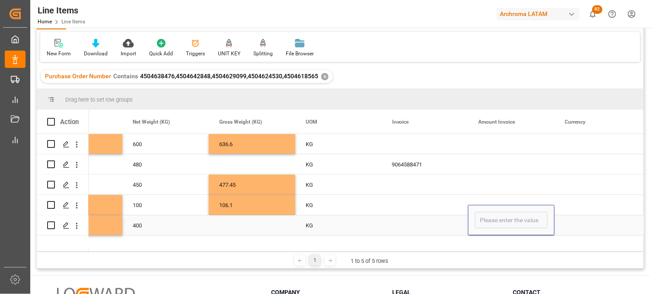
click at [493, 227] on input "Press SPACE to select this row." at bounding box center [511, 220] width 73 height 16
type input "5824"
click at [406, 225] on div "Press SPACE to select this row." at bounding box center [425, 225] width 86 height 20
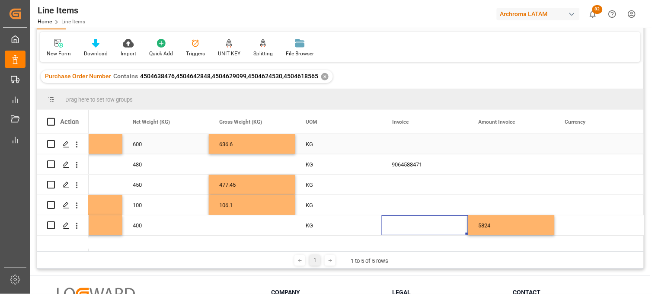
click at [498, 144] on div "Press SPACE to select this row." at bounding box center [511, 144] width 86 height 20
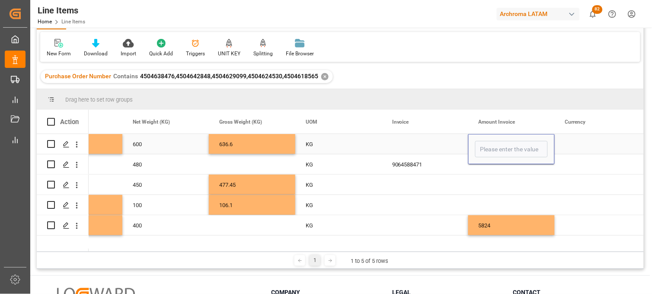
click at [498, 144] on input "Press SPACE to select this row." at bounding box center [511, 149] width 73 height 16
type input "8736"
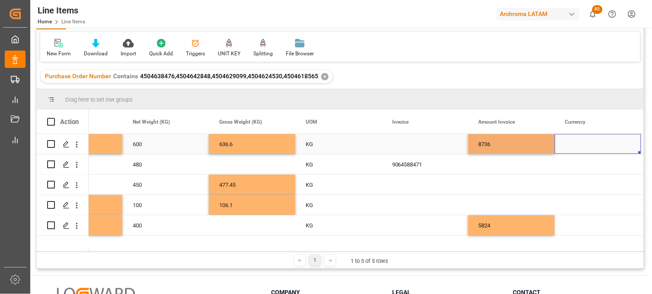
click at [570, 146] on div "Press SPACE to select this row." at bounding box center [597, 144] width 86 height 20
click at [570, 146] on input "Press SPACE to select this row." at bounding box center [597, 149] width 73 height 16
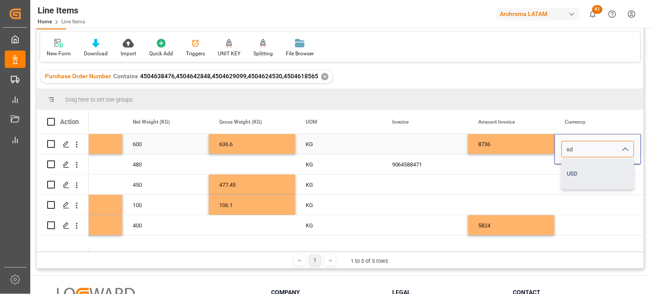
click at [576, 169] on div "USD" at bounding box center [598, 174] width 72 height 30
type input "USD"
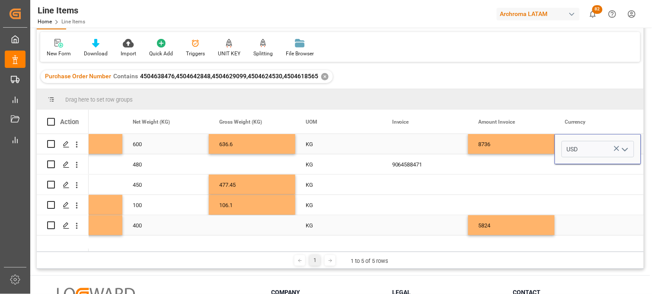
click at [578, 222] on div "Press SPACE to select this row." at bounding box center [597, 225] width 86 height 20
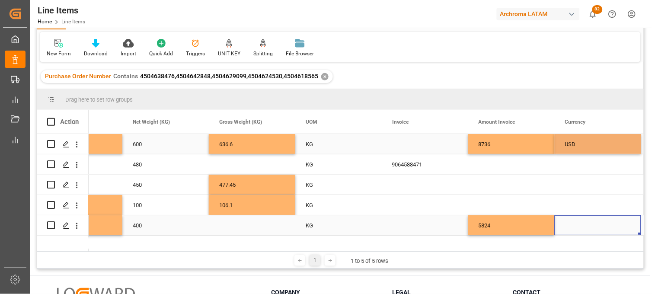
click at [578, 222] on div "Press SPACE to select this row." at bounding box center [597, 225] width 86 height 20
click at [578, 222] on input "Press SPACE to select this row." at bounding box center [597, 220] width 73 height 16
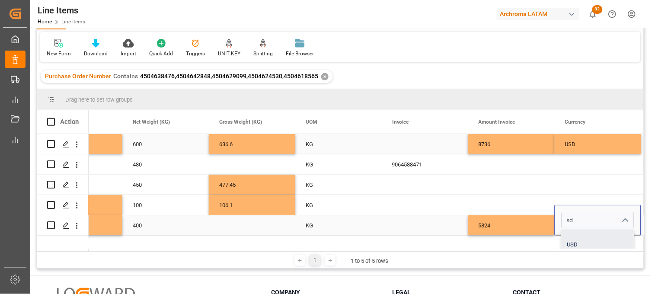
click at [579, 236] on div "USD" at bounding box center [598, 244] width 72 height 30
type input "USD"
click at [570, 197] on div "Press SPACE to select this row." at bounding box center [597, 205] width 86 height 20
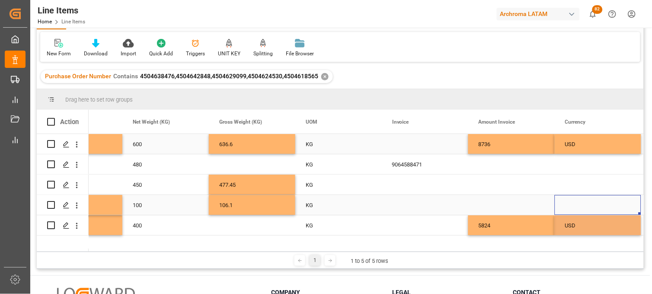
click at [570, 197] on div "Press SPACE to select this row." at bounding box center [597, 205] width 86 height 20
click at [571, 204] on input "Press SPACE to select this row." at bounding box center [597, 210] width 73 height 16
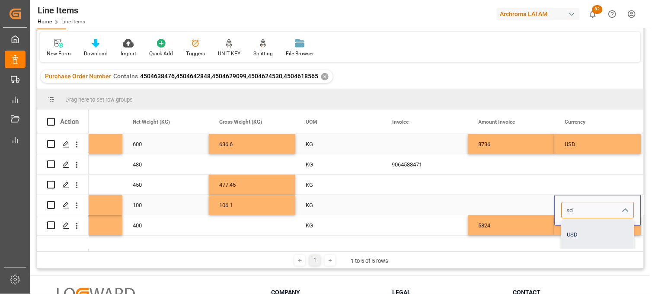
click at [573, 226] on div "USD" at bounding box center [598, 235] width 72 height 30
type input "USD"
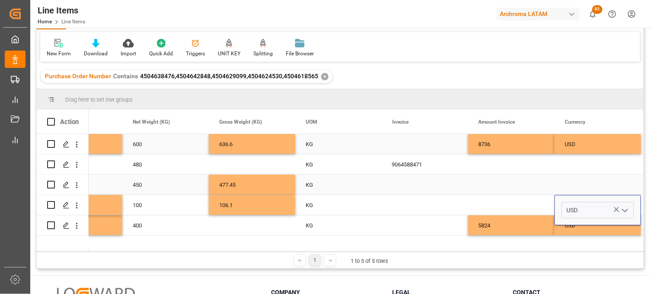
click at [567, 184] on div "Press SPACE to select this row." at bounding box center [597, 185] width 86 height 20
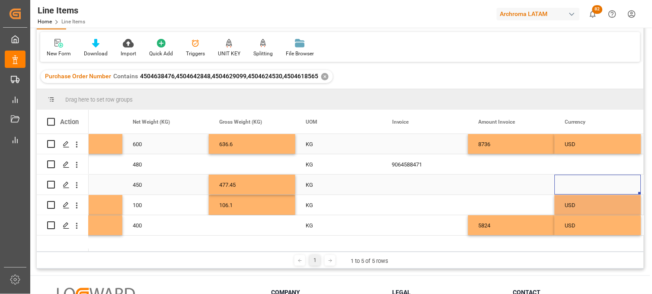
click at [567, 183] on div "Press SPACE to select this row." at bounding box center [597, 185] width 86 height 20
click at [567, 183] on input "Press SPACE to select this row." at bounding box center [597, 189] width 73 height 16
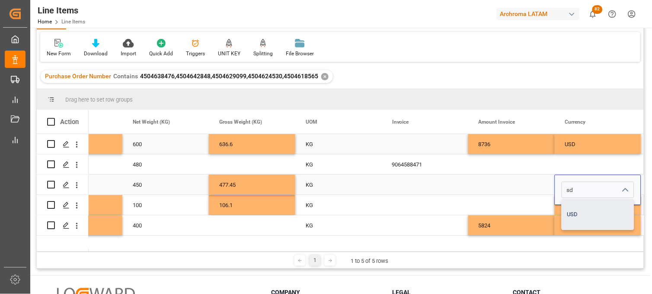
click at [574, 211] on div "USD" at bounding box center [598, 214] width 72 height 30
type input "USD"
click at [572, 166] on div "Press SPACE to select this row." at bounding box center [597, 164] width 86 height 20
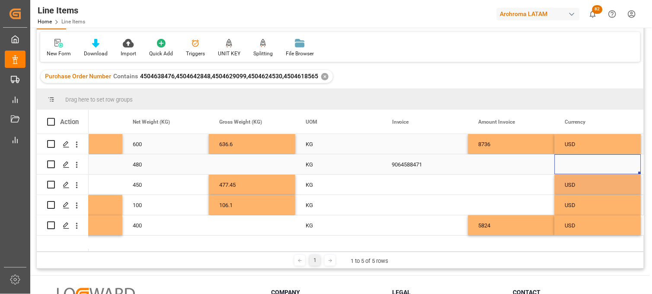
click at [572, 166] on div "Press SPACE to select this row." at bounding box center [597, 164] width 86 height 20
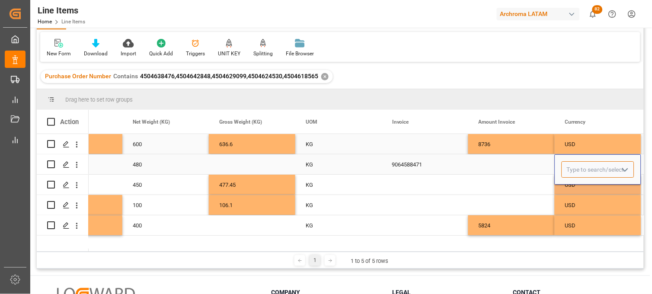
click at [572, 166] on input "Press SPACE to select this row." at bounding box center [597, 169] width 73 height 16
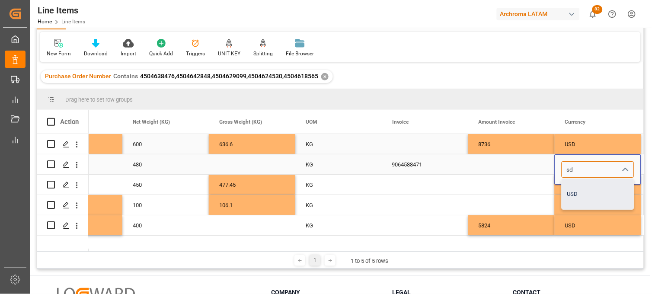
click at [576, 191] on div "USD" at bounding box center [598, 194] width 72 height 30
type input "USD"
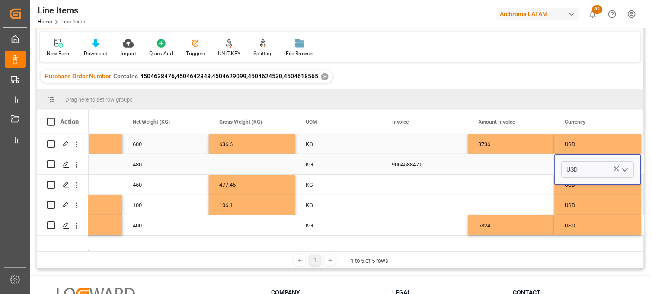
click at [503, 160] on div "Press SPACE to select this row." at bounding box center [511, 164] width 86 height 20
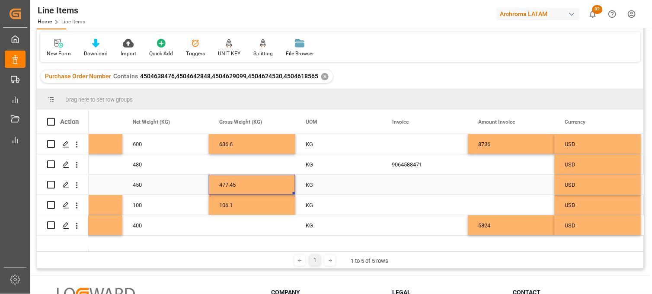
click at [236, 185] on div "477.45" at bounding box center [252, 185] width 86 height 20
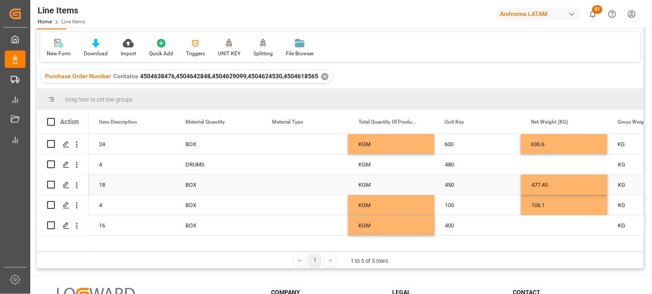
scroll to position [0, 1210]
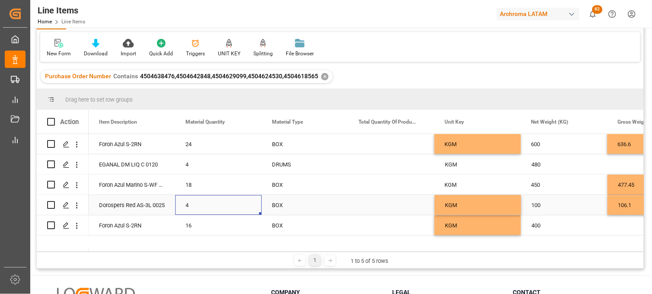
click at [190, 205] on div "4" at bounding box center [218, 205] width 86 height 20
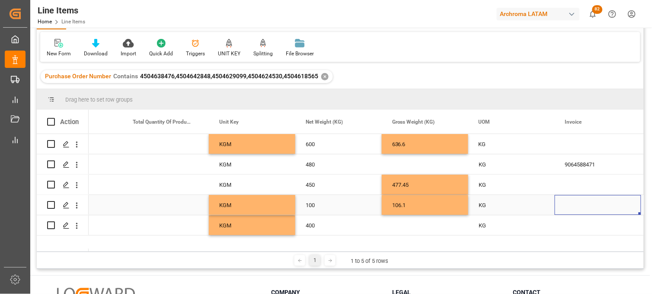
scroll to position [0, 1522]
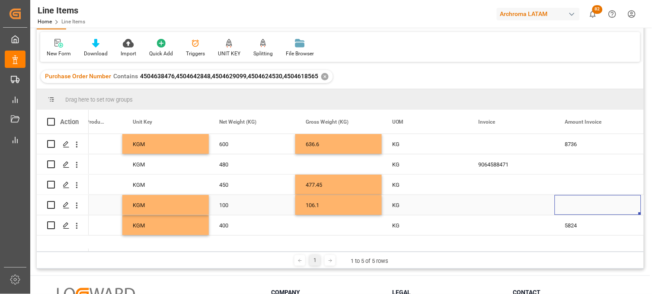
click at [572, 208] on div "Press SPACE to select this row." at bounding box center [597, 205] width 86 height 20
click at [572, 208] on input "Press SPACE to select this row." at bounding box center [597, 210] width 73 height 16
type input "2900"
click at [500, 204] on div "Press SPACE to select this row." at bounding box center [511, 205] width 86 height 20
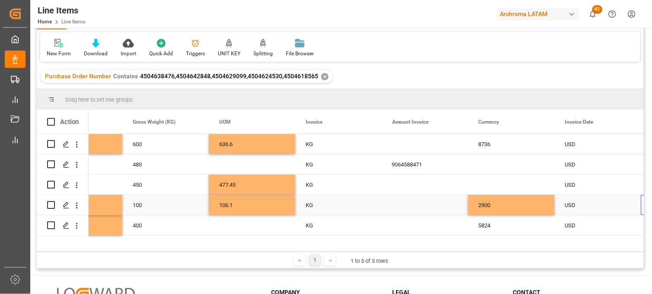
scroll to position [0, 1695]
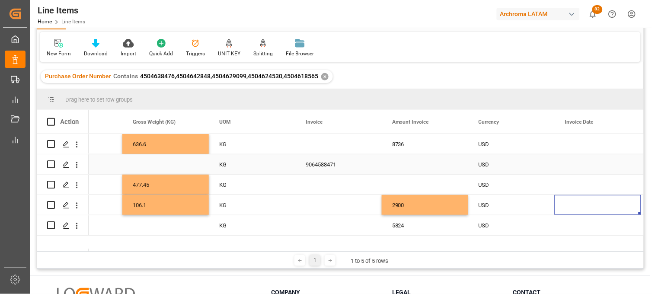
click at [158, 162] on div "Press SPACE to select this row." at bounding box center [165, 164] width 86 height 20
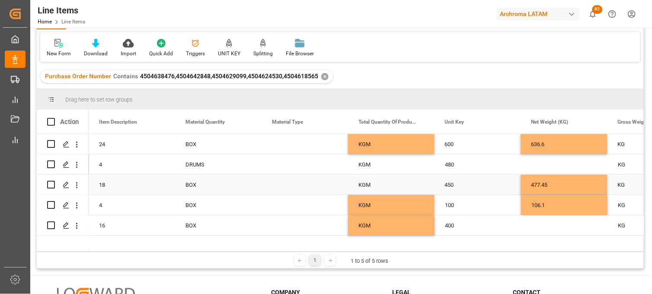
scroll to position [0, 1210]
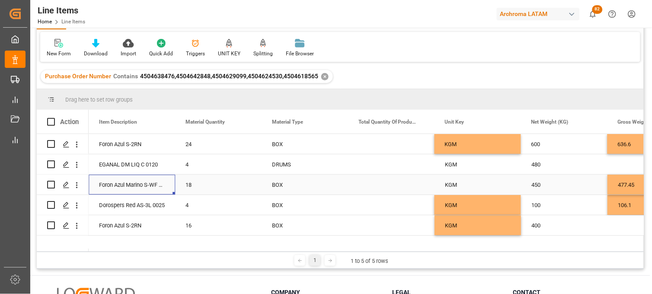
click at [135, 186] on div "Foron Azul Marino S-WF 0025" at bounding box center [132, 185] width 86 height 20
click at [191, 184] on div "18" at bounding box center [218, 185] width 86 height 20
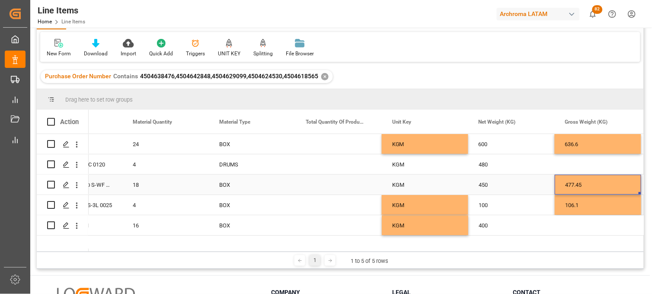
scroll to position [0, 1349]
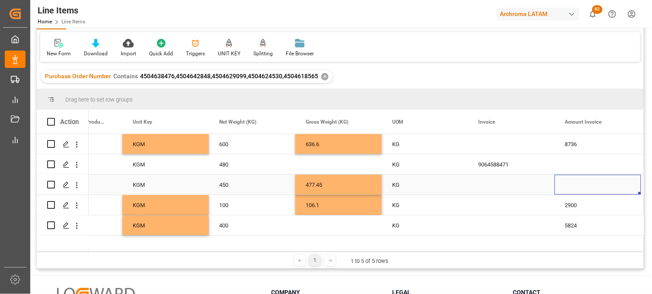
click at [577, 185] on div "Press SPACE to select this row." at bounding box center [597, 185] width 86 height 20
click at [577, 185] on input "Press SPACE to select this row." at bounding box center [597, 189] width 73 height 16
type input "1066.50"
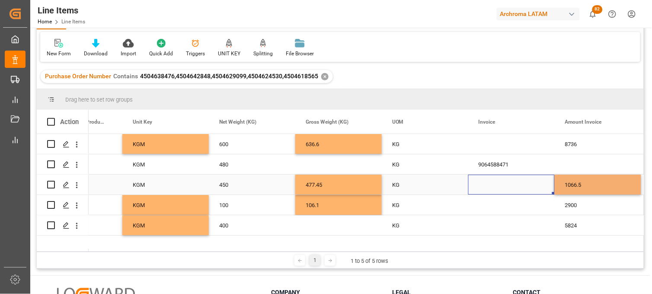
click at [497, 184] on div "Press SPACE to select this row." at bounding box center [511, 185] width 86 height 20
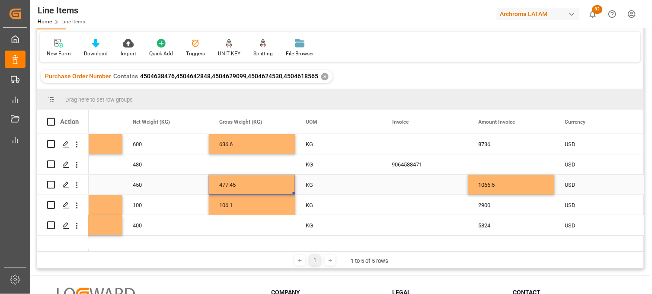
click at [239, 182] on div "477.45" at bounding box center [252, 185] width 86 height 20
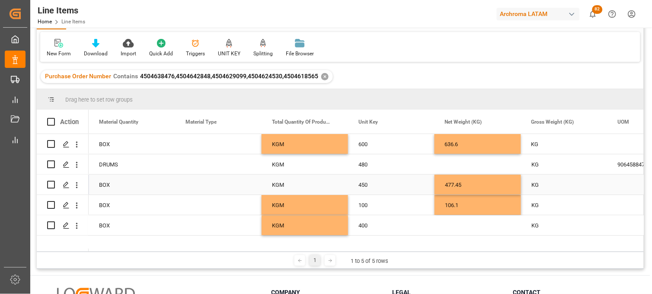
scroll to position [0, 1296]
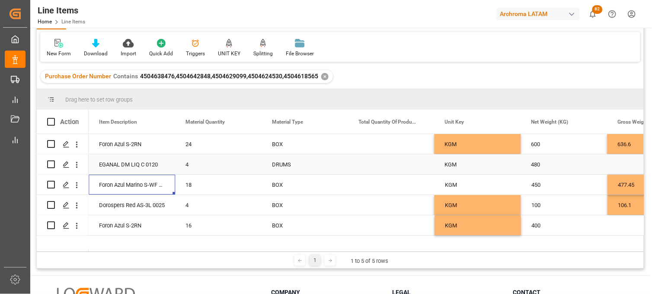
click at [133, 162] on div "EGANAL DM LIQ C 0120" at bounding box center [132, 164] width 86 height 20
click at [193, 163] on div "4" at bounding box center [218, 164] width 86 height 20
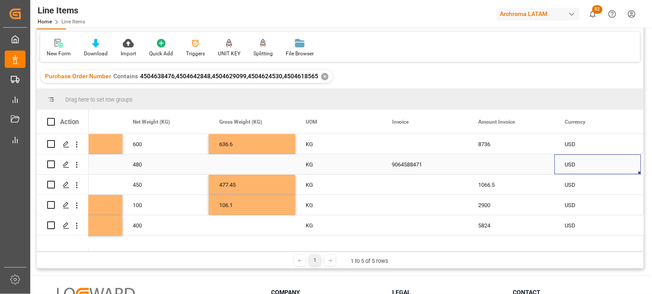
click at [494, 165] on div "Press SPACE to select this row." at bounding box center [511, 164] width 86 height 20
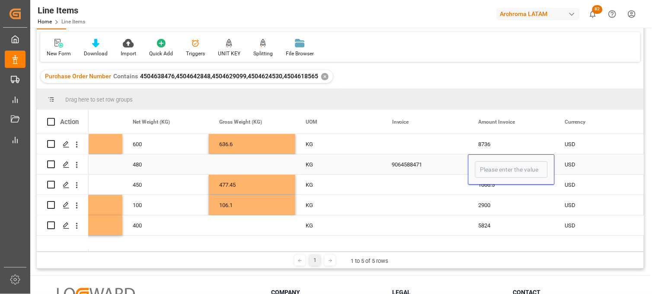
click at [494, 165] on input "Press SPACE to select this row." at bounding box center [511, 169] width 73 height 16
type input "2193"
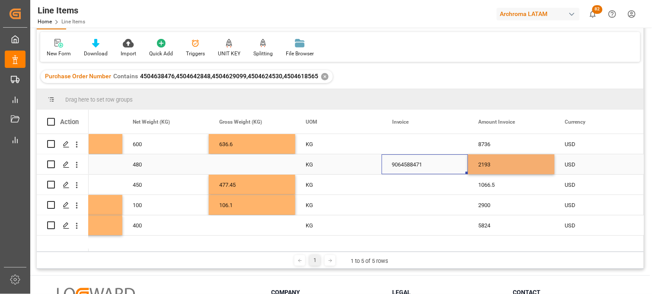
click at [411, 162] on div "9064588471" at bounding box center [425, 164] width 86 height 20
click at [244, 163] on div "Press SPACE to select this row." at bounding box center [252, 164] width 86 height 20
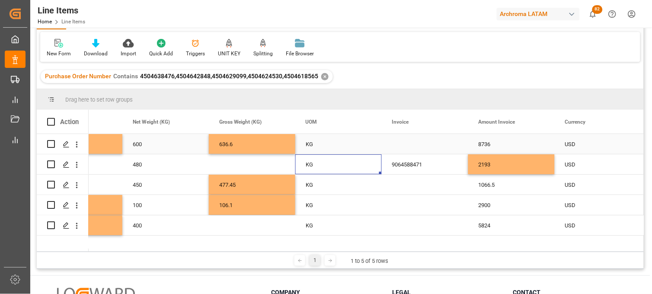
click at [405, 147] on div "Press SPACE to select this row." at bounding box center [425, 144] width 86 height 20
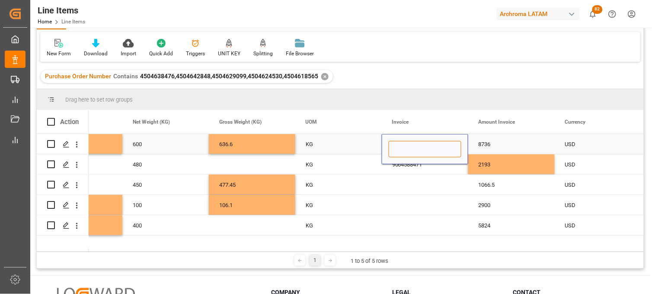
click at [405, 147] on input "Press SPACE to select this row." at bounding box center [424, 149] width 73 height 16
paste input "9064588471"
type input "9064588471"
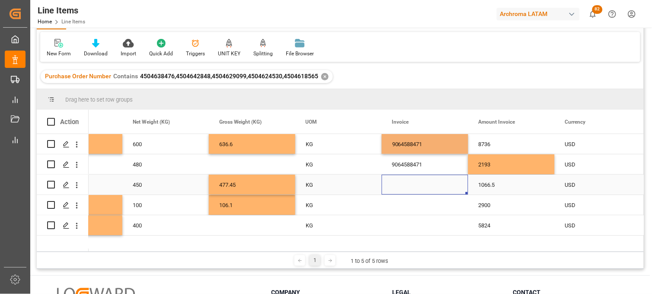
click at [404, 184] on div "Press SPACE to select this row." at bounding box center [425, 185] width 86 height 20
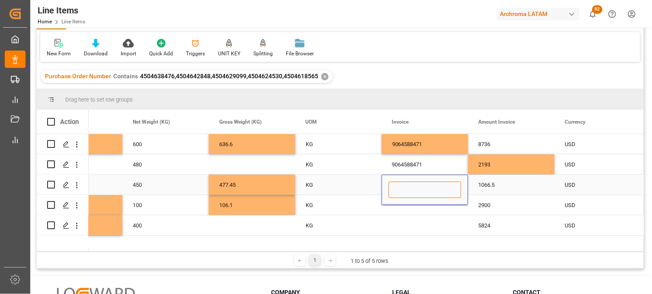
click at [404, 186] on input "Press SPACE to select this row." at bounding box center [424, 189] width 73 height 16
paste input "9064588471"
type input "9064588471"
click at [408, 208] on div "Press SPACE to select this row." at bounding box center [425, 205] width 86 height 20
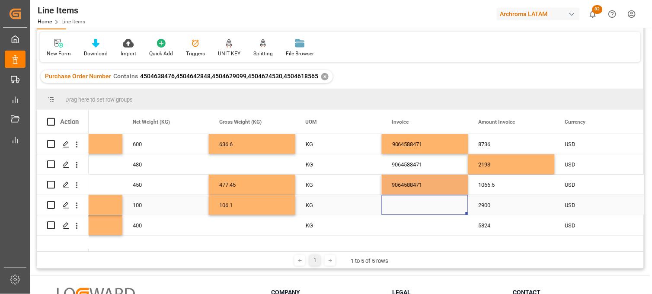
click at [408, 206] on div "Press SPACE to select this row." at bounding box center [425, 205] width 86 height 20
click at [408, 205] on input "Press SPACE to select this row." at bounding box center [424, 210] width 73 height 16
paste input "9064588471"
type input "9064588471"
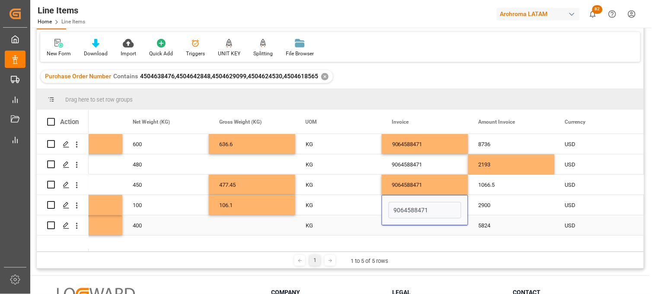
click at [411, 226] on div "Press SPACE to select this row." at bounding box center [425, 225] width 86 height 20
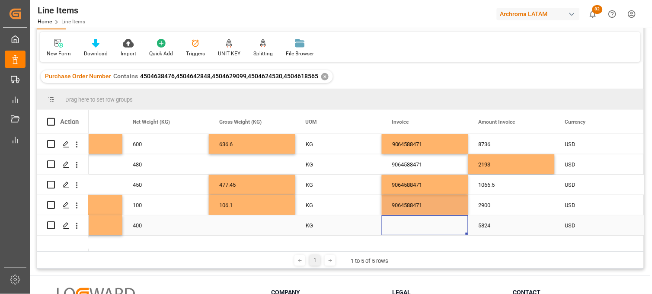
click at [411, 225] on div "Press SPACE to select this row." at bounding box center [425, 225] width 86 height 20
click at [411, 225] on input "Press SPACE to select this row." at bounding box center [424, 220] width 73 height 16
paste input "9064588471"
type input "9064588471"
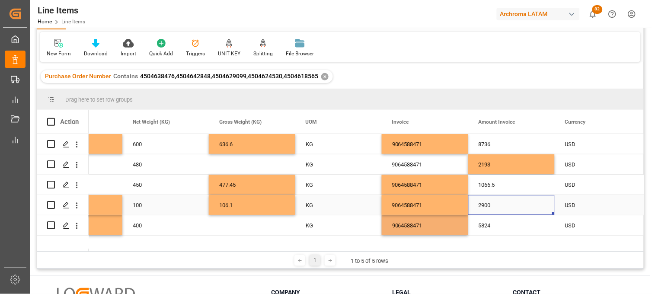
click at [484, 205] on div "2900" at bounding box center [511, 205] width 86 height 20
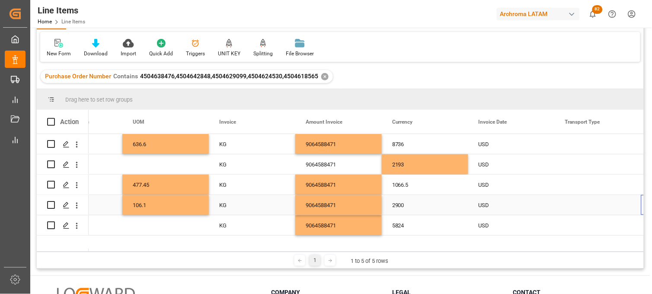
scroll to position [0, 1781]
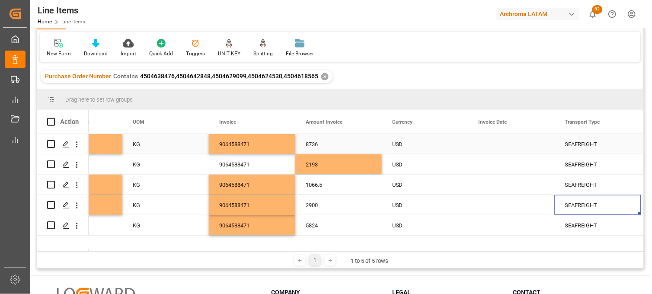
click at [491, 146] on div "Press SPACE to select this row." at bounding box center [511, 144] width 86 height 20
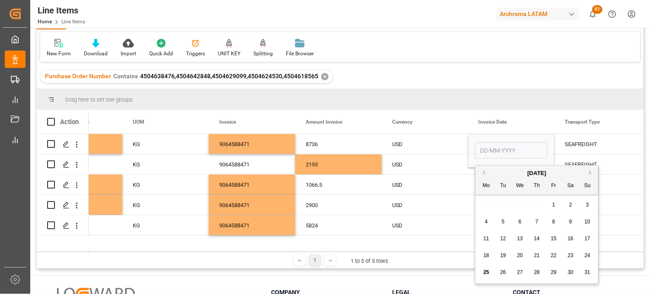
click at [504, 220] on span "5" at bounding box center [503, 222] width 3 height 6
type input "05-08-2025"
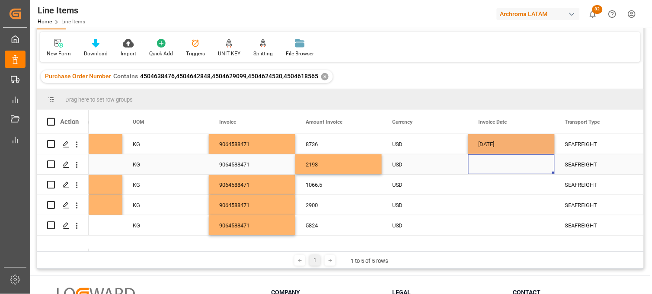
click at [484, 172] on div "Press SPACE to select this row." at bounding box center [511, 164] width 86 height 20
click at [487, 166] on div "Press SPACE to select this row." at bounding box center [511, 164] width 86 height 20
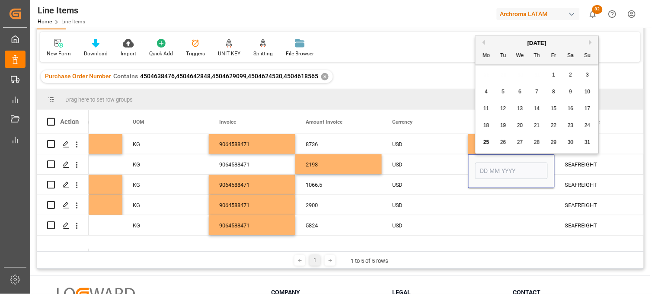
click at [502, 94] on span "5" at bounding box center [503, 92] width 3 height 6
type input "05-08-2025"
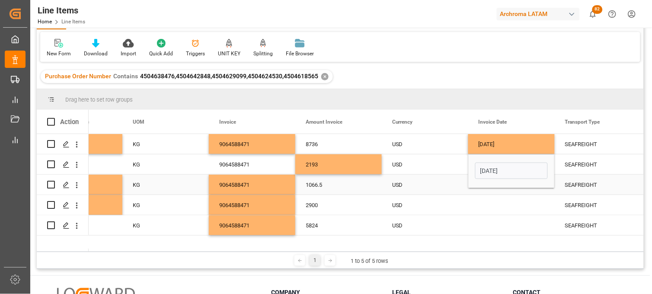
click at [491, 188] on div "Press SPACE to select this row." at bounding box center [511, 185] width 86 height 20
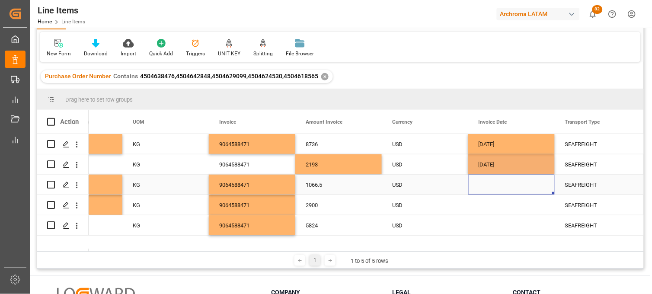
click at [489, 187] on div "Press SPACE to select this row." at bounding box center [511, 185] width 86 height 20
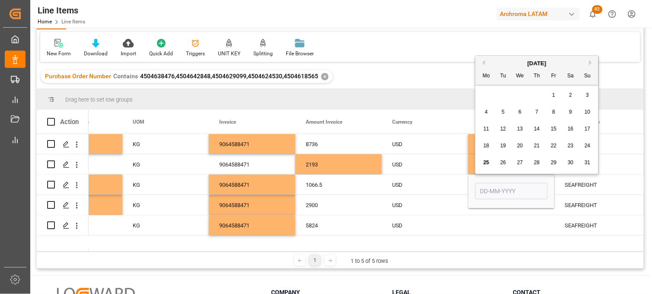
click at [500, 112] on div "5" at bounding box center [503, 112] width 11 height 10
type input "05-08-2025"
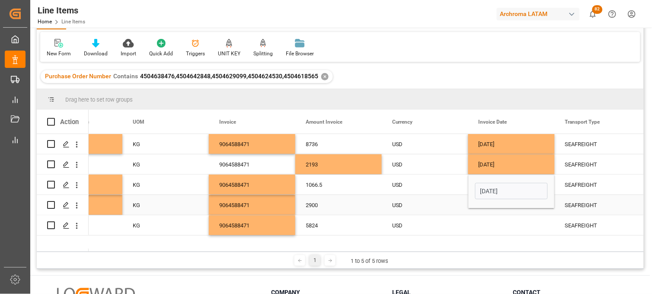
click at [485, 211] on div "Press SPACE to select this row." at bounding box center [511, 205] width 86 height 20
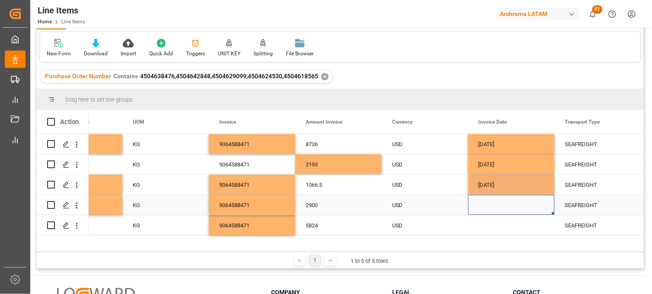
click at [489, 208] on div "Press SPACE to select this row." at bounding box center [511, 205] width 86 height 20
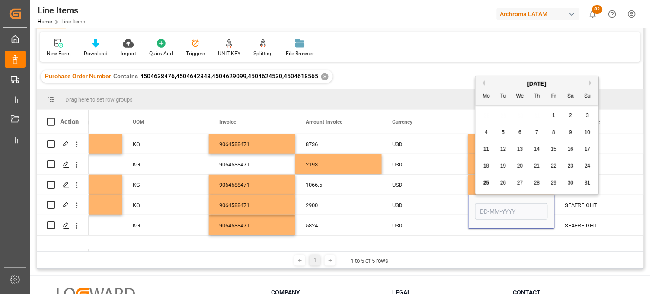
click at [503, 130] on span "5" at bounding box center [503, 132] width 3 height 6
type input "05-08-2025"
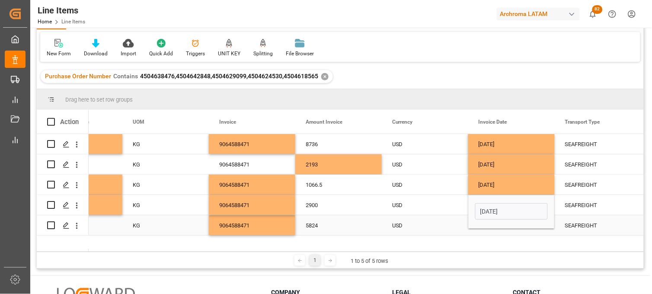
click at [490, 229] on div "Press SPACE to select this row." at bounding box center [511, 225] width 86 height 20
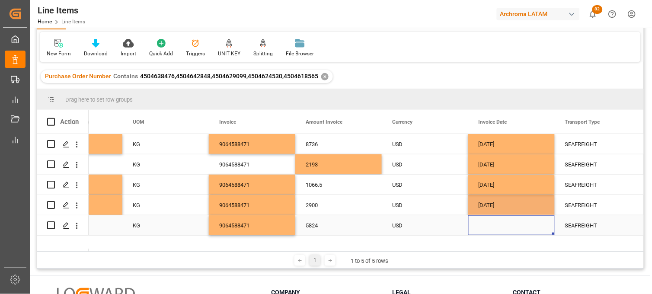
click at [491, 224] on div "Press SPACE to select this row." at bounding box center [511, 225] width 86 height 20
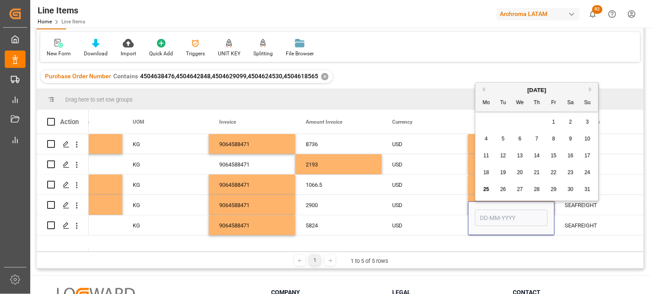
click at [500, 140] on div "5" at bounding box center [503, 139] width 11 height 10
type input "05-08-2025"
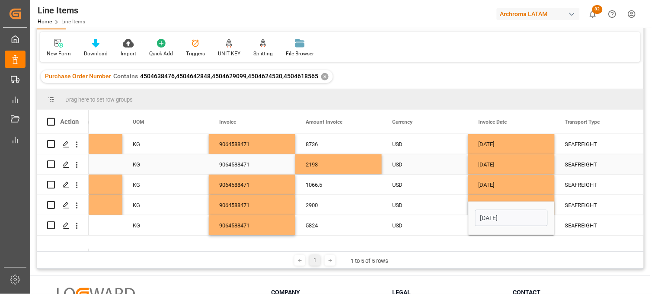
click at [489, 163] on div "05-08-2025" at bounding box center [511, 164] width 86 height 20
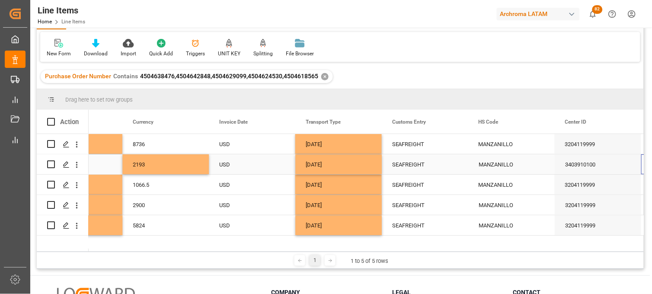
scroll to position [0, 2040]
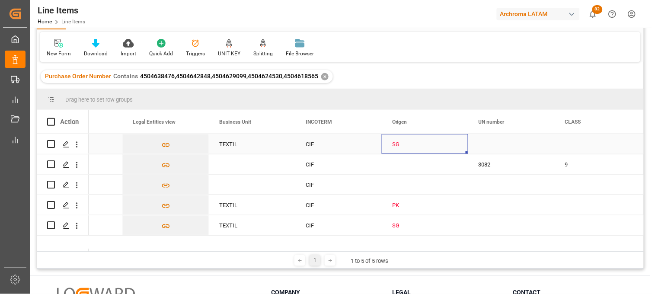
click at [396, 144] on div "SG" at bounding box center [425, 144] width 66 height 20
click at [396, 144] on input "SG" at bounding box center [424, 149] width 73 height 16
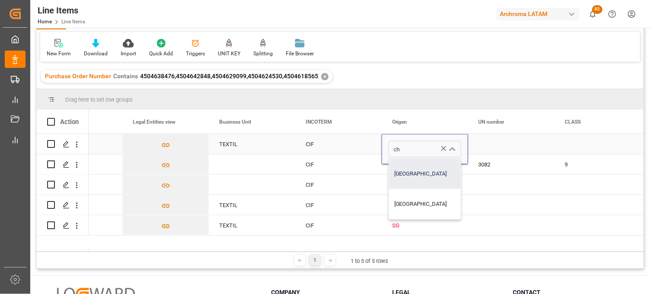
click at [407, 166] on div "CHINA" at bounding box center [425, 174] width 72 height 30
type input "CHINA"
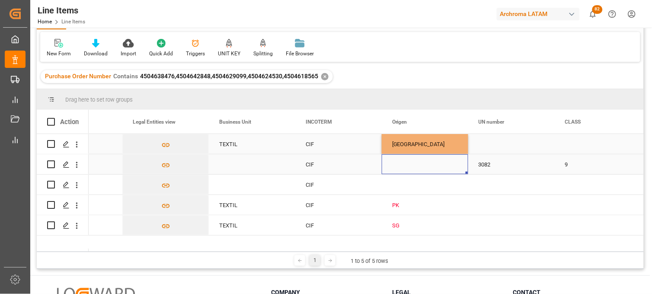
click at [399, 166] on div "Press SPACE to select this row." at bounding box center [425, 164] width 86 height 20
click at [399, 166] on input "Press SPACE to select this row." at bounding box center [424, 169] width 73 height 16
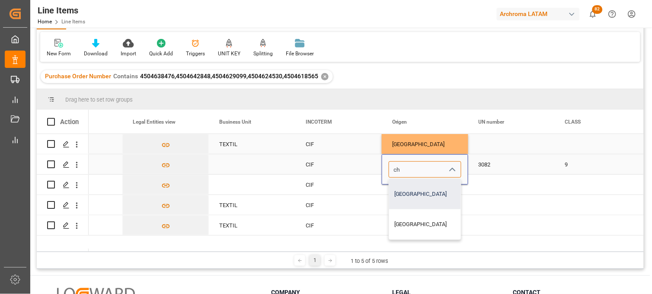
click at [404, 180] on div "CHINA" at bounding box center [425, 194] width 72 height 30
type input "CHINA"
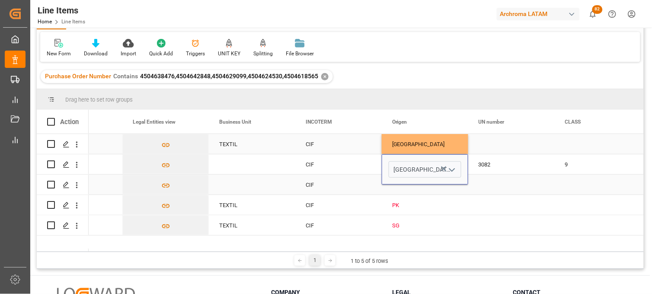
click at [401, 186] on div "Press SPACE to select this row." at bounding box center [425, 185] width 86 height 20
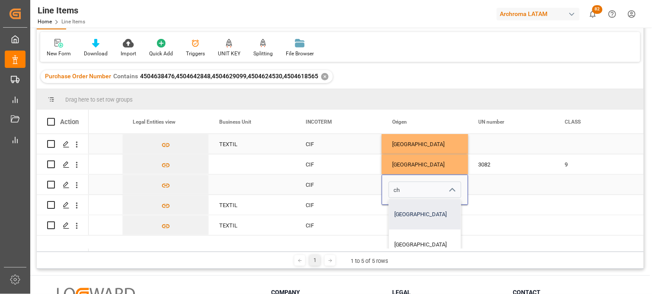
click at [398, 207] on div "CHINA" at bounding box center [425, 214] width 72 height 30
type input "CHINA"
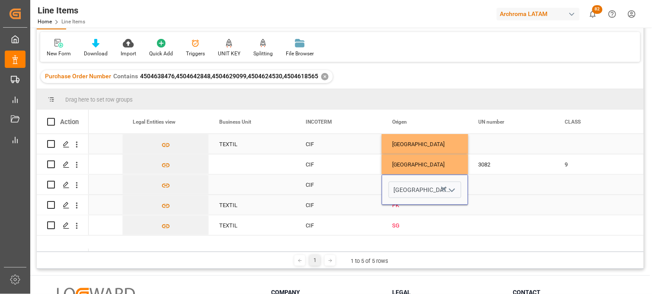
click at [398, 207] on div "PK" at bounding box center [425, 205] width 66 height 20
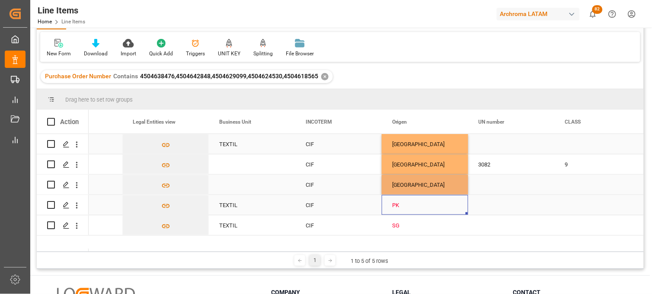
click at [398, 207] on div "PK" at bounding box center [425, 205] width 66 height 20
click at [397, 206] on input "PK" at bounding box center [424, 210] width 73 height 16
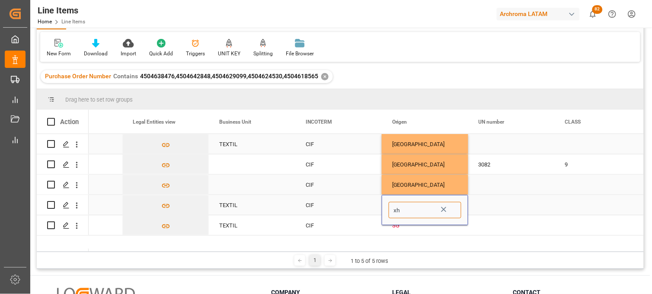
type input "x"
click at [400, 231] on div "CHINA" at bounding box center [425, 235] width 72 height 30
type input "CHINA"
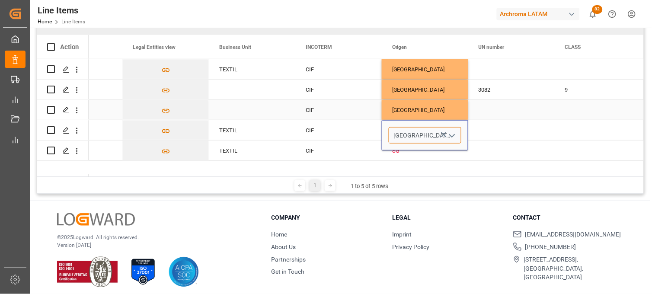
scroll to position [127, 0]
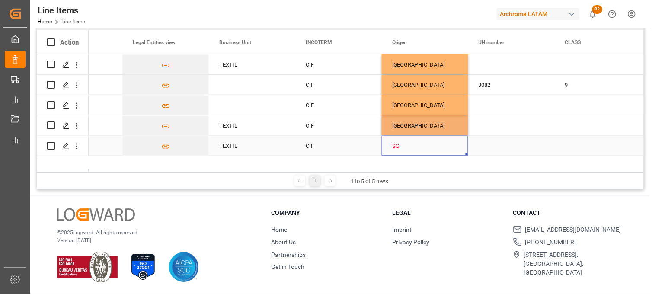
click at [395, 148] on div "SG" at bounding box center [425, 146] width 66 height 20
click at [396, 148] on div "SG" at bounding box center [425, 146] width 66 height 20
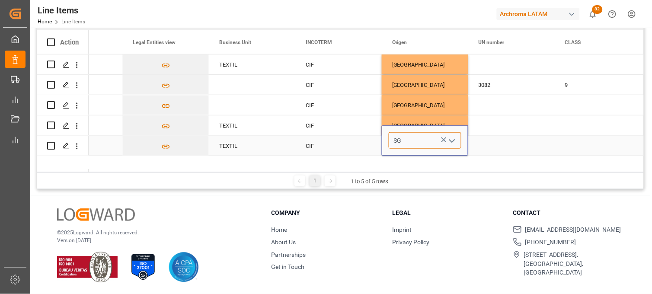
click at [395, 146] on input "SG" at bounding box center [424, 140] width 73 height 16
drag, startPoint x: 398, startPoint y: 161, endPoint x: 398, endPoint y: 151, distance: 9.5
click at [398, 159] on div "CHINA" at bounding box center [425, 165] width 72 height 30
type input "CHINA"
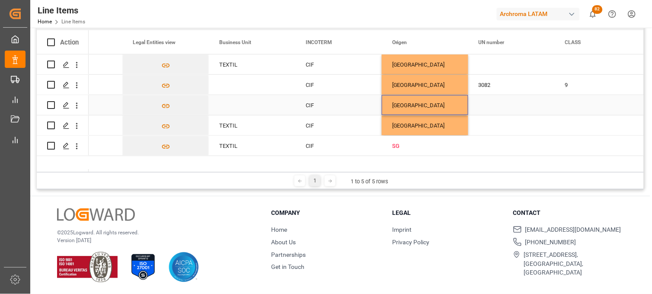
click at [403, 108] on div "CHINA" at bounding box center [425, 105] width 66 height 20
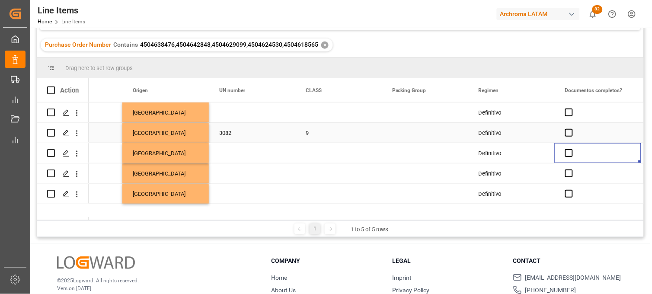
scroll to position [0, 2905]
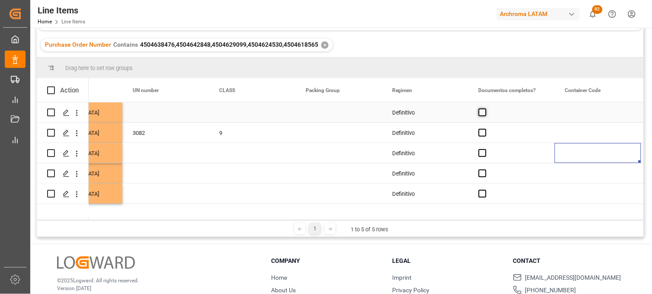
click at [483, 113] on span "Press SPACE to select this row." at bounding box center [482, 112] width 8 height 8
click at [485, 108] on input "Press SPACE to select this row." at bounding box center [485, 108] width 0 height 0
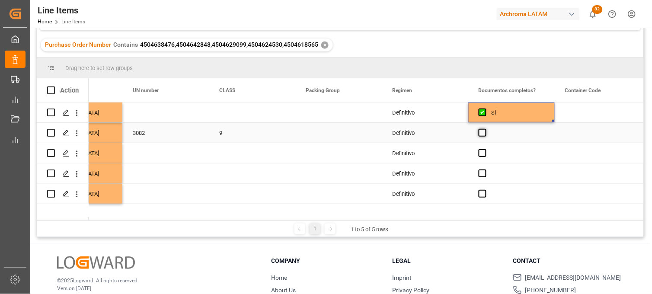
click at [483, 133] on span "Press SPACE to select this row." at bounding box center [482, 133] width 8 height 8
click at [485, 129] on input "Press SPACE to select this row." at bounding box center [485, 129] width 0 height 0
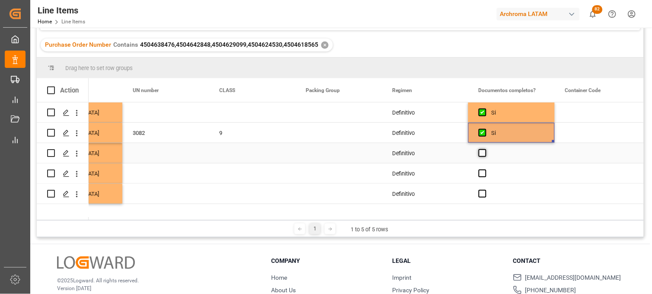
click at [481, 150] on span "Press SPACE to select this row." at bounding box center [482, 153] width 8 height 8
click at [485, 149] on input "Press SPACE to select this row." at bounding box center [485, 149] width 0 height 0
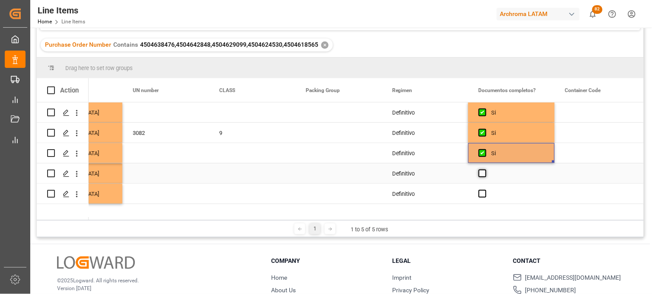
click at [480, 169] on span "Press SPACE to select this row." at bounding box center [482, 173] width 8 height 8
click at [485, 169] on input "Press SPACE to select this row." at bounding box center [485, 169] width 0 height 0
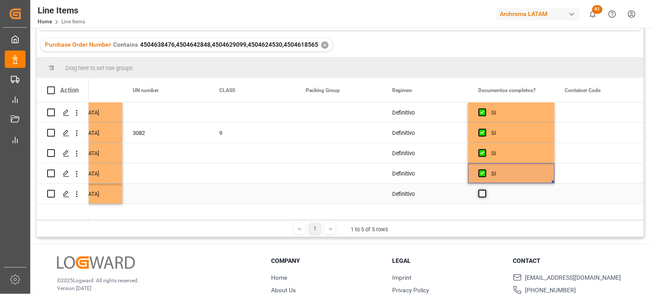
click at [481, 190] on span "Press SPACE to select this row." at bounding box center [482, 194] width 8 height 8
click at [485, 190] on input "Press SPACE to select this row." at bounding box center [485, 190] width 0 height 0
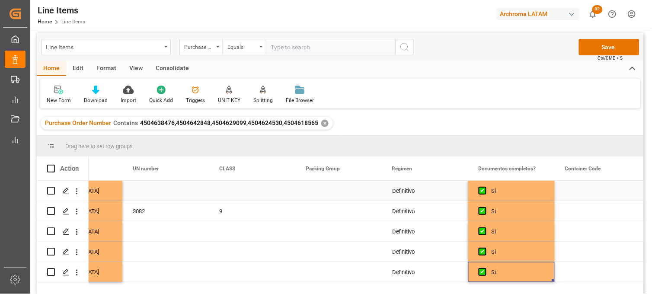
scroll to position [0, 0]
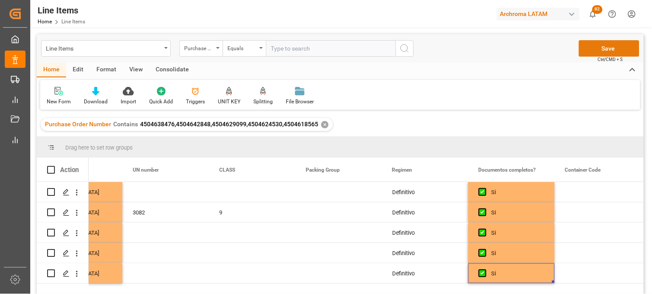
click at [586, 53] on button "Save" at bounding box center [609, 48] width 60 height 16
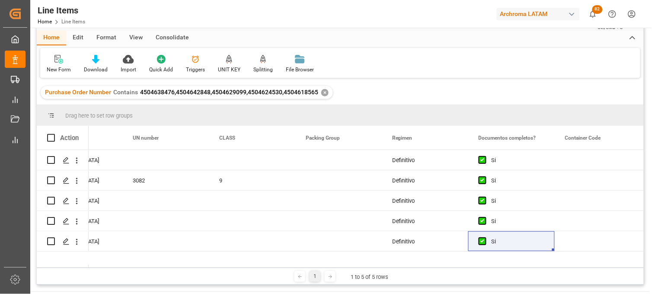
scroll to position [48, 0]
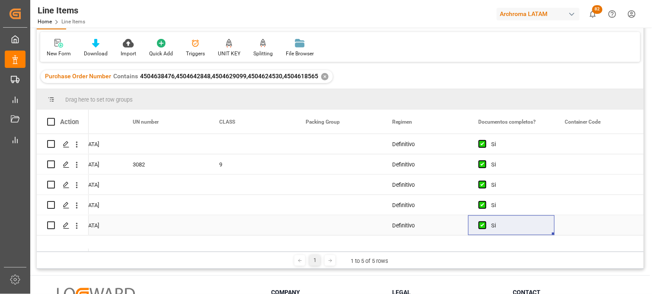
click at [410, 226] on div "Definitivo" at bounding box center [425, 225] width 86 height 20
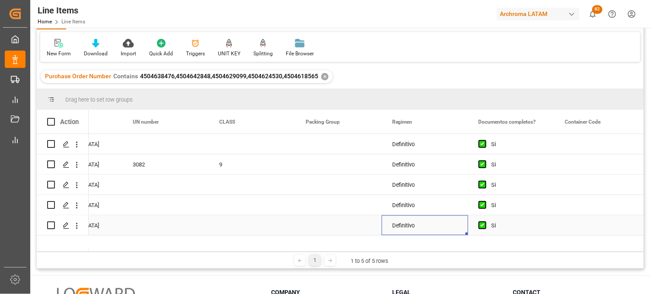
click at [356, 223] on div "Press SPACE to select this row." at bounding box center [338, 225] width 86 height 20
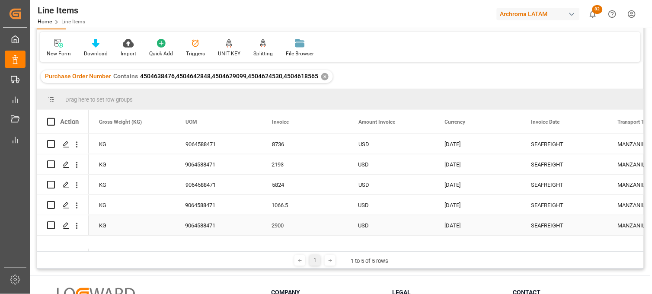
scroll to position [0, 1728]
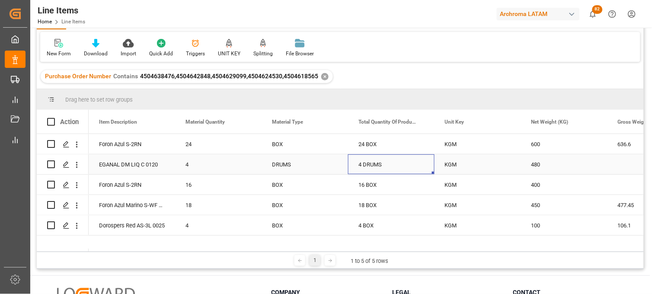
click at [373, 159] on div "4 DRUMS" at bounding box center [391, 164] width 86 height 20
drag, startPoint x: 317, startPoint y: 78, endPoint x: 282, endPoint y: 79, distance: 35.0
click at [282, 79] on div "Purchase Order Number Contains 4504638476,4504642848,4504629099,4504624530,4504…" at bounding box center [187, 76] width 292 height 13
copy span "4504618565"
click at [625, 163] on div "Press SPACE to select this row." at bounding box center [650, 164] width 86 height 20
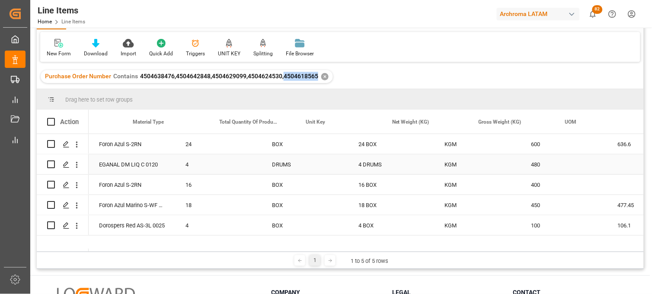
scroll to position [0, 1349]
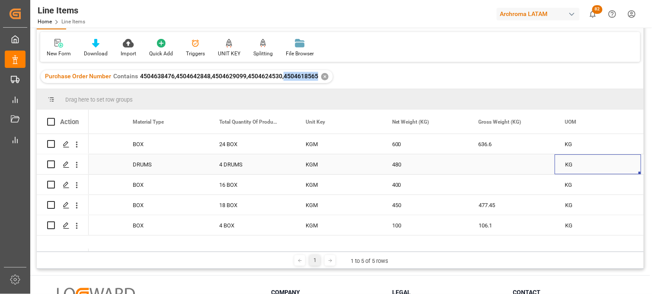
click at [487, 166] on div "Press SPACE to select this row." at bounding box center [511, 164] width 86 height 20
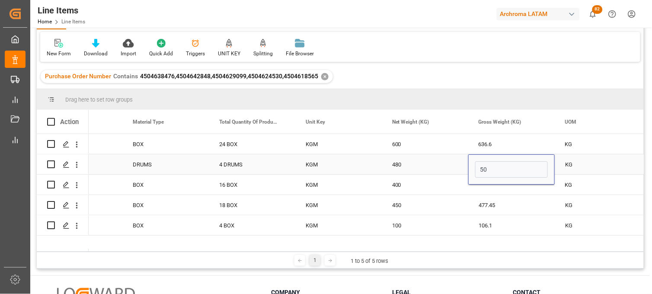
type input "508"
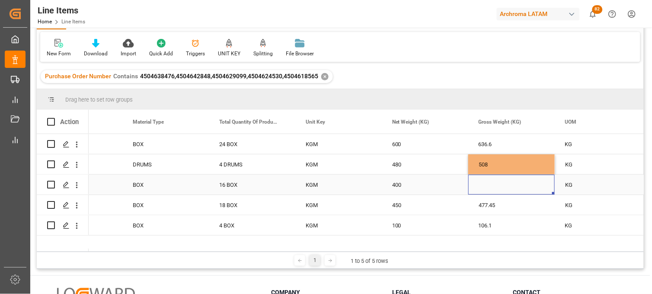
click at [485, 186] on div "Press SPACE to select this row." at bounding box center [511, 185] width 86 height 20
click at [396, 185] on div "400" at bounding box center [425, 185] width 86 height 20
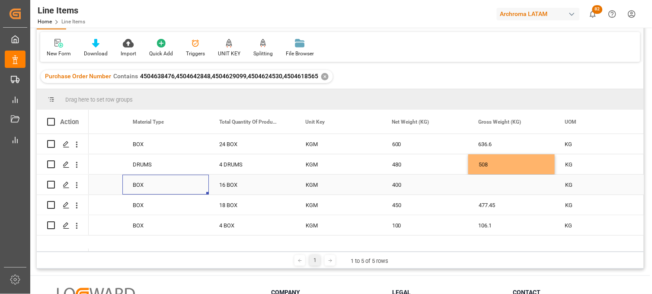
click at [406, 183] on div "400" at bounding box center [425, 185] width 86 height 20
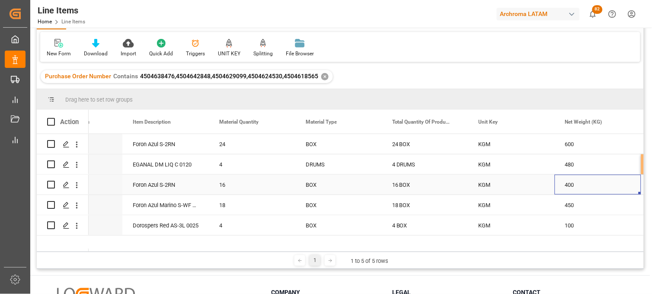
scroll to position [0, 1263]
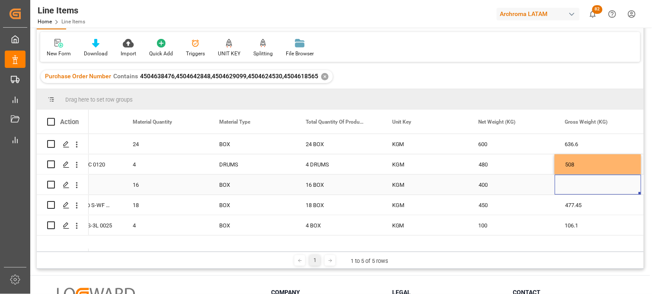
click at [573, 186] on div "Press SPACE to select this row." at bounding box center [597, 185] width 86 height 20
click at [495, 184] on div "400" at bounding box center [511, 185] width 86 height 20
click at [568, 183] on div "Press SPACE to select this row." at bounding box center [597, 185] width 86 height 20
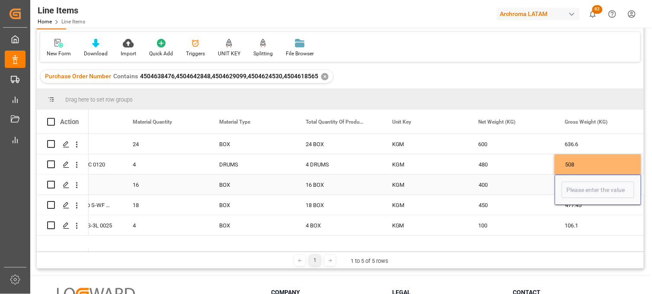
click at [568, 183] on input "Press SPACE to select this row." at bounding box center [597, 189] width 73 height 16
type input "424.4"
click at [494, 188] on div "400" at bounding box center [511, 185] width 86 height 20
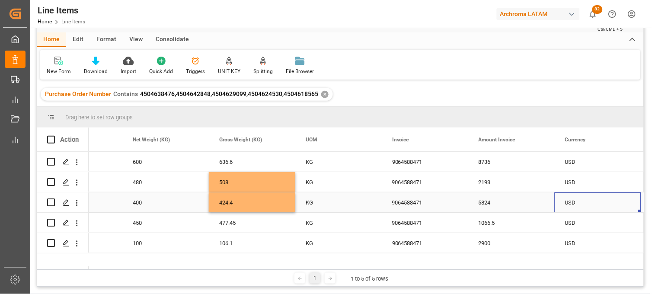
scroll to position [0, 0]
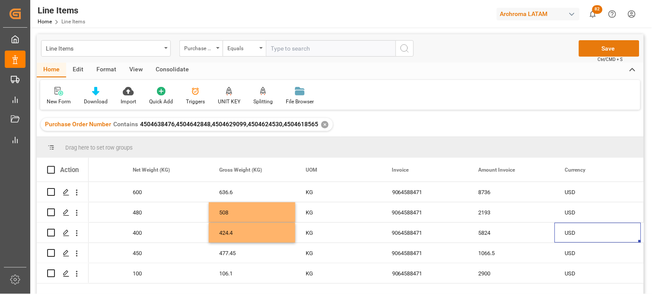
click at [595, 52] on button "Save" at bounding box center [609, 48] width 60 height 16
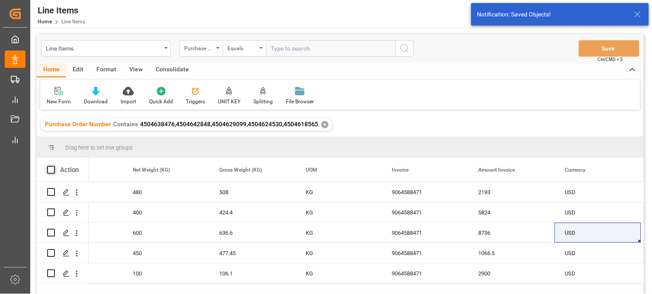
click at [51, 170] on span at bounding box center [51, 170] width 8 height 8
click at [54, 166] on input "checkbox" at bounding box center [54, 166] width 0 height 0
checkbox input "true"
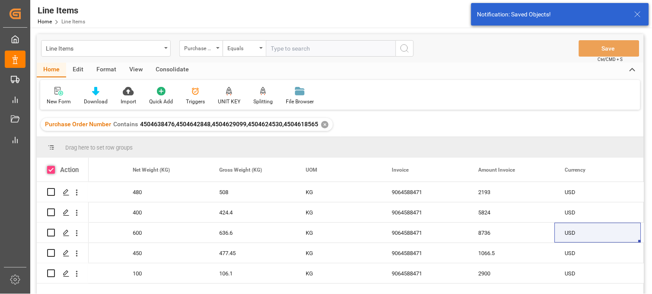
checkbox input "true"
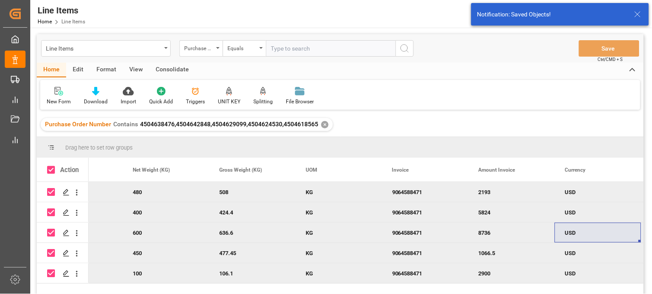
click at [161, 67] on div "Consolidate" at bounding box center [172, 70] width 46 height 15
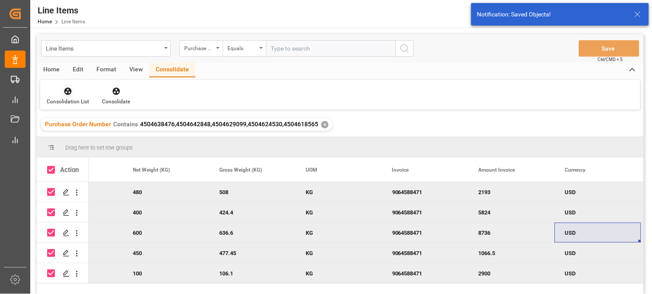
click at [79, 95] on div at bounding box center [68, 90] width 42 height 9
click at [74, 114] on div "Line Items Purchase Order Number Equals Save Ctrl/CMD + S Home Edit Format View…" at bounding box center [340, 175] width 607 height 283
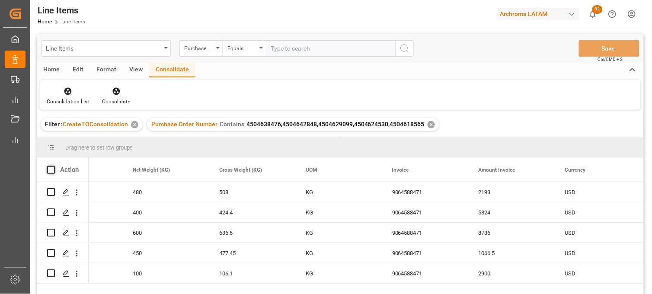
click at [53, 168] on span at bounding box center [51, 170] width 8 height 8
click at [54, 166] on input "checkbox" at bounding box center [54, 166] width 0 height 0
checkbox input "true"
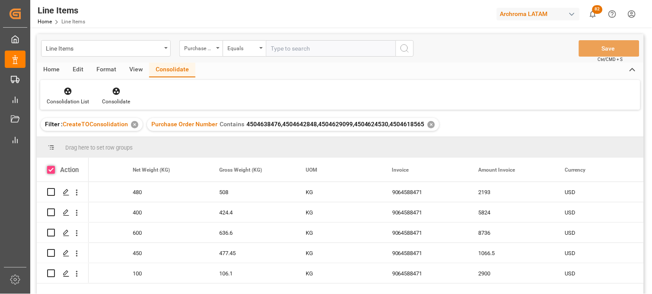
checkbox input "true"
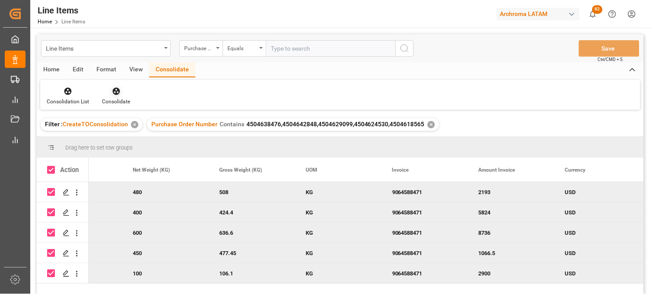
click at [116, 99] on div "Consolidate" at bounding box center [116, 102] width 28 height 8
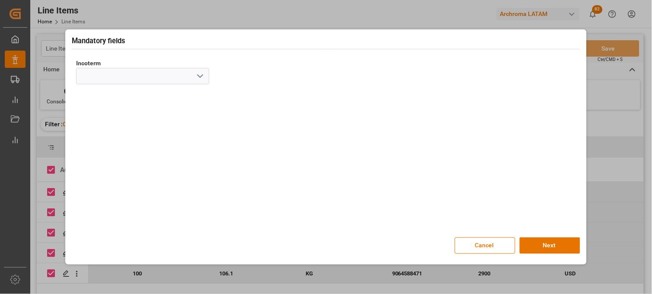
click at [201, 76] on polyline "open menu" at bounding box center [199, 76] width 5 height 3
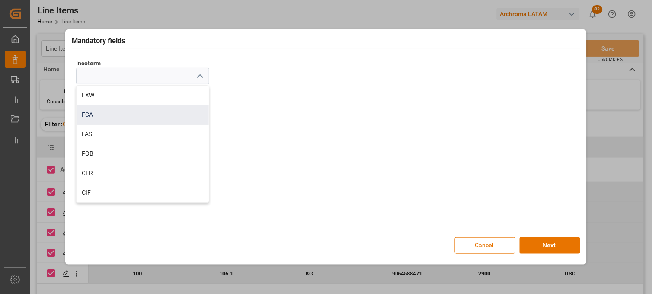
scroll to position [48, 0]
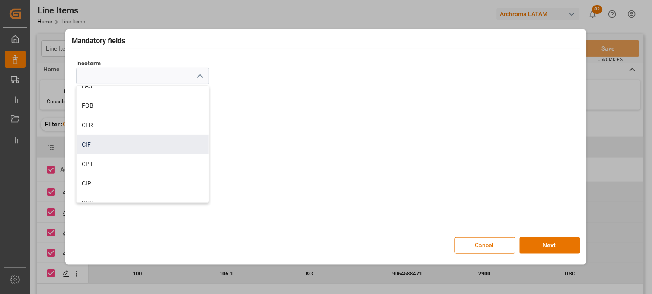
click at [97, 141] on div "CIF" at bounding box center [142, 144] width 132 height 19
type input "CIF"
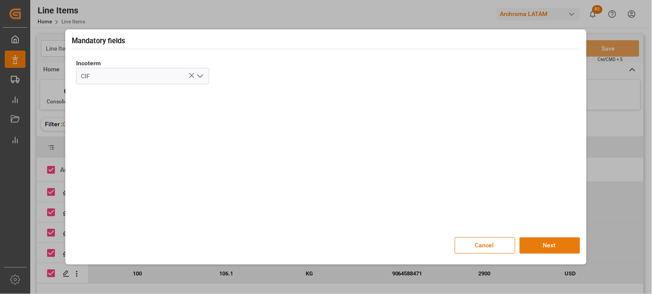
click at [533, 242] on button "Next" at bounding box center [549, 245] width 60 height 16
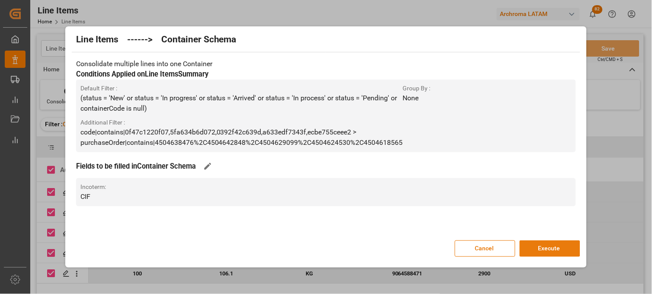
click at [545, 248] on button "Execute" at bounding box center [549, 248] width 60 height 16
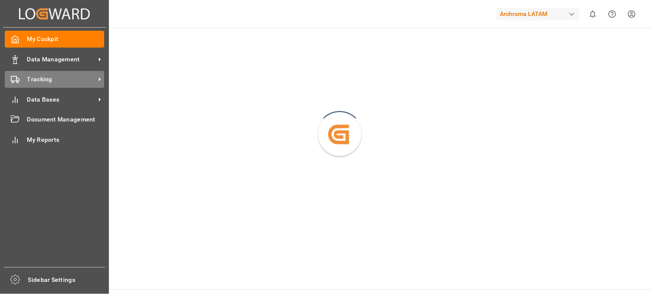
click at [30, 81] on span "Tracking" at bounding box center [61, 79] width 68 height 9
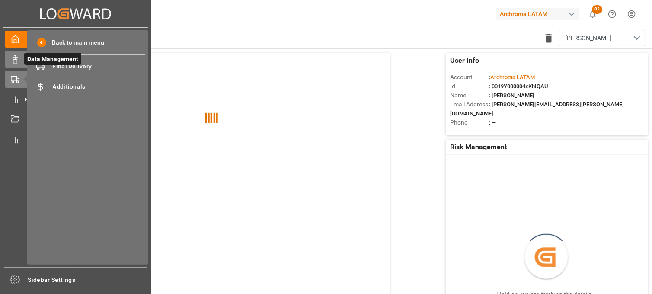
click at [17, 58] on icon at bounding box center [15, 59] width 9 height 9
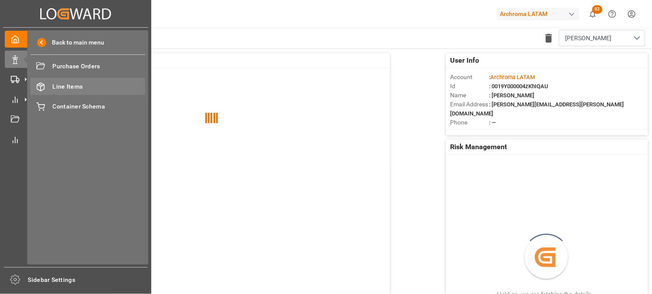
click at [55, 86] on span "Line Items" at bounding box center [99, 86] width 93 height 9
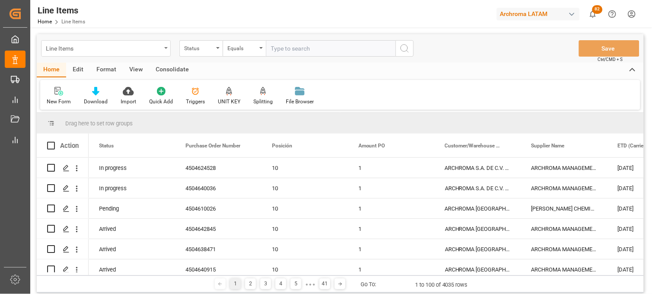
click at [126, 52] on div "Line Items" at bounding box center [103, 47] width 115 height 11
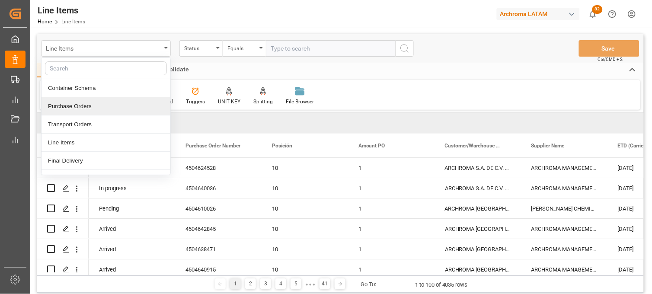
click at [78, 105] on div "Purchase Orders" at bounding box center [105, 106] width 129 height 18
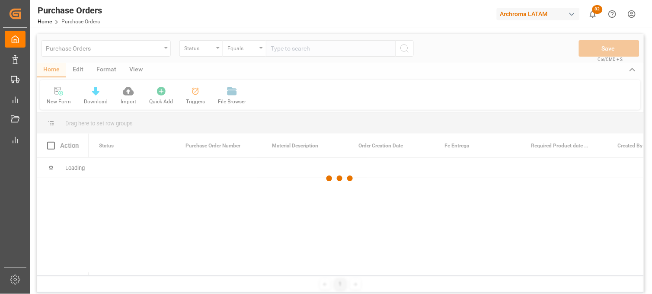
click at [201, 52] on div at bounding box center [340, 178] width 607 height 289
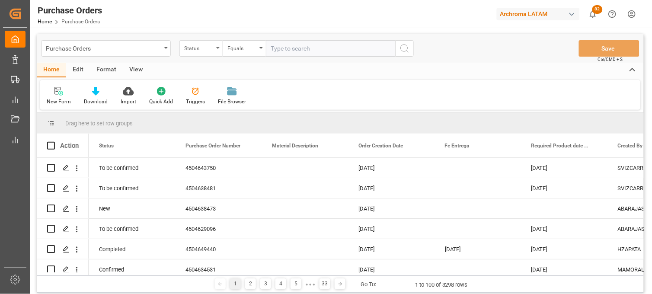
click at [220, 52] on div "Status" at bounding box center [200, 48] width 43 height 16
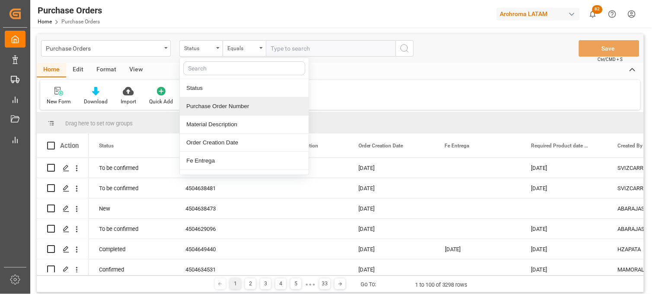
click at [206, 110] on div "Purchase Order Number" at bounding box center [244, 106] width 129 height 18
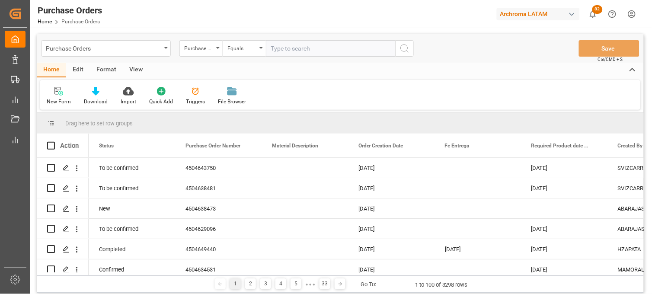
click at [275, 55] on input "text" at bounding box center [331, 48] width 130 height 16
paste input "4504638481"
type input "4504638481"
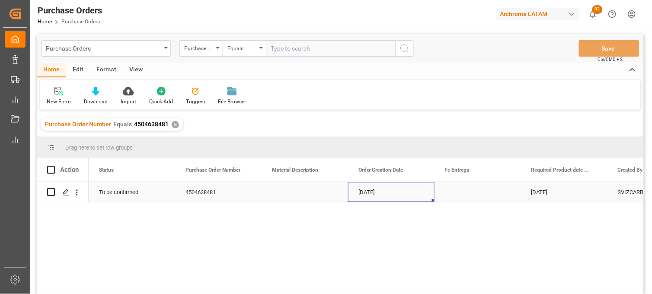
click at [398, 195] on div "02-07-2025" at bounding box center [391, 192] width 86 height 20
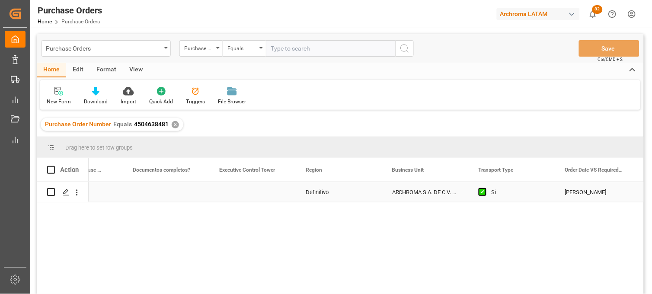
scroll to position [0, 1781]
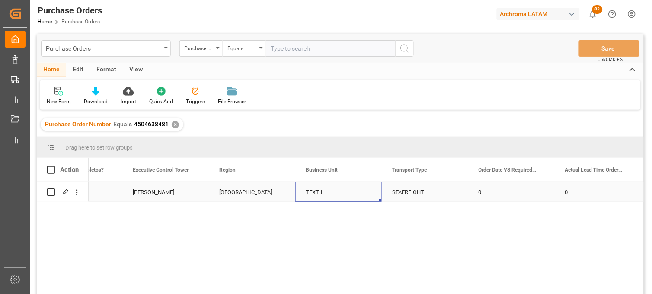
click at [304, 195] on div "TEXTIL" at bounding box center [338, 192] width 86 height 20
click at [237, 194] on div "MEXICO" at bounding box center [252, 192] width 66 height 20
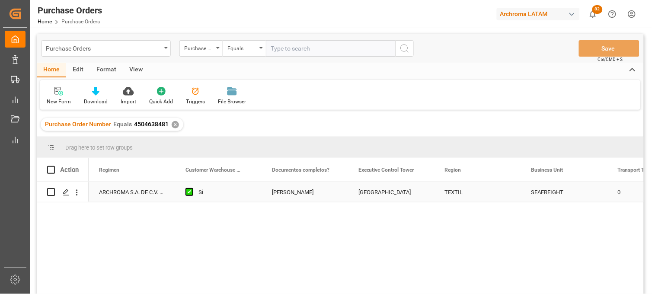
scroll to position [0, 1556]
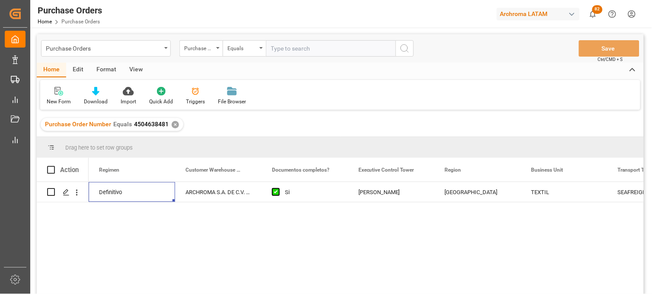
click at [174, 122] on div "✕" at bounding box center [175, 124] width 7 height 7
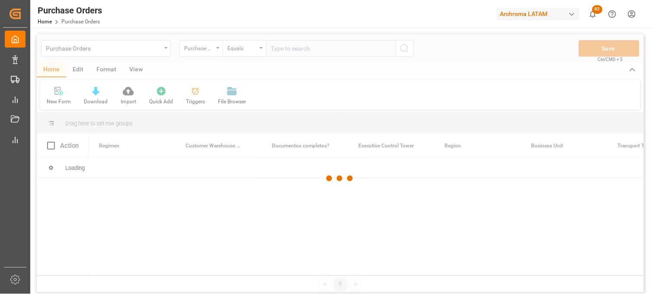
click at [270, 51] on div at bounding box center [340, 178] width 607 height 289
click at [271, 51] on div at bounding box center [340, 178] width 607 height 289
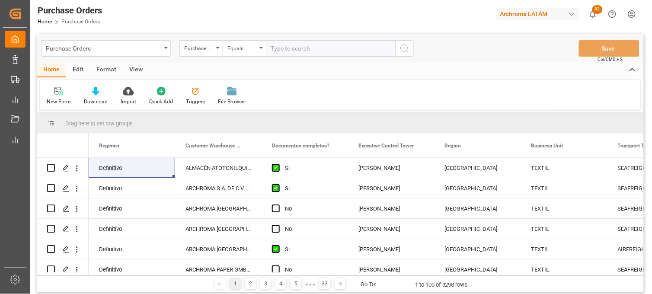
click at [277, 48] on input "text" at bounding box center [331, 48] width 130 height 16
paste input "4504643750"
type input "4504643750"
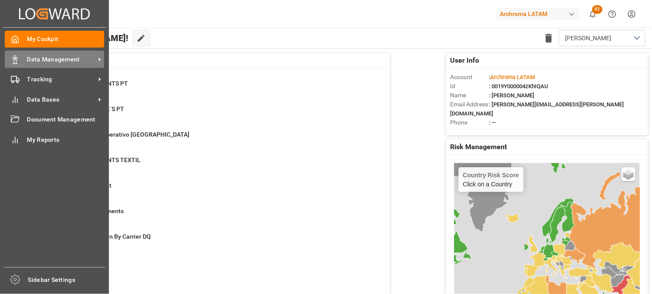
click at [32, 66] on div "Data Management Data Management" at bounding box center [54, 59] width 99 height 17
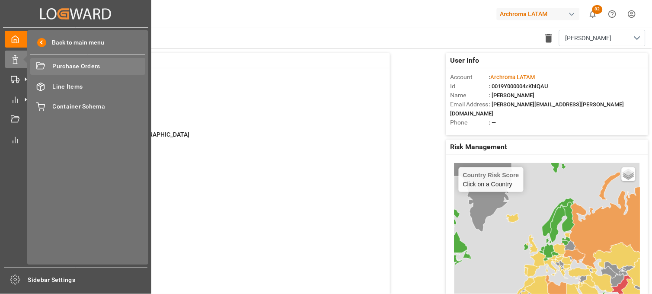
click at [75, 66] on span "Purchase Orders" at bounding box center [99, 66] width 93 height 9
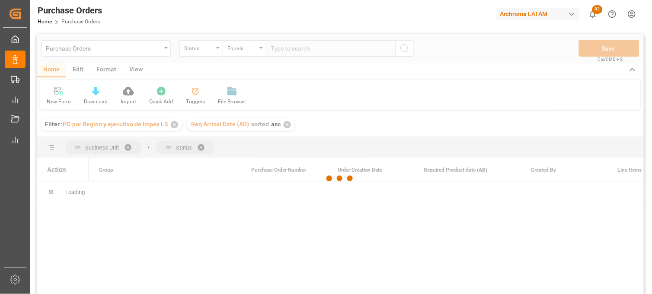
click at [217, 51] on div at bounding box center [340, 178] width 607 height 289
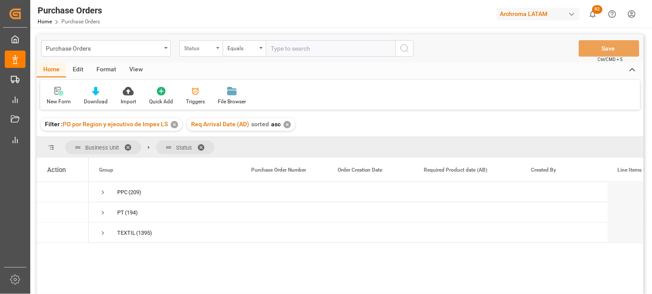
click at [209, 46] on div "Status" at bounding box center [198, 47] width 29 height 10
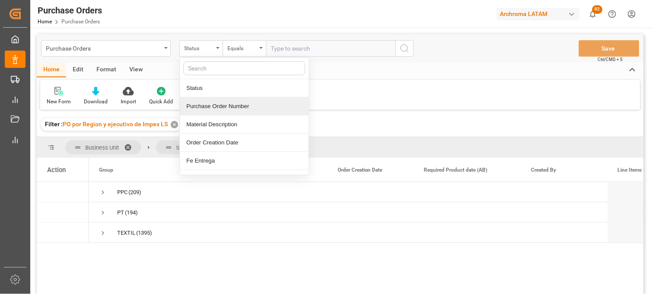
click at [215, 106] on div "Purchase Order Number" at bounding box center [244, 106] width 129 height 18
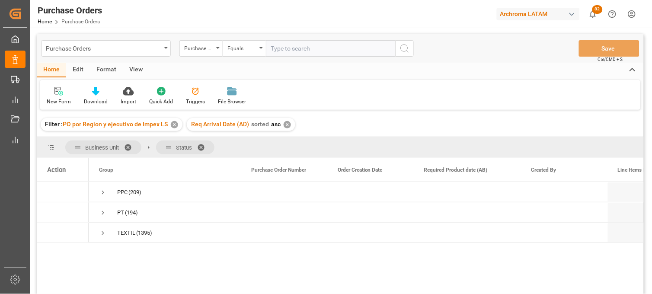
click at [288, 49] on input "text" at bounding box center [331, 48] width 130 height 16
paste input "4504618565"
type input "4504618565"
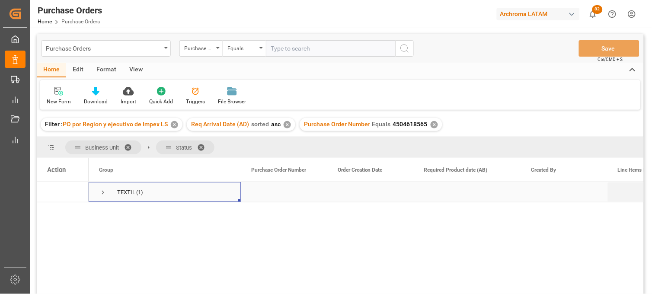
click at [107, 191] on span "TEXTIL (1)" at bounding box center [164, 191] width 131 height 19
click at [101, 192] on span "Press SPACE to select this row." at bounding box center [103, 192] width 8 height 8
click at [120, 213] on span "Press SPACE to select this row." at bounding box center [121, 213] width 8 height 8
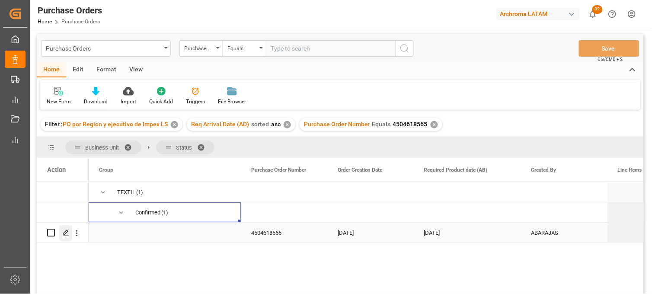
click at [66, 236] on line "Press SPACE to select this row." at bounding box center [66, 236] width 5 height 0
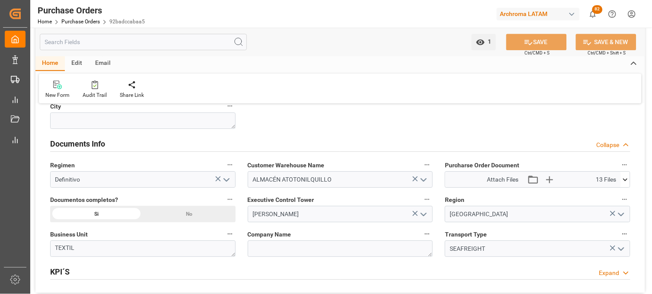
scroll to position [576, 0]
click at [624, 184] on button at bounding box center [625, 179] width 9 height 16
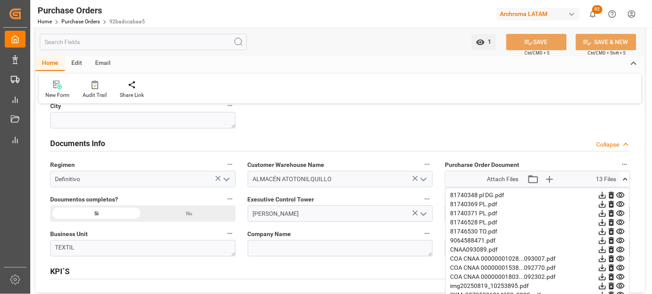
click at [622, 195] on icon at bounding box center [620, 195] width 8 height 6
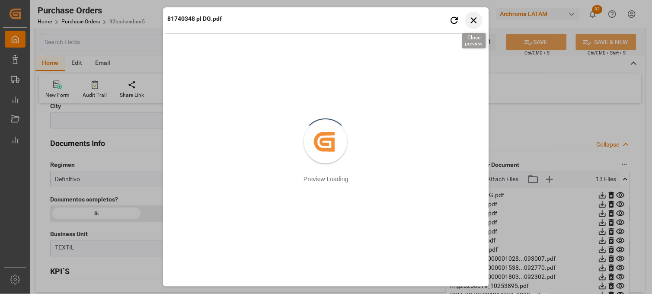
click at [474, 19] on icon "button" at bounding box center [474, 20] width 6 height 6
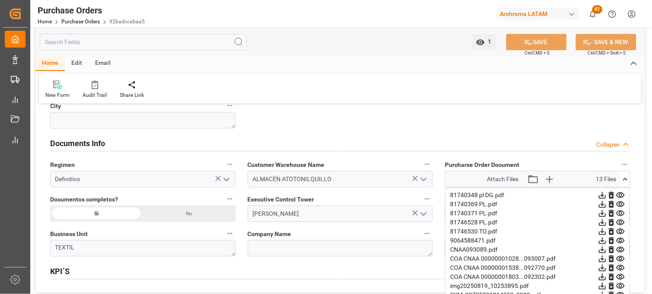
click at [621, 203] on icon at bounding box center [620, 204] width 8 height 6
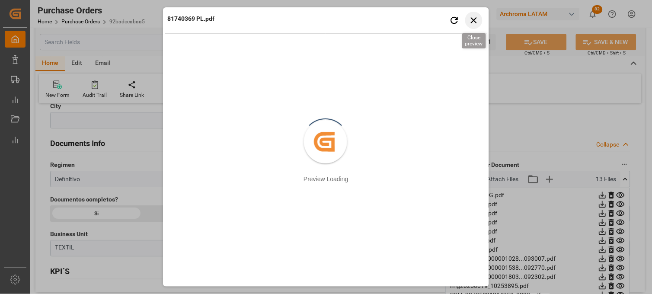
click at [472, 16] on icon "button" at bounding box center [473, 20] width 11 height 11
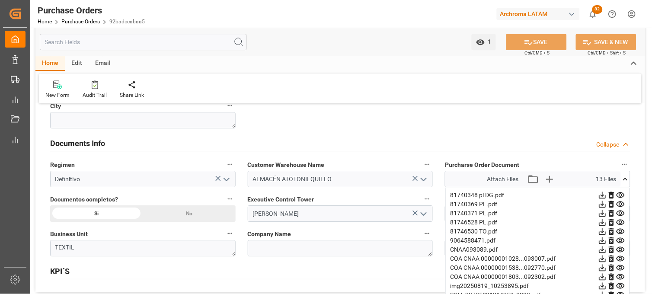
click at [624, 212] on icon at bounding box center [620, 213] width 8 height 6
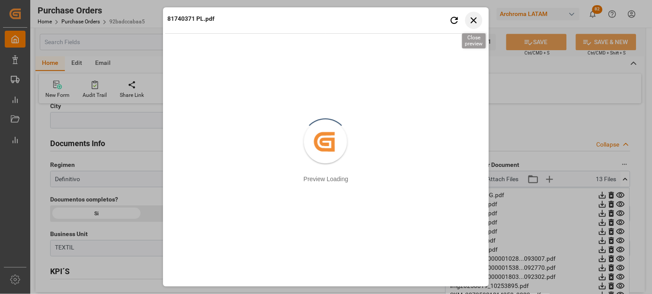
click at [474, 20] on icon "button" at bounding box center [474, 20] width 6 height 6
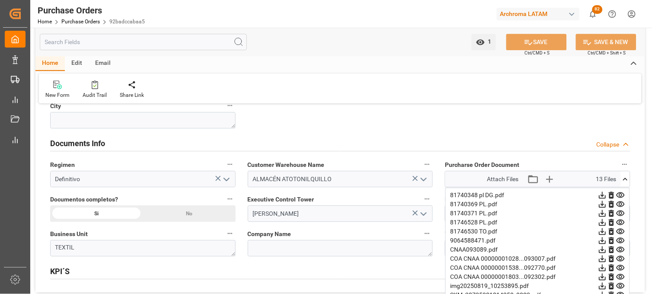
click at [619, 222] on icon at bounding box center [620, 223] width 8 height 6
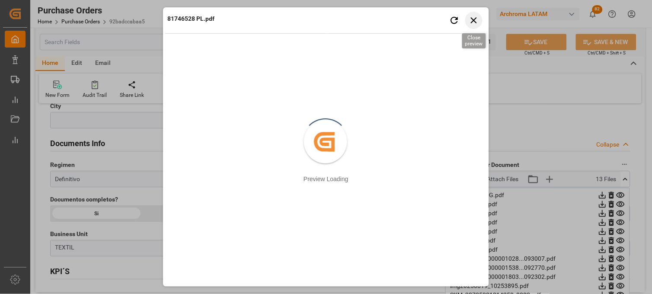
click at [477, 20] on icon "button" at bounding box center [473, 20] width 11 height 11
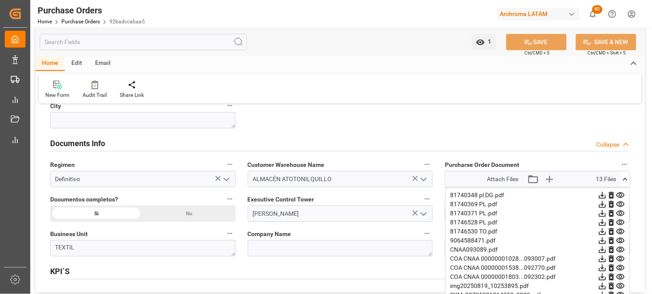
click at [622, 232] on icon at bounding box center [620, 231] width 9 height 9
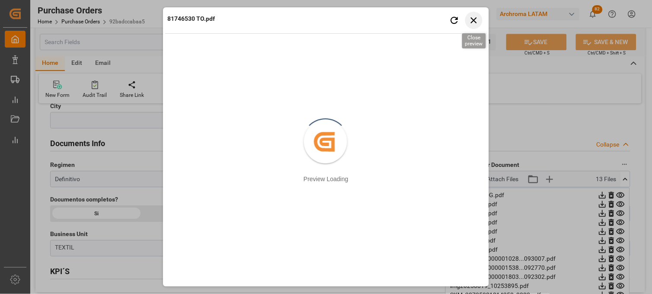
click at [476, 17] on icon "button" at bounding box center [473, 20] width 11 height 11
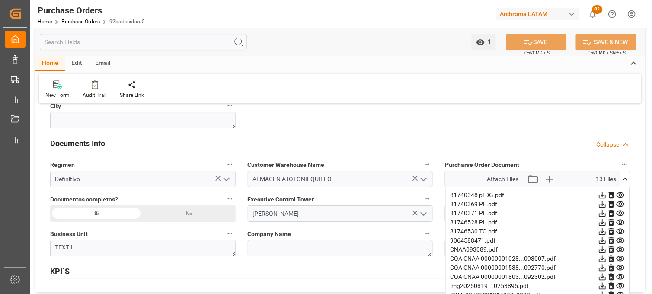
click at [621, 230] on icon at bounding box center [620, 232] width 8 height 6
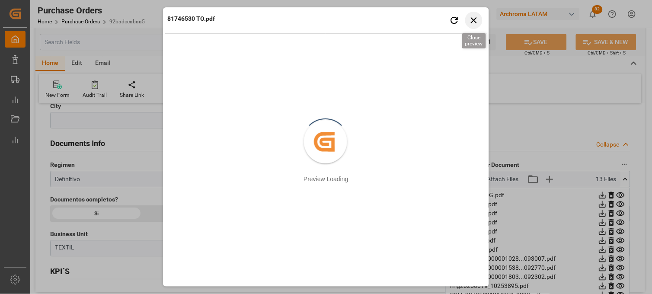
click at [474, 24] on icon "button" at bounding box center [473, 20] width 11 height 11
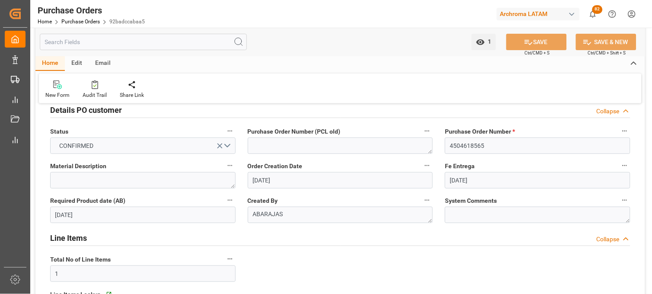
scroll to position [0, 0]
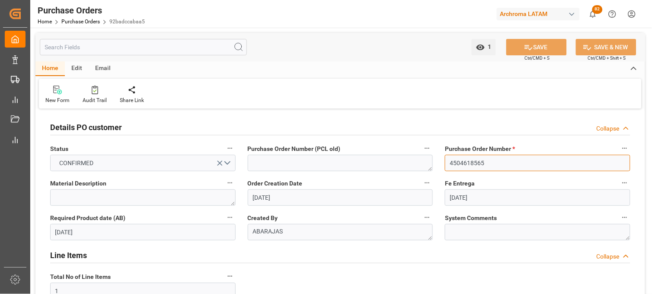
click at [451, 160] on input "4504618565" at bounding box center [537, 163] width 185 height 16
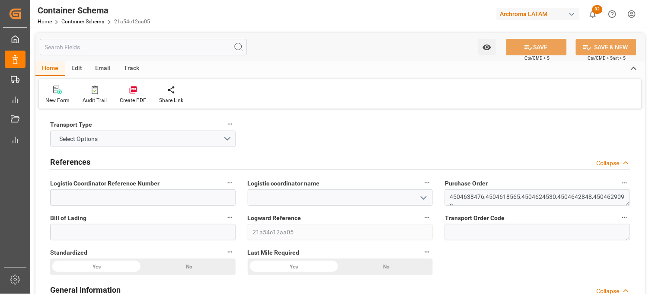
type textarea "4504638476,4504618565,4504624530,4504642848,4504629099"
type input "21a54c12aa05"
type input "ARCHROMA [GEOGRAPHIC_DATA], PTE. LTD."
type input "Pending"
type input "MANZANILLO"
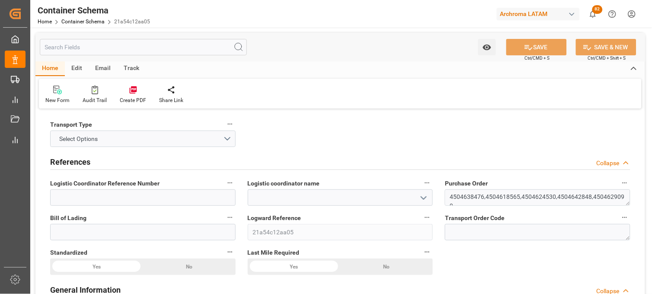
type input ",TEXTIL"
type textarea "DRUMS"
type input "66 DRUMS"
type input "ALMACÉN ATOTONILQUILLO"
type textarea "CARRETERA GUADALAJARA OCOTLAN ATOTONILQUILLO, MÉXICO, JALISCO,KM 43.5 CARRETERA…"
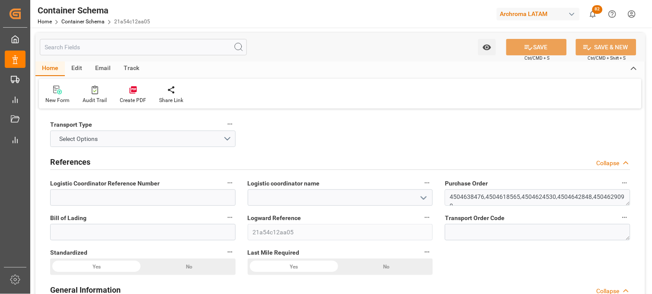
type input "CIF"
type input "0"
type input "5"
type input "66"
type input "2030"
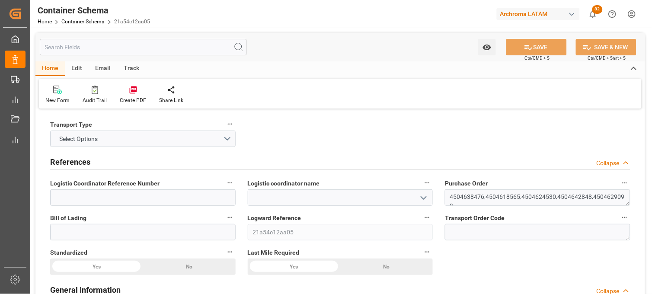
type input "2152.55"
click at [227, 137] on button "Select Options" at bounding box center [142, 138] width 185 height 16
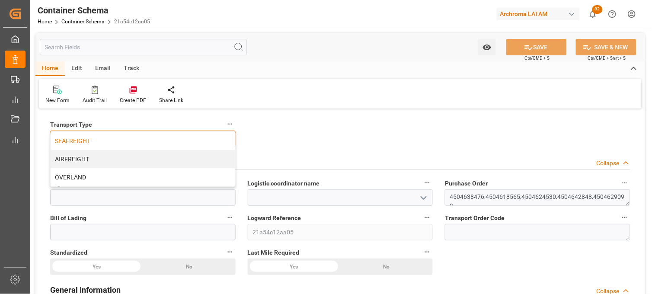
click at [183, 136] on div "SEAFREIGHT" at bounding box center [143, 141] width 185 height 18
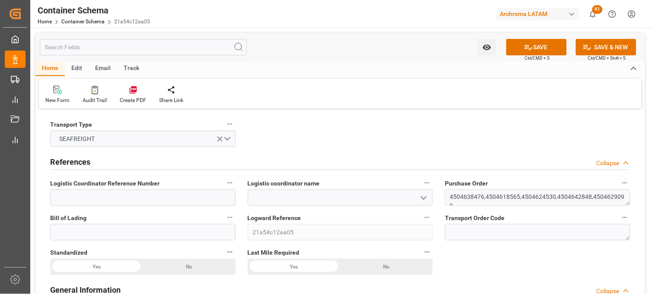
click at [426, 198] on icon "open menu" at bounding box center [423, 198] width 10 height 10
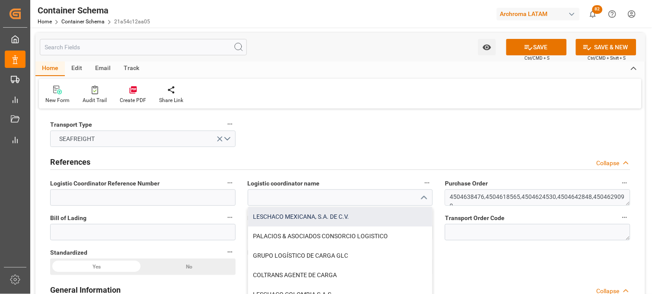
click at [349, 216] on div "LESCHACO MEXICANA, S.A. DE C.V." at bounding box center [340, 216] width 185 height 19
type input "LESCHACO MEXICANA, S.A. DE C.V."
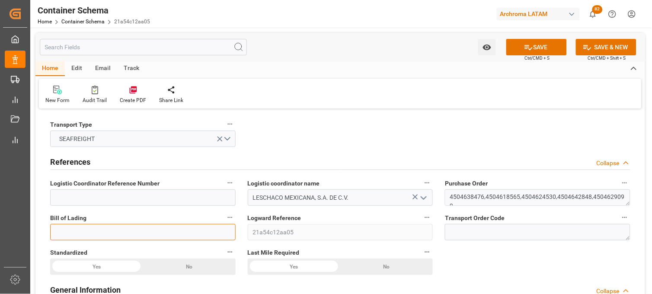
click at [193, 232] on input at bounding box center [142, 232] width 185 height 16
paste input "16408268"
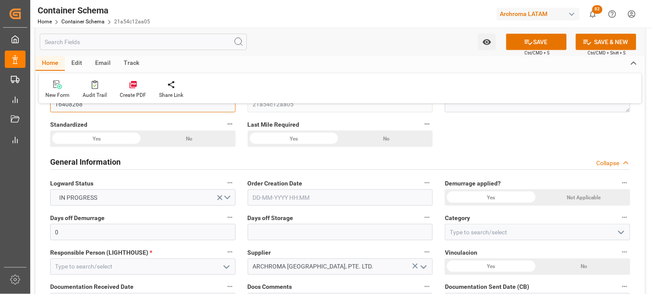
scroll to position [144, 0]
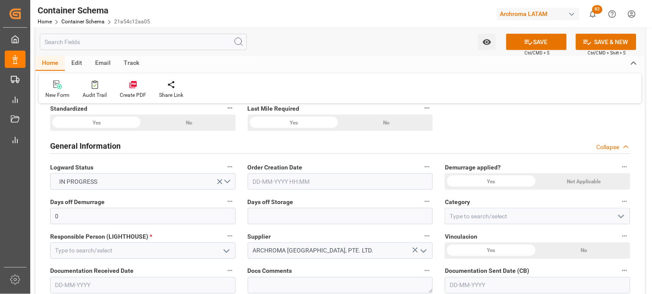
type input "16408268"
click at [267, 184] on input "text" at bounding box center [340, 181] width 185 height 16
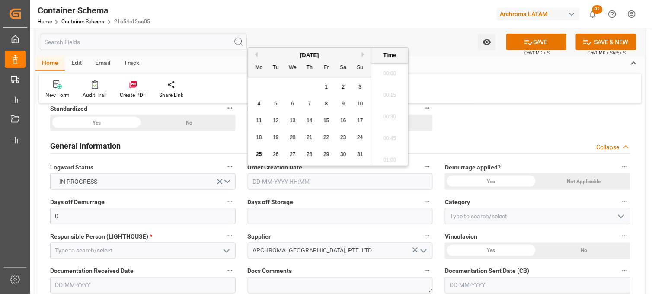
scroll to position [1213, 0]
click at [255, 83] on div "28 29 30 31 1 2 3" at bounding box center [310, 87] width 118 height 17
click at [259, 156] on span "25" at bounding box center [259, 154] width 6 height 6
click at [391, 72] on li "14:00" at bounding box center [389, 71] width 37 height 22
type input "[DATE] 14:00"
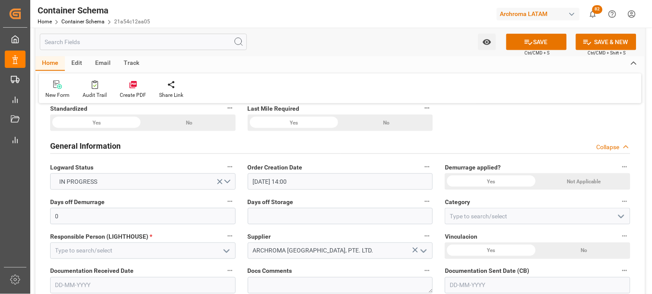
click at [576, 183] on div "Not Applicable" at bounding box center [584, 181] width 92 height 16
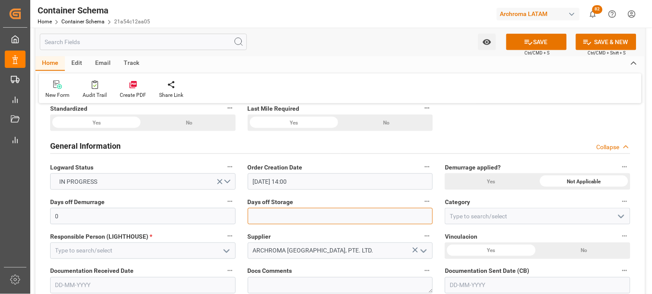
click at [313, 220] on input "text" at bounding box center [340, 216] width 185 height 16
type input "7"
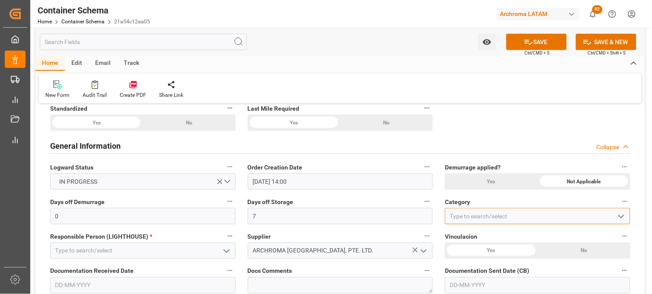
click at [457, 211] on input at bounding box center [537, 216] width 185 height 16
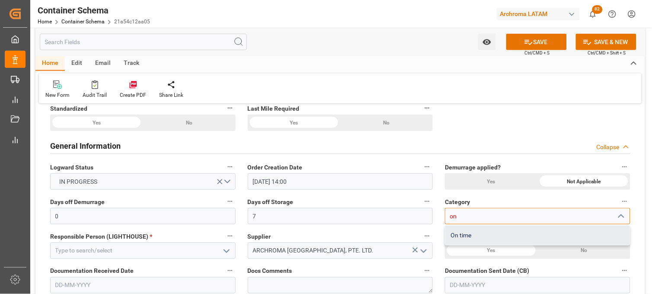
click at [461, 227] on div "On time" at bounding box center [537, 235] width 185 height 19
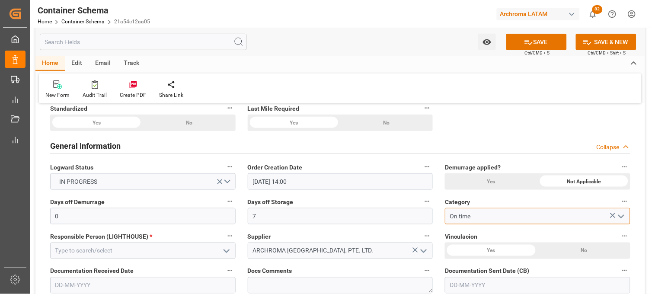
type input "On time"
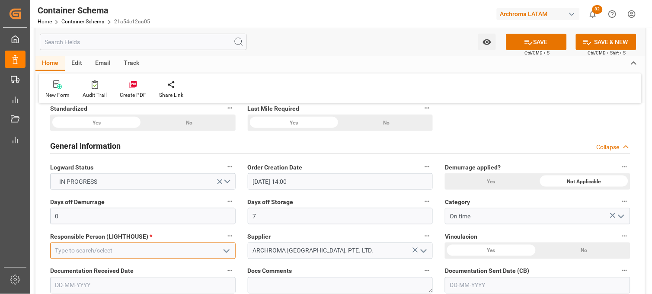
click at [203, 249] on input at bounding box center [142, 250] width 185 height 16
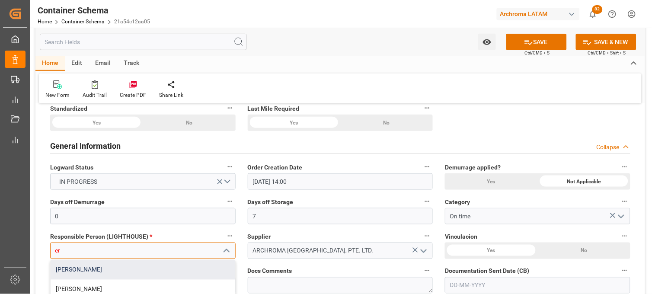
click at [194, 270] on div "[PERSON_NAME]" at bounding box center [143, 269] width 185 height 19
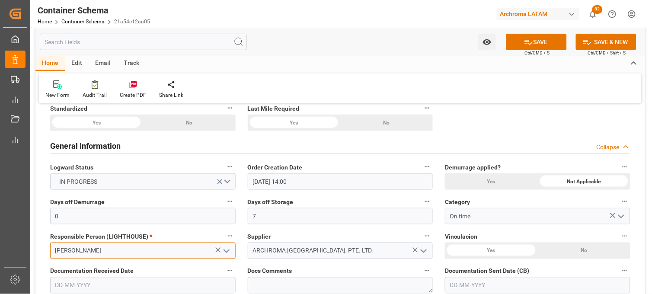
scroll to position [192, 0]
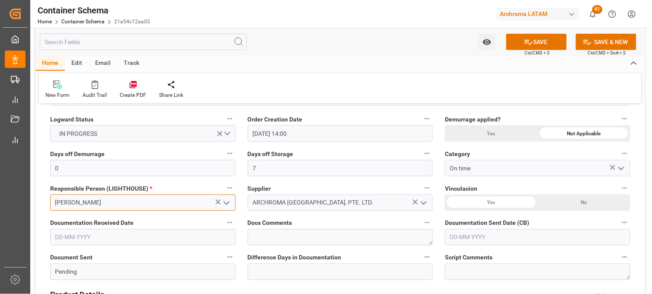
type input "[PERSON_NAME]"
click at [92, 236] on input "text" at bounding box center [142, 237] width 185 height 16
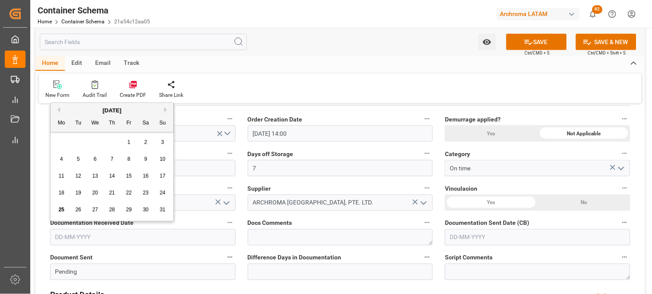
click at [62, 146] on div "28 29 30 31 1 2 3" at bounding box center [112, 142] width 118 height 17
click at [126, 192] on span "22" at bounding box center [129, 193] width 6 height 6
type input "[DATE]"
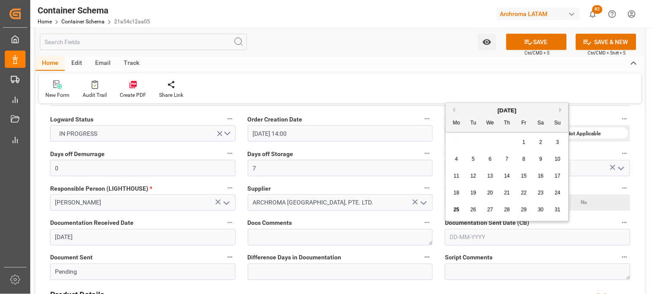
click at [461, 239] on input "text" at bounding box center [537, 237] width 185 height 16
click at [456, 210] on span "25" at bounding box center [456, 210] width 6 height 6
type input "[DATE]"
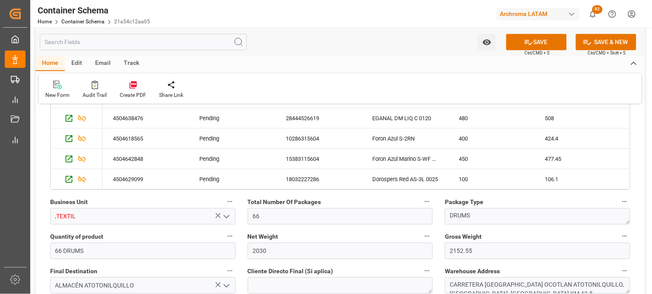
scroll to position [528, 0]
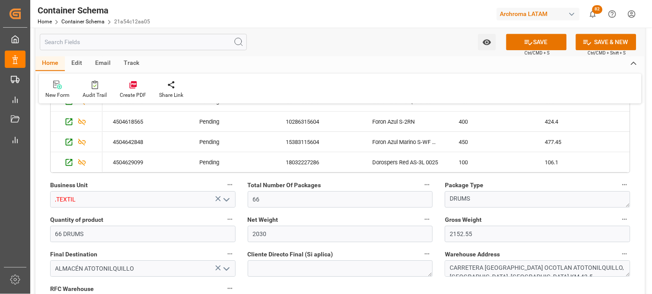
click at [229, 201] on icon "open menu" at bounding box center [226, 199] width 10 height 10
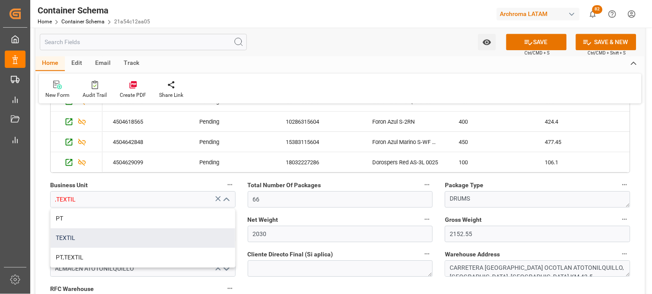
click at [187, 232] on div "TEXTIL" at bounding box center [143, 237] width 185 height 19
type input "TEXTIL"
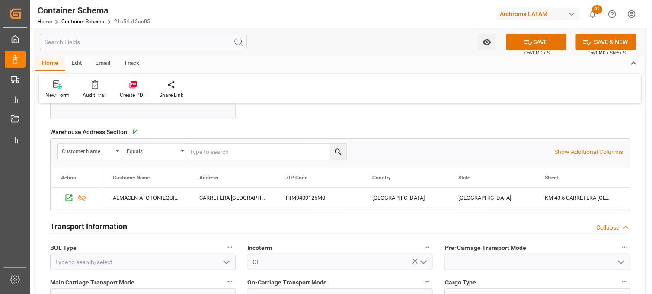
scroll to position [768, 0]
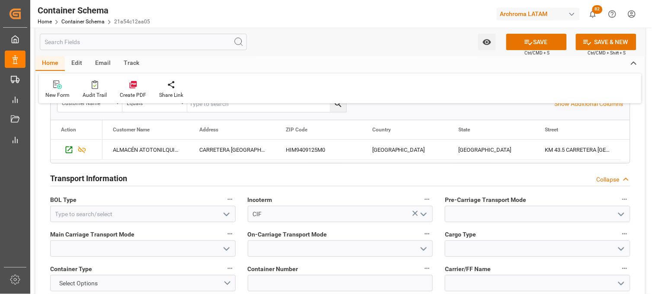
click at [230, 215] on icon "open menu" at bounding box center [226, 214] width 10 height 10
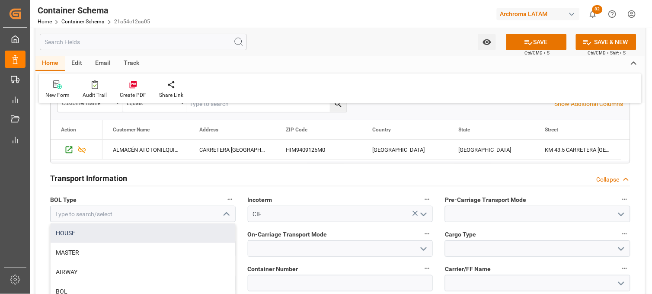
click at [146, 228] on div "HOUSE" at bounding box center [143, 232] width 185 height 19
type input "HOUSE"
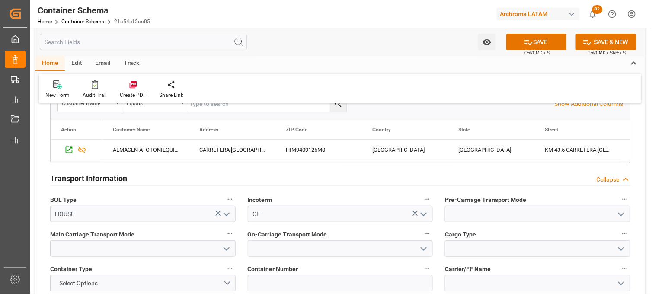
click at [146, 228] on label "Main Carriage Transport Mode" at bounding box center [142, 234] width 185 height 12
click at [224, 228] on button "Main Carriage Transport Mode" at bounding box center [229, 233] width 11 height 11
click at [570, 210] on div at bounding box center [326, 147] width 652 height 294
click at [619, 212] on icon "open menu" at bounding box center [621, 214] width 10 height 10
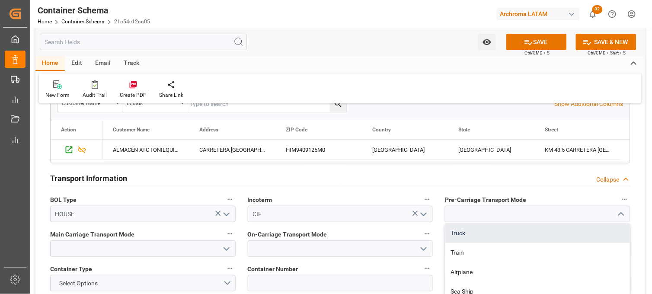
click at [488, 226] on div "Truck" at bounding box center [537, 232] width 185 height 19
type input "Truck"
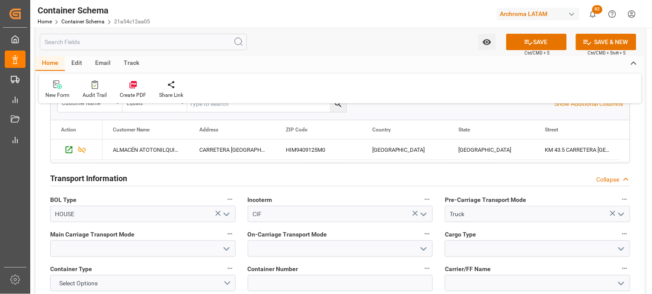
click at [224, 248] on polyline "open menu" at bounding box center [226, 249] width 5 height 3
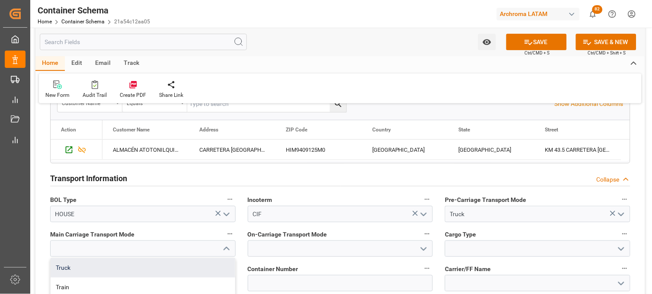
scroll to position [816, 0]
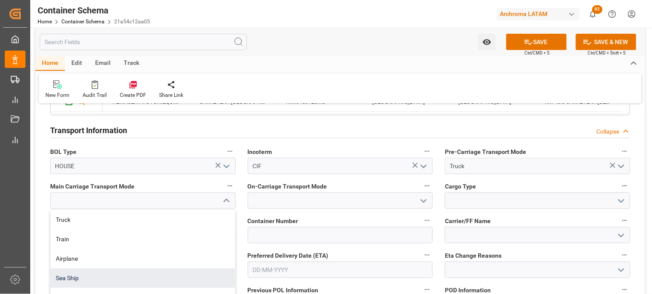
click at [87, 273] on div "Sea Ship" at bounding box center [143, 277] width 185 height 19
type input "Sea Ship"
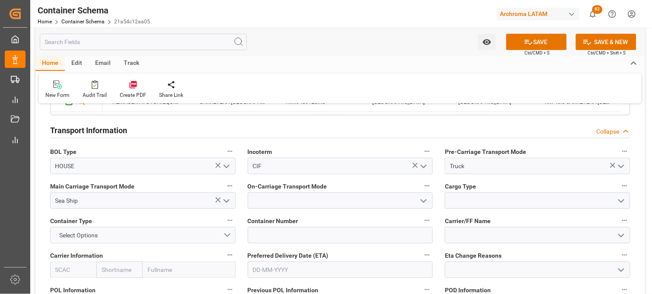
click at [423, 198] on icon "open menu" at bounding box center [423, 201] width 10 height 10
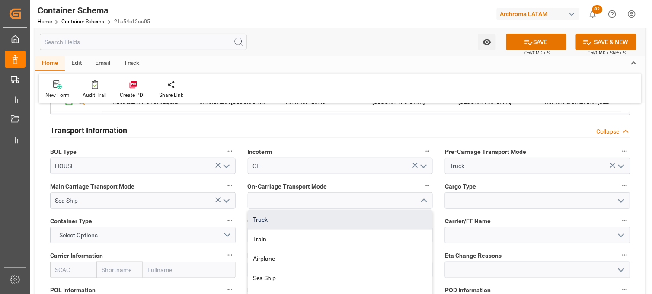
click at [309, 220] on div "Truck" at bounding box center [340, 219] width 185 height 19
type input "Truck"
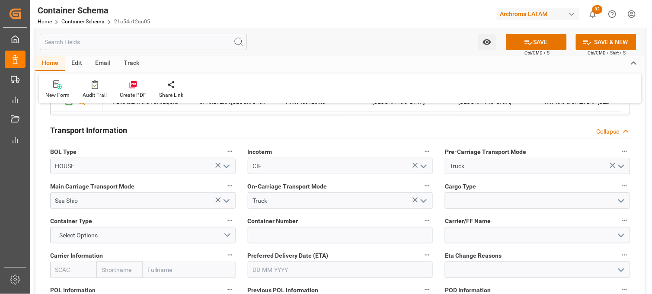
click at [615, 200] on button "open menu" at bounding box center [620, 200] width 13 height 13
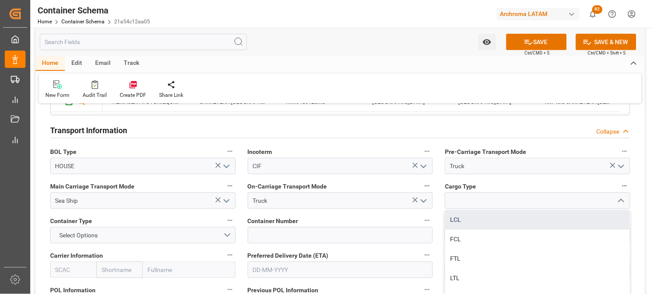
click at [471, 220] on div "LCL" at bounding box center [537, 219] width 185 height 19
type input "LCL"
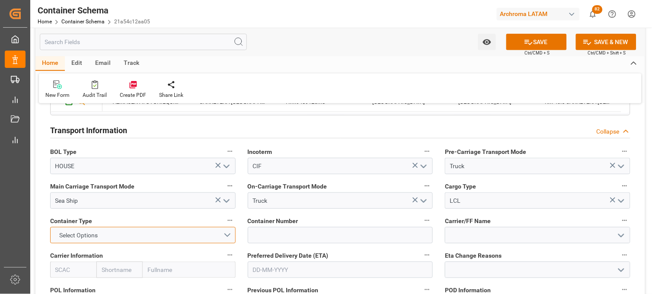
click at [223, 236] on button "Select Options" at bounding box center [142, 235] width 185 height 16
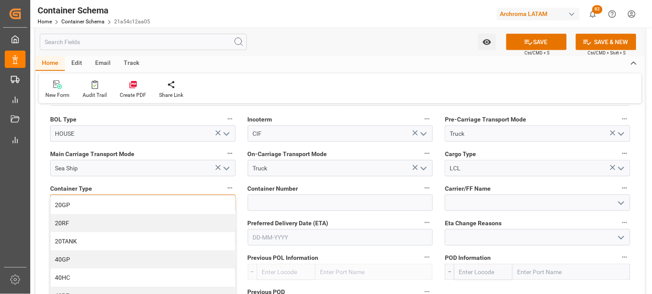
scroll to position [864, 0]
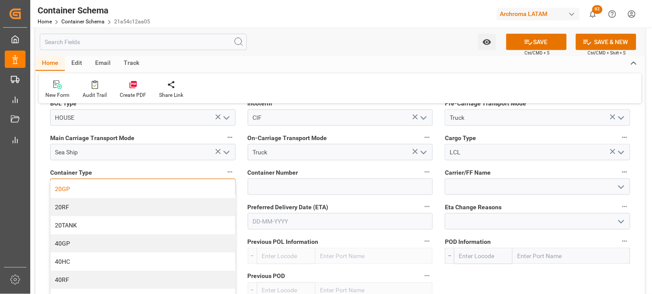
click at [72, 195] on div "20GP" at bounding box center [143, 189] width 185 height 18
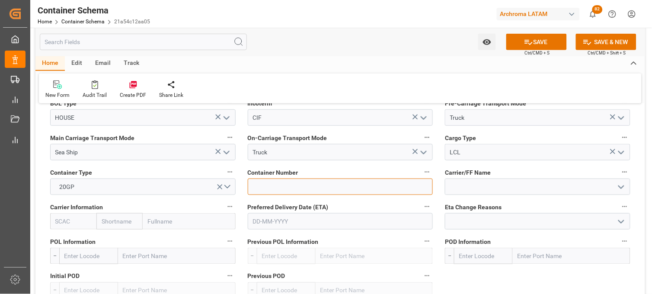
click at [290, 189] on input at bounding box center [340, 186] width 185 height 16
paste input "MRKU7295859"
type input "MRKU7295859"
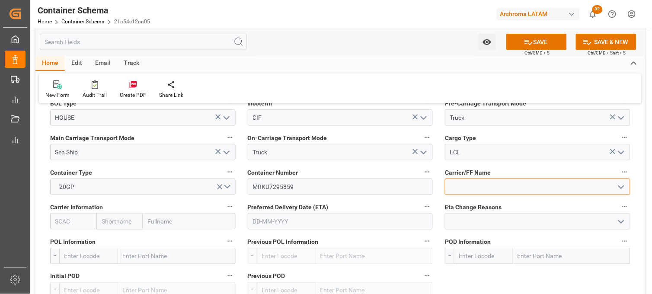
click at [465, 188] on input at bounding box center [537, 186] width 185 height 16
type input "o"
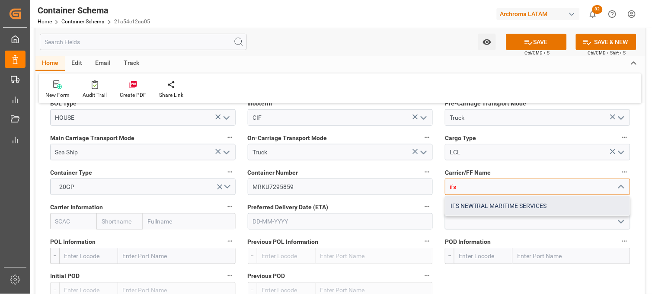
click at [470, 204] on div "IFS NEWTRAL MARITIME SERVICES" at bounding box center [537, 205] width 185 height 19
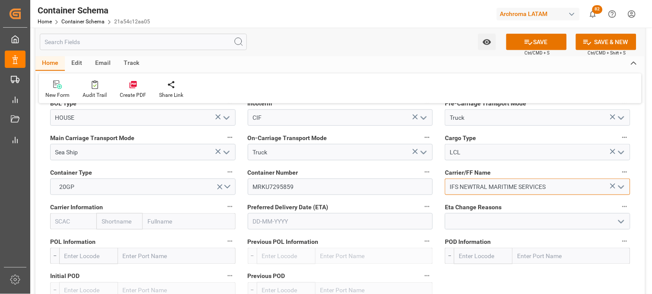
type input "IFS NEWTRAL MARITIME SERVICES"
click at [119, 222] on input "text" at bounding box center [119, 221] width 46 height 16
type input "maer"
click at [118, 238] on b "Maersk" at bounding box center [112, 240] width 20 height 7
type input "MAEU"
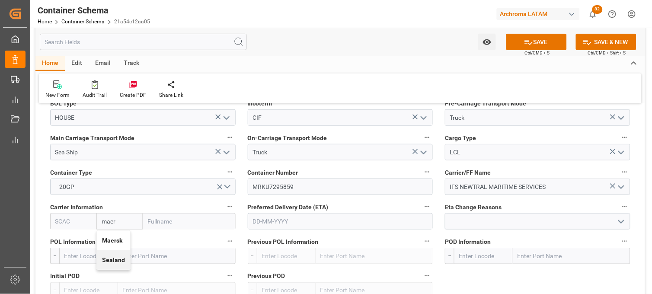
type input "Maersk"
type input "Maersk Line AS"
type input "Maersk"
click at [301, 223] on input "text" at bounding box center [340, 221] width 185 height 16
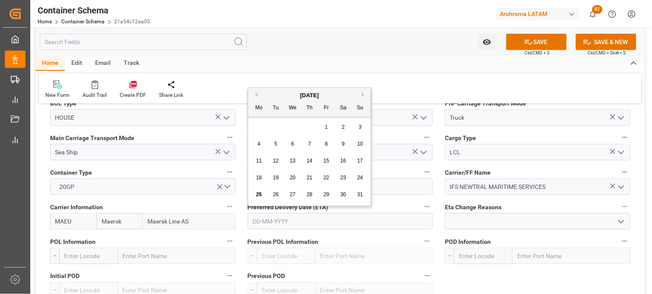
click at [363, 94] on button "Next Month" at bounding box center [364, 94] width 5 height 5
click at [257, 143] on div "8" at bounding box center [259, 144] width 11 height 10
type input "[DATE]"
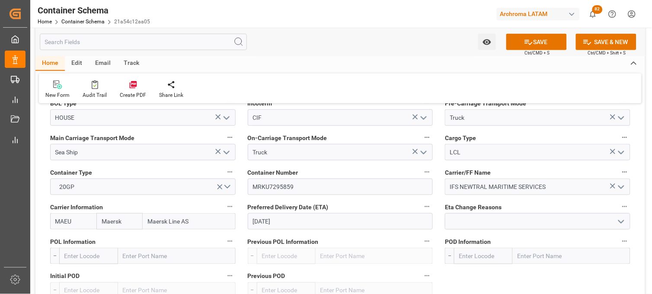
scroll to position [912, 0]
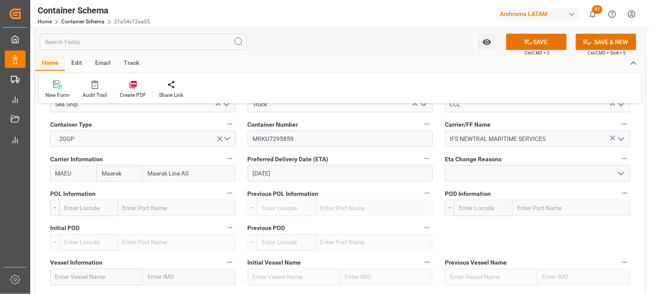
click at [130, 209] on input "text" at bounding box center [177, 208] width 118 height 16
type input "shan"
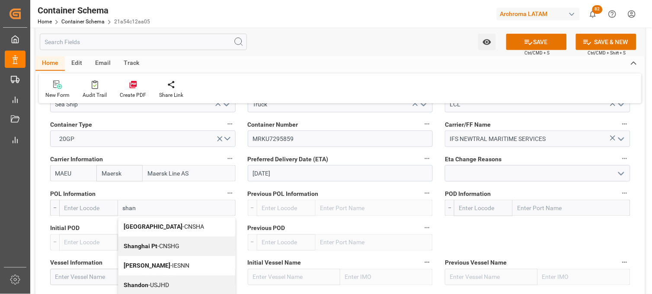
click at [137, 245] on b "Shanghai Pt" at bounding box center [141, 246] width 34 height 7
type input "CNSHG"
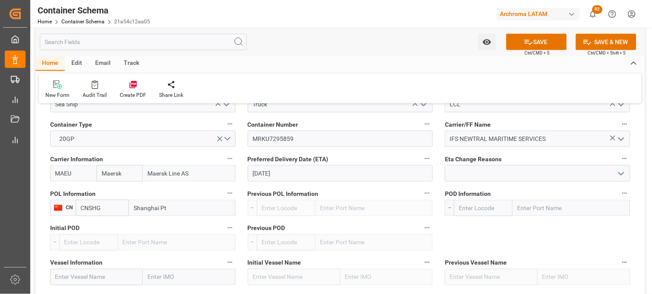
type input "Shanghai Pt"
click at [537, 213] on input "text" at bounding box center [571, 208] width 118 height 16
type input "MANZA"
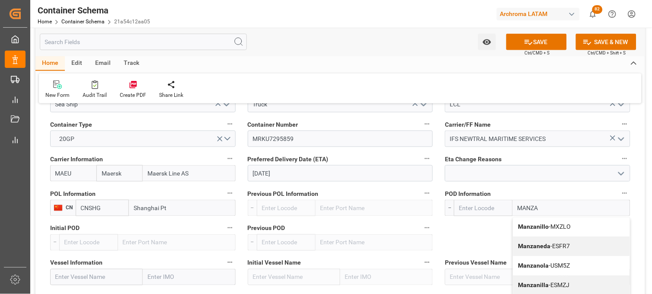
click at [532, 222] on div "Manzanillo - MXZLO" at bounding box center [571, 226] width 117 height 19
type input "MXZLO"
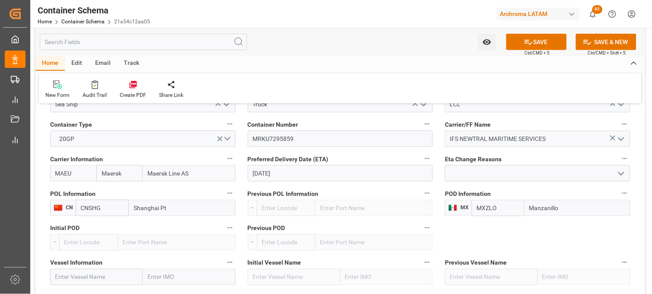
scroll to position [960, 0]
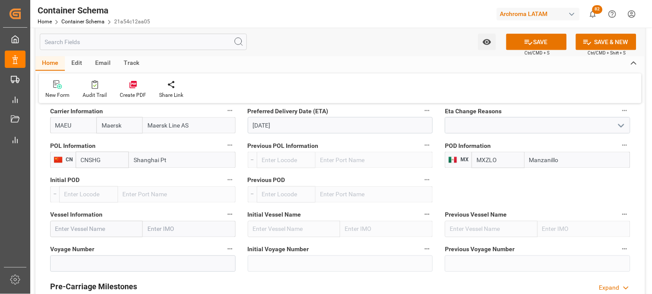
type input "Manzanillo"
click at [98, 227] on input "text" at bounding box center [96, 229] width 92 height 16
paste input "MAERSK EL BOSQUE"
type input "MAERSK EL BOSQUE"
click at [74, 247] on b "MAERSK EL BOSQUE" at bounding box center [84, 248] width 57 height 7
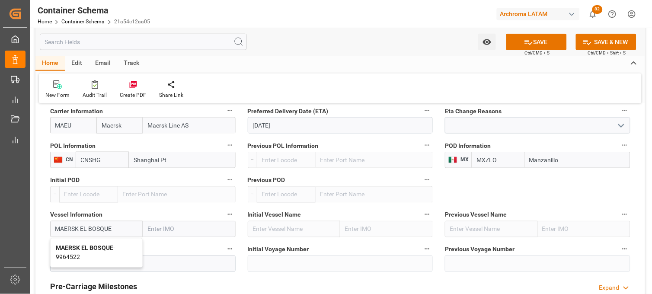
type input "9964522"
type input "MAERSK EL BOSQUE"
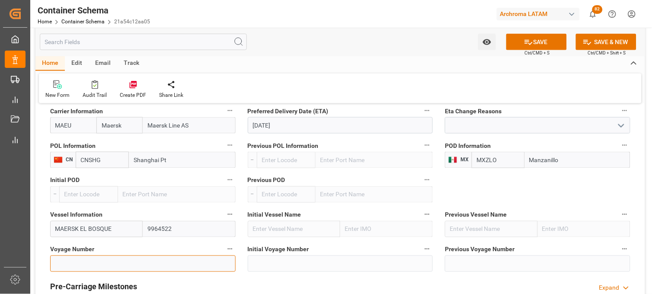
click at [85, 261] on input at bounding box center [142, 263] width 185 height 16
paste input "533E"
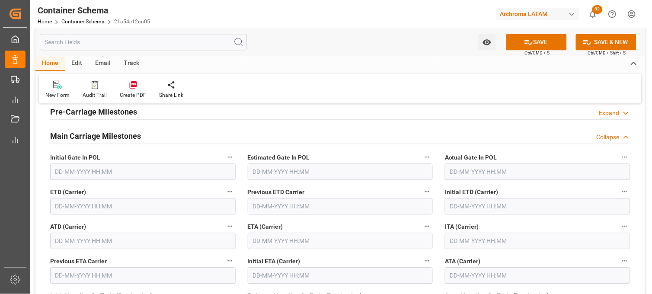
scroll to position [1152, 0]
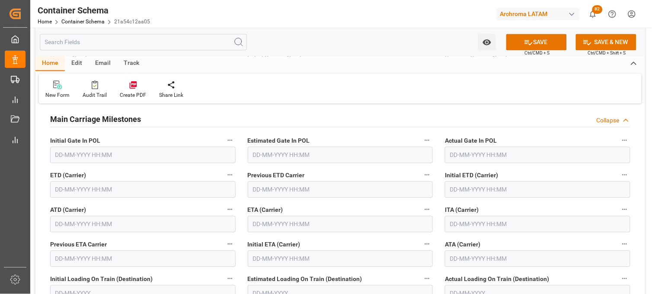
type input "533E"
click at [265, 226] on input "text" at bounding box center [340, 224] width 185 height 16
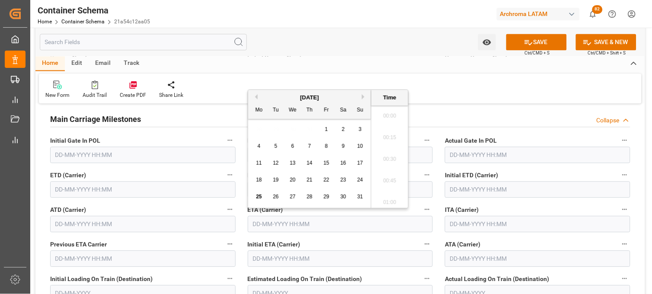
scroll to position [1234, 0]
click at [362, 96] on button "Next Month" at bounding box center [364, 96] width 5 height 5
click at [259, 145] on span "8" at bounding box center [259, 146] width 3 height 6
click at [396, 174] on li "15:00" at bounding box center [389, 179] width 37 height 22
type input "[DATE] 15:00"
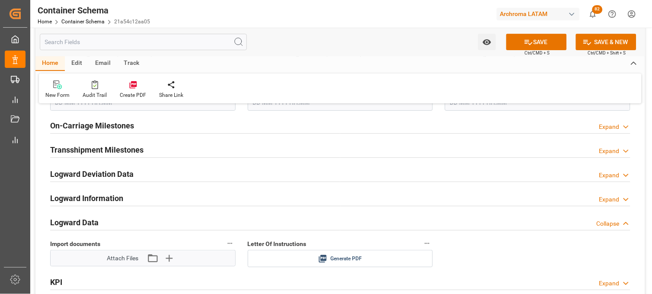
scroll to position [1392, 0]
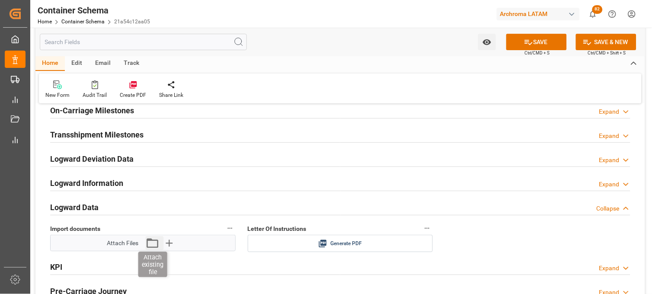
click at [155, 244] on icon "button" at bounding box center [153, 243] width 14 height 14
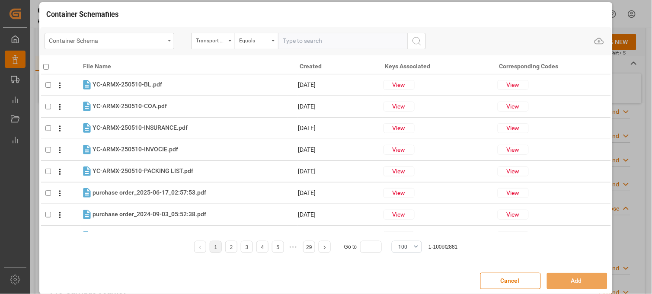
click at [160, 40] on div "Container Schema" at bounding box center [106, 40] width 115 height 11
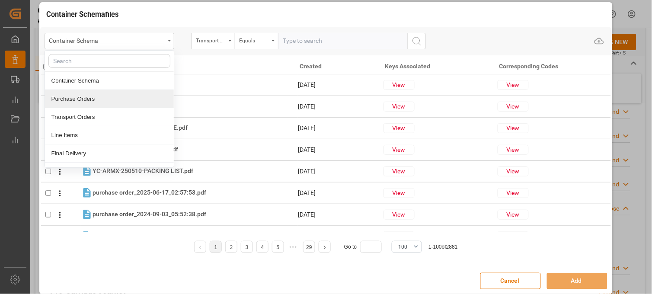
click at [92, 105] on div "Purchase Orders" at bounding box center [109, 99] width 129 height 18
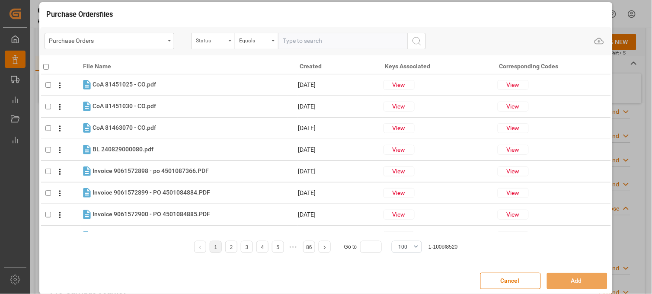
click at [232, 44] on div "Status" at bounding box center [212, 41] width 43 height 16
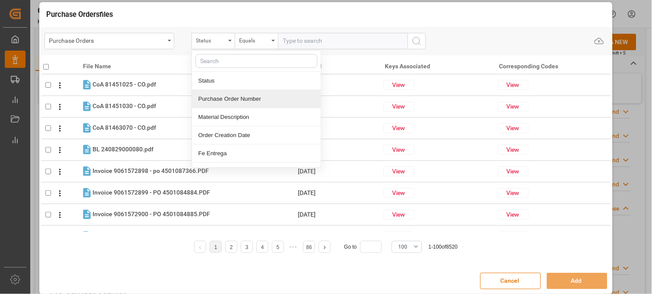
click at [222, 99] on div "Purchase Order Number" at bounding box center [256, 99] width 129 height 18
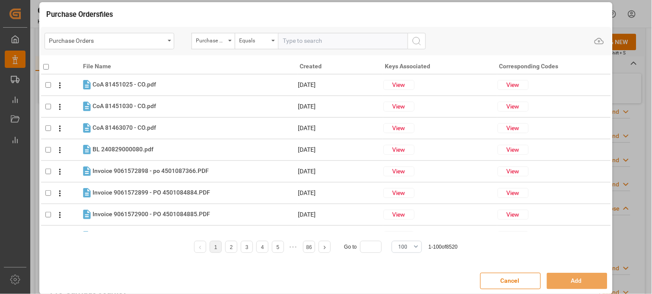
click at [295, 42] on input "text" at bounding box center [343, 41] width 130 height 16
paste input "4504618565"
type input "4504618565"
click at [416, 41] on icon "search button" at bounding box center [416, 41] width 10 height 10
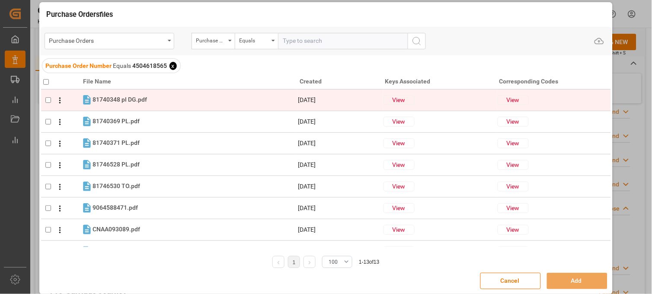
drag, startPoint x: 45, startPoint y: 81, endPoint x: 145, endPoint y: 92, distance: 101.4
click at [45, 82] on input "checkbox" at bounding box center [46, 82] width 6 height 6
checkbox input "true"
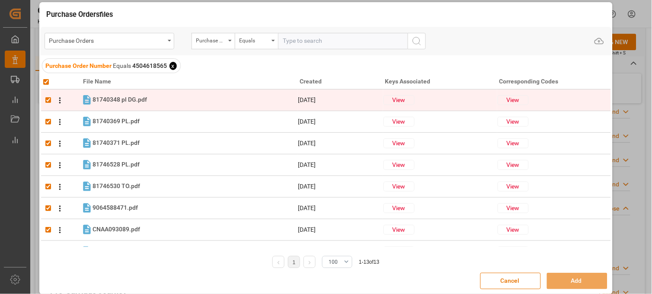
checkbox input "true"
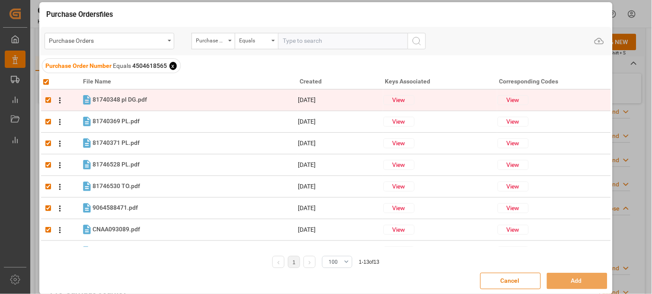
checkbox input "true"
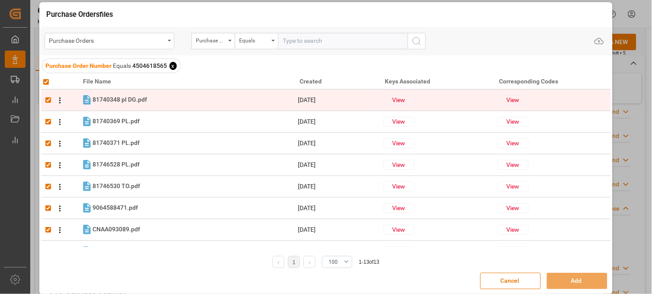
checkbox input "true"
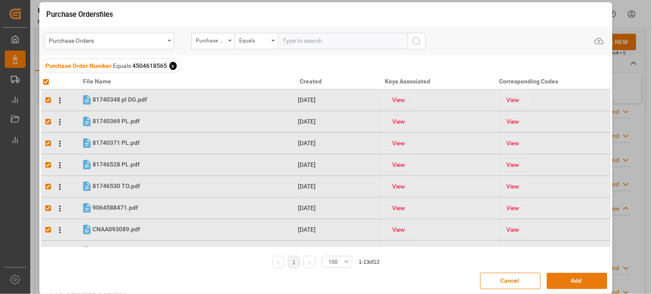
click at [559, 278] on button "Add" at bounding box center [577, 281] width 60 height 16
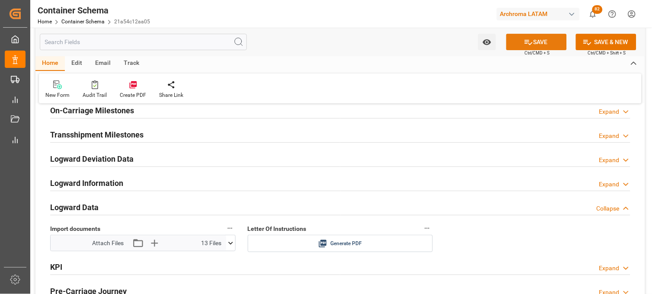
click at [525, 44] on icon at bounding box center [528, 42] width 9 height 9
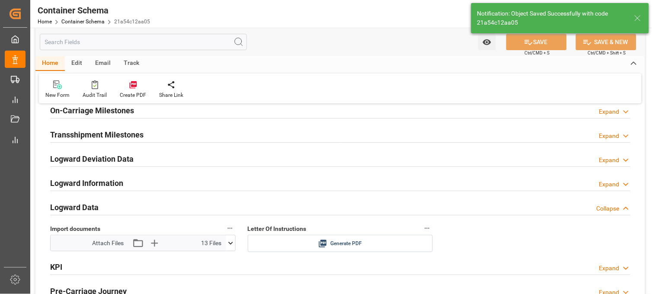
type input "Document Sent"
type input "MXZLO"
type input "Manzanillo"
type input "MAERSK EL BOSQUE"
type input "9964522"
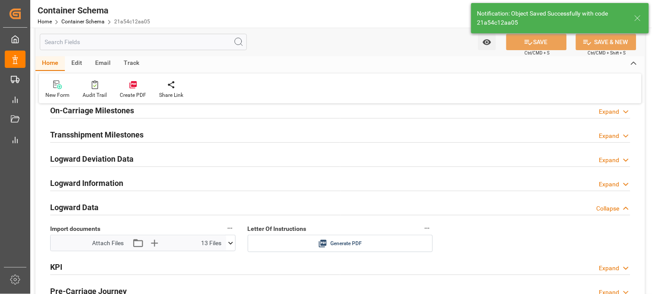
type input "533E"
type input "[DATE] 15:00"
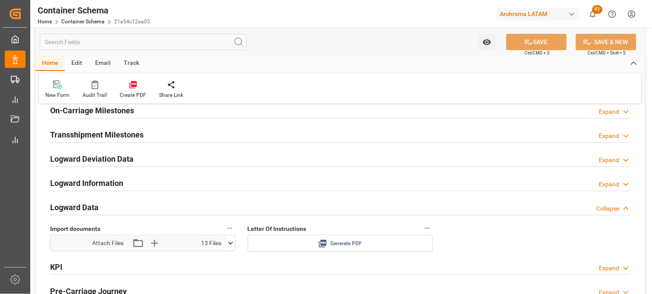
click at [326, 243] on icon at bounding box center [323, 244] width 8 height 8
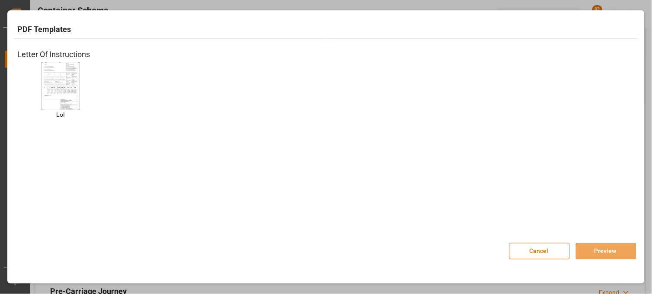
click at [57, 74] on img at bounding box center [60, 85] width 35 height 49
click at [589, 248] on button "Preview" at bounding box center [606, 251] width 60 height 16
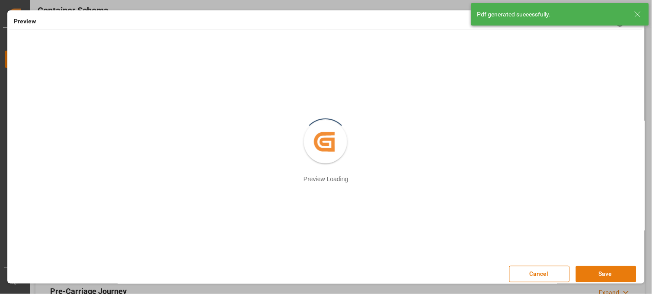
click at [608, 273] on button "Save" at bounding box center [606, 274] width 60 height 16
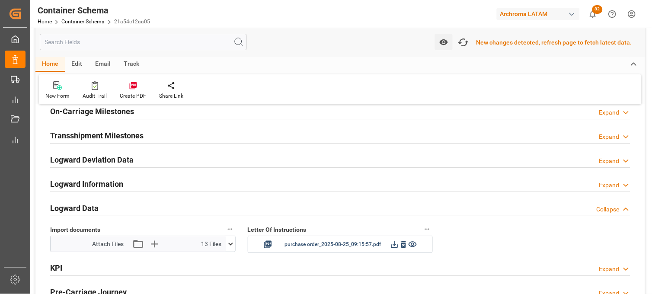
scroll to position [1393, 0]
click at [465, 47] on icon "button" at bounding box center [463, 42] width 14 height 14
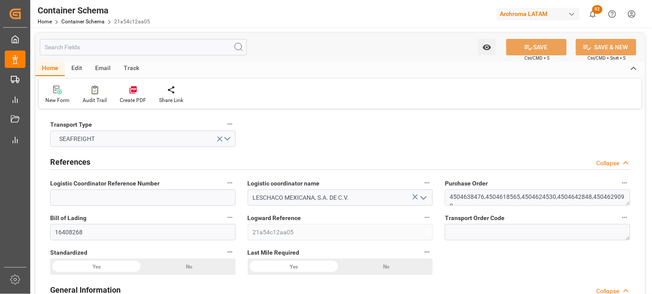
type input "0"
type input "7"
type input "5"
type input "66"
type input "2030"
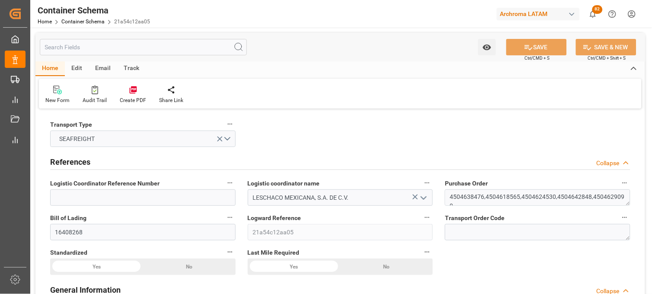
type input "2152.55"
type input "Maersk"
type input "Maersk Line AS"
type input "CNSHG"
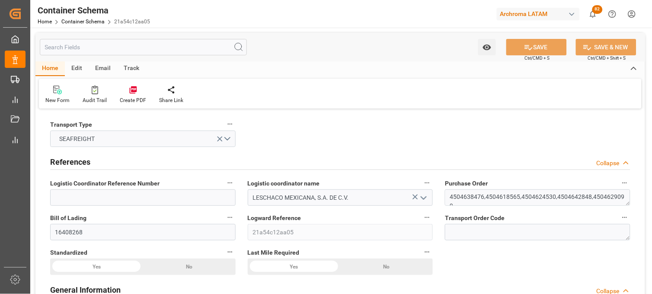
type input "MXZLO"
type input "9964522"
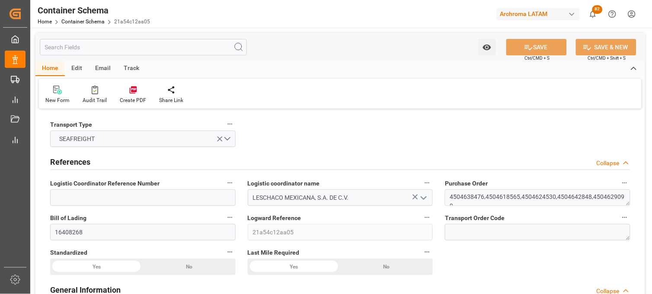
type input "9964522"
type input "[DATE] 14:00"
type input "[DATE]"
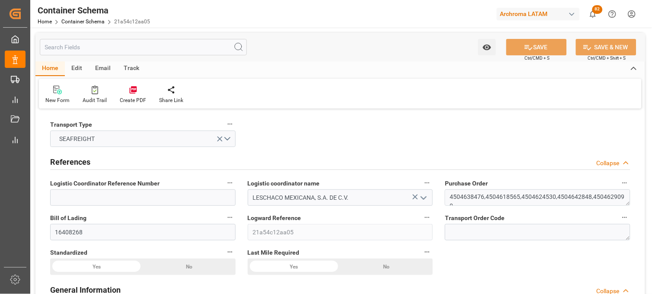
type input "[DATE] 15:00"
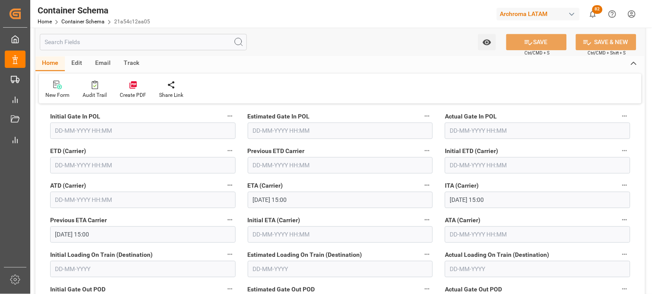
scroll to position [1152, 0]
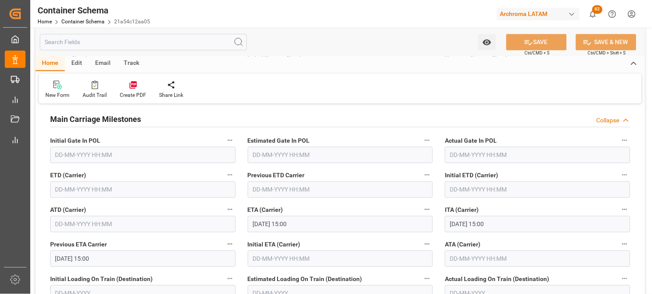
click at [84, 192] on input "text" at bounding box center [142, 189] width 185 height 16
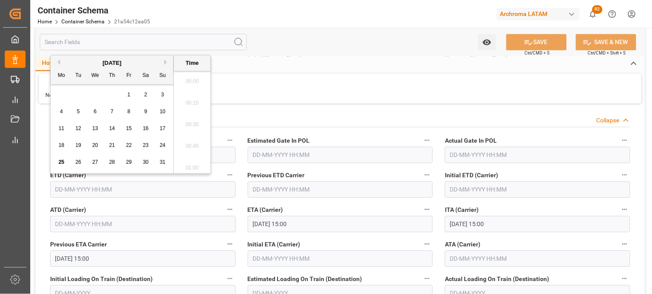
scroll to position [1277, 0]
click at [144, 131] on span "16" at bounding box center [146, 128] width 6 height 6
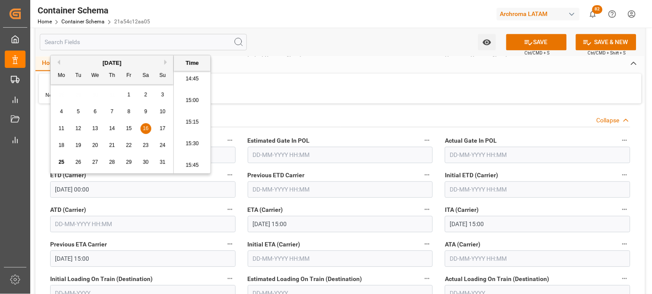
click at [185, 106] on li "15:00" at bounding box center [192, 101] width 37 height 22
type input "[DATE] 15:00"
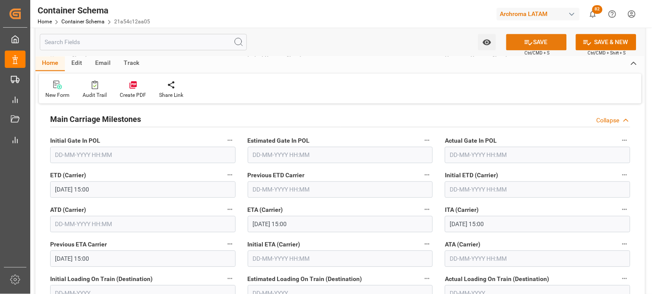
click at [527, 39] on icon at bounding box center [528, 42] width 9 height 9
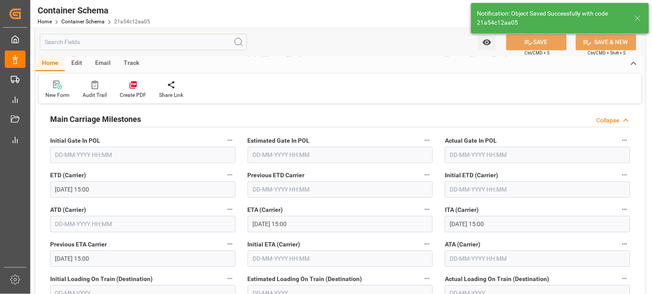
type input "[DATE] 00:00"
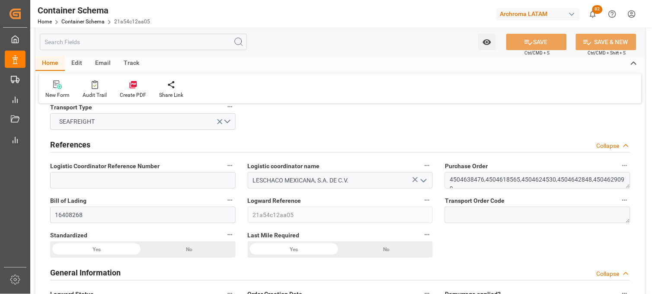
scroll to position [0, 0]
